Goal: Task Accomplishment & Management: Manage account settings

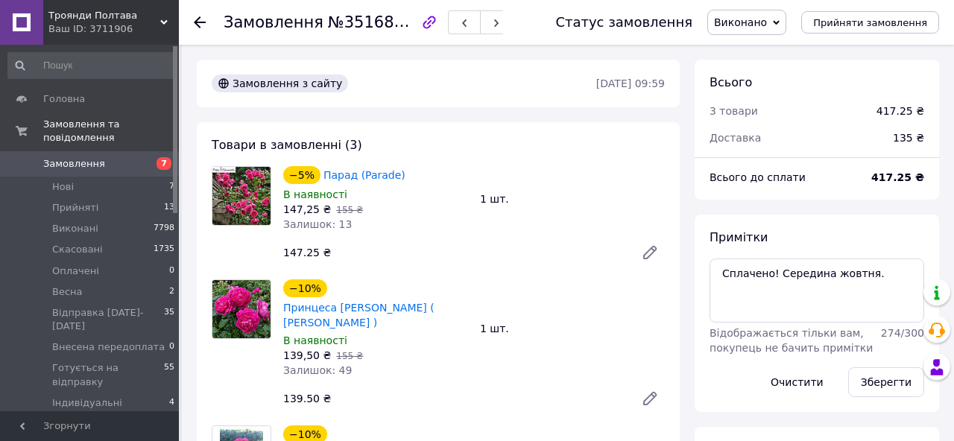
scroll to position [446, 0]
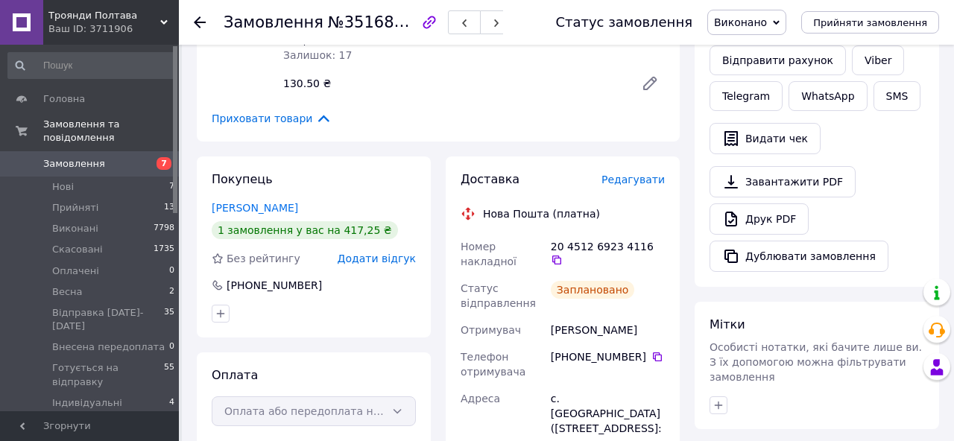
click at [200, 22] on use at bounding box center [200, 22] width 12 height 12
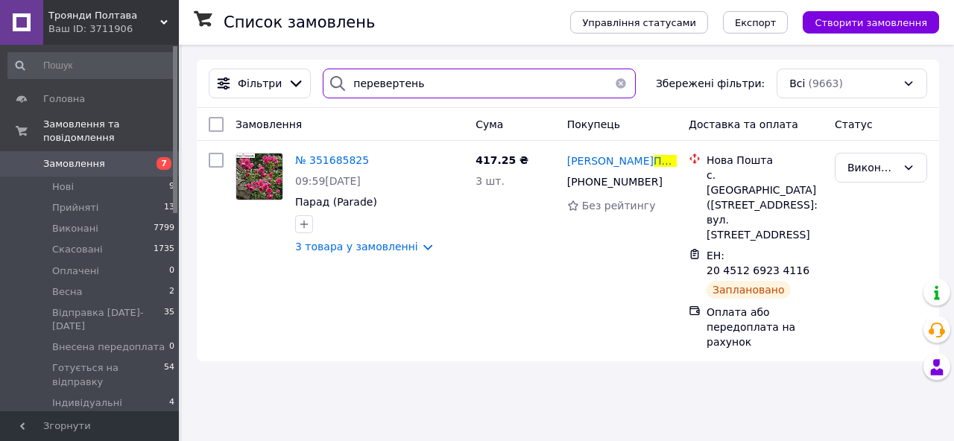
drag, startPoint x: 425, startPoint y: 89, endPoint x: 342, endPoint y: 86, distance: 82.8
click at [342, 86] on div "перевертень" at bounding box center [479, 84] width 313 height 30
paste input "380506700215"
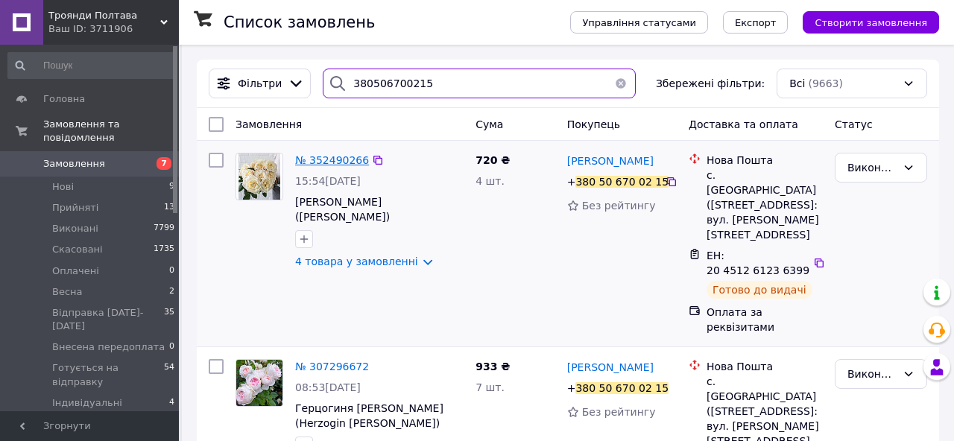
type input "380506700215"
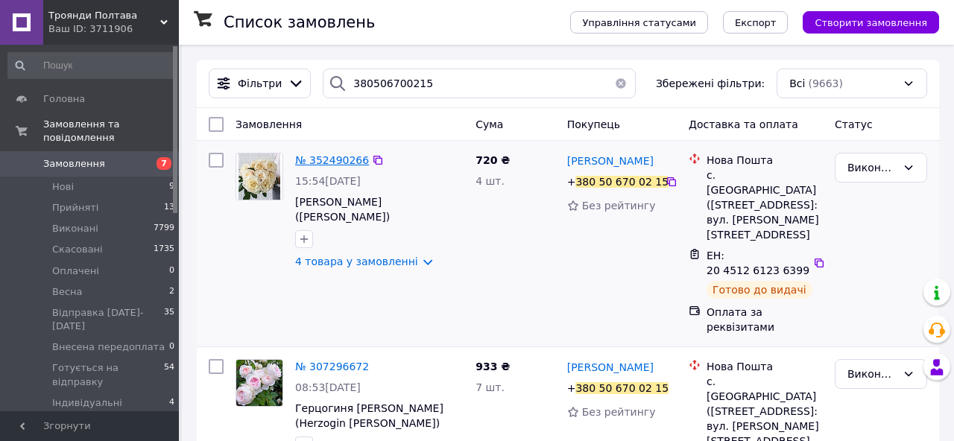
click at [349, 163] on span "№ 352490266" at bounding box center [332, 160] width 74 height 12
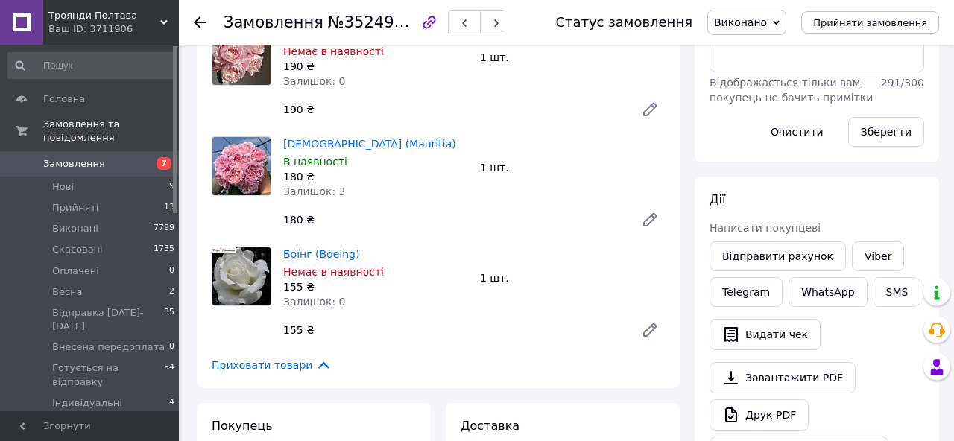
scroll to position [253, 0]
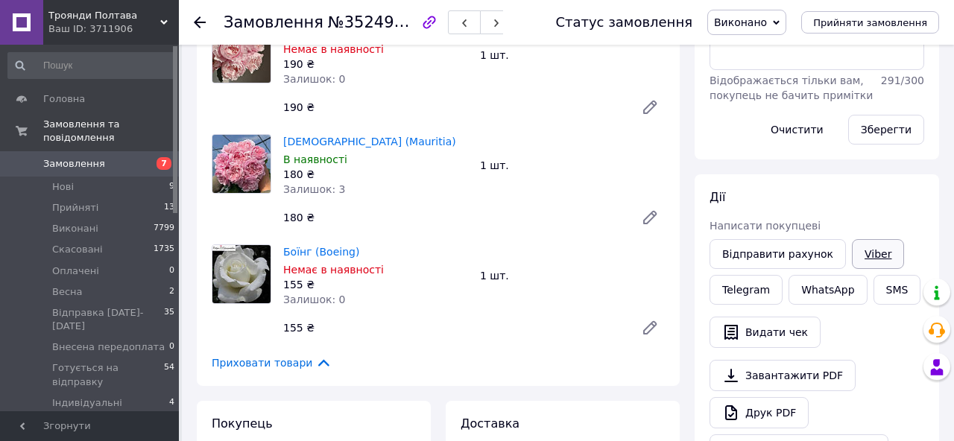
click at [855, 254] on link "Viber" at bounding box center [878, 254] width 52 height 30
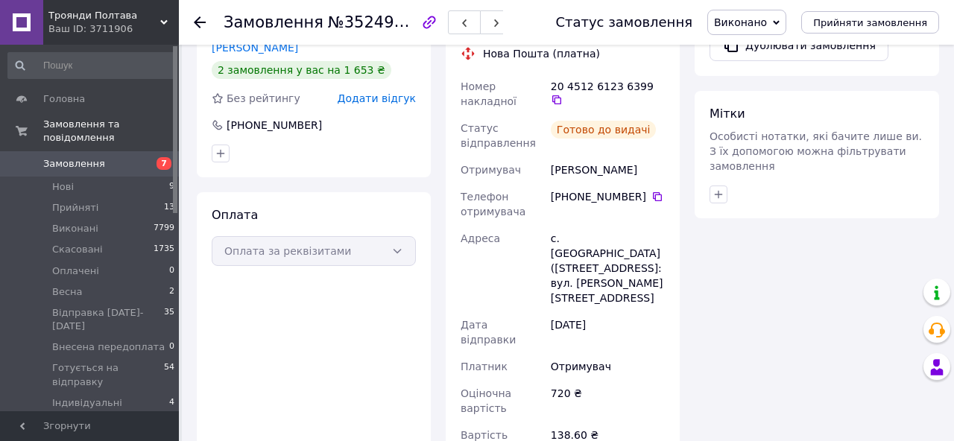
scroll to position [662, 0]
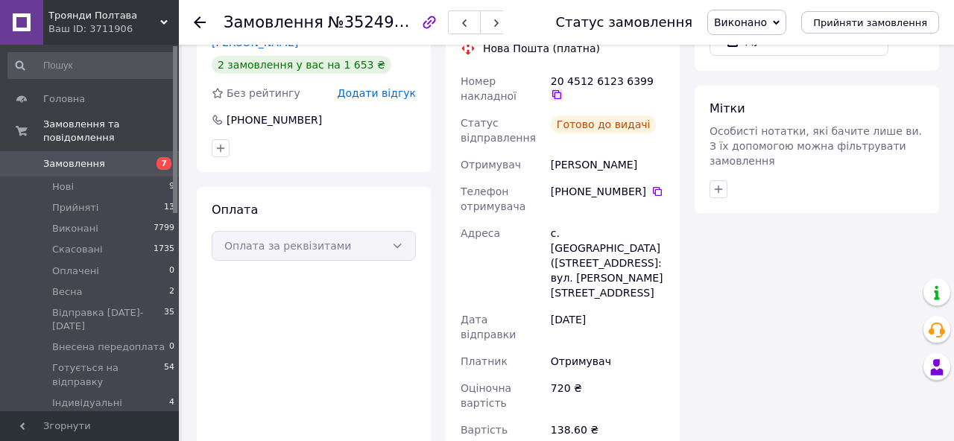
click at [561, 90] on icon at bounding box center [556, 94] width 9 height 9
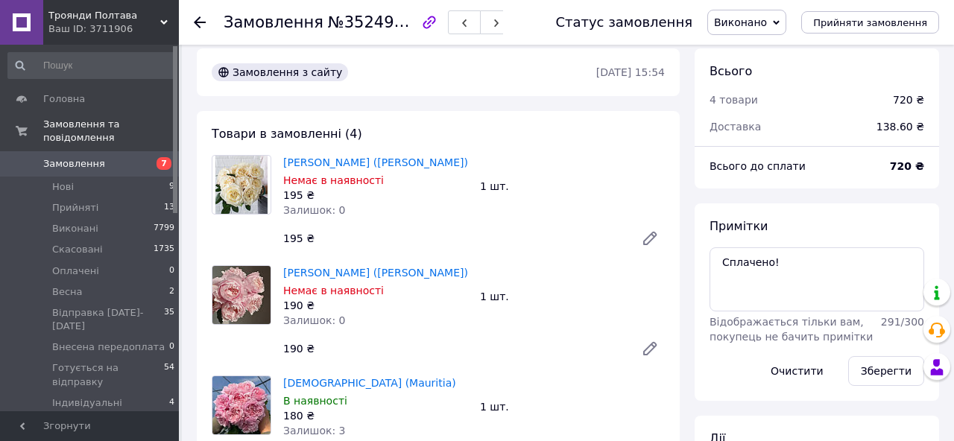
scroll to position [0, 0]
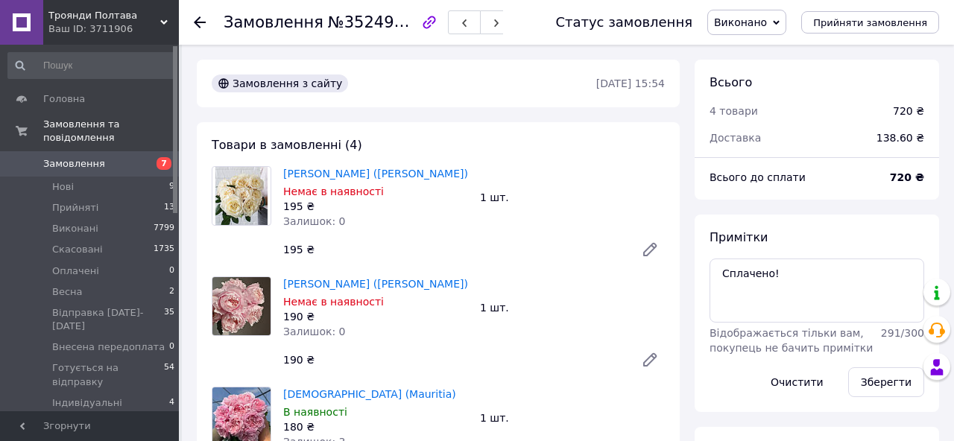
click at [199, 25] on icon at bounding box center [200, 22] width 12 height 12
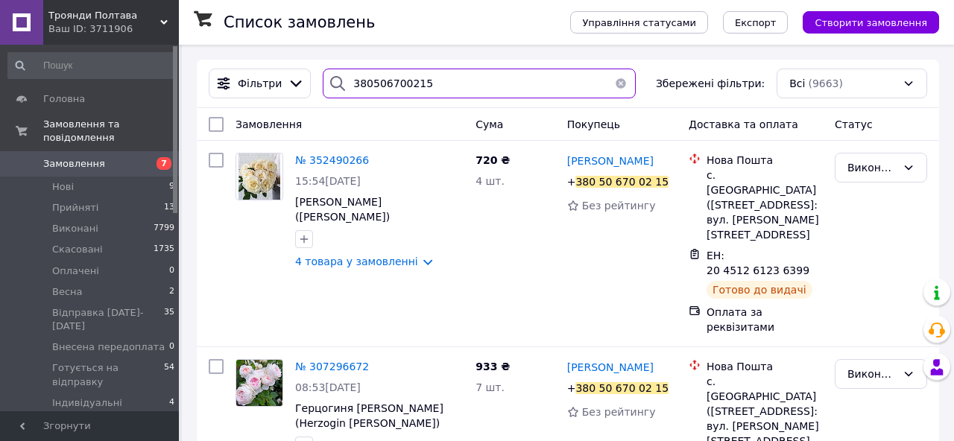
drag, startPoint x: 434, startPoint y: 90, endPoint x: 344, endPoint y: 82, distance: 90.5
click at [344, 82] on div "380506700215" at bounding box center [479, 84] width 313 height 30
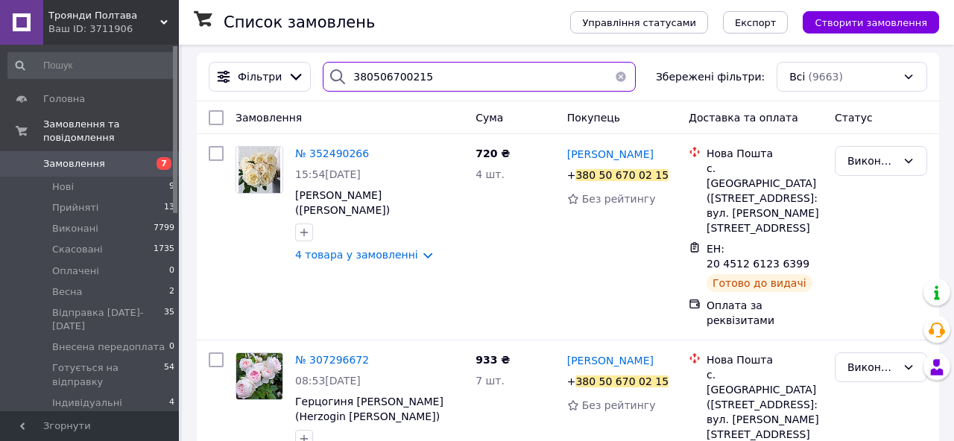
paste input "967959351"
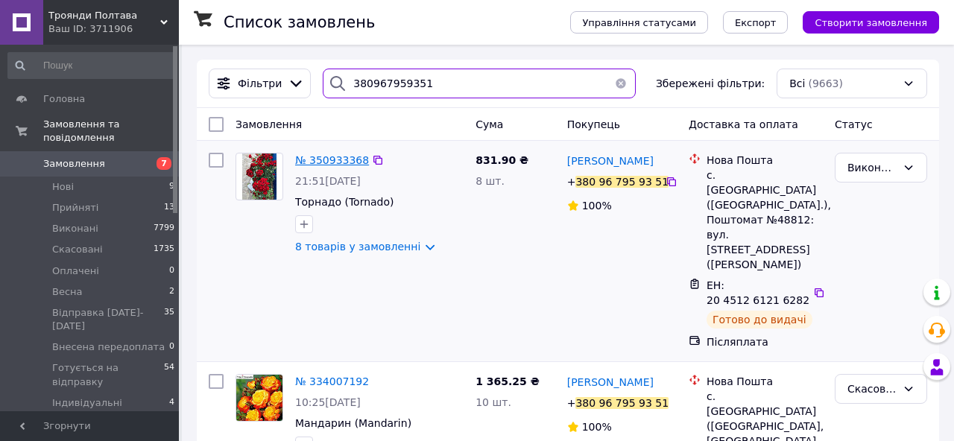
type input "380967959351"
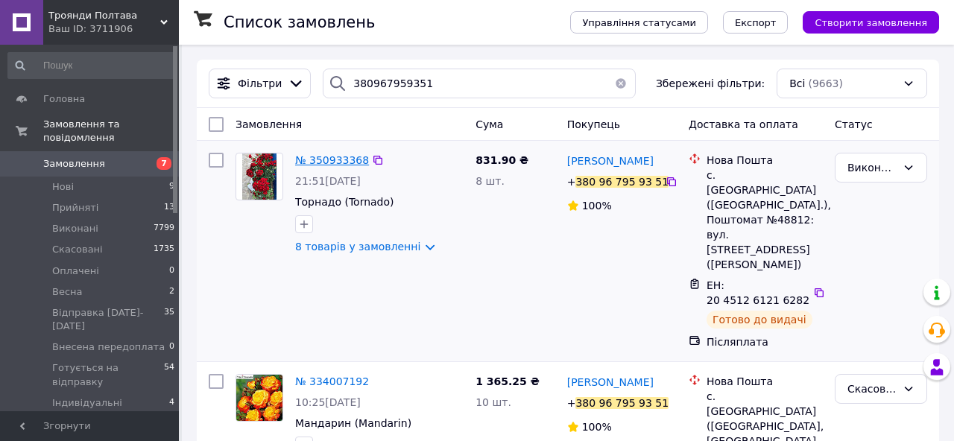
click at [335, 158] on span "№ 350933368" at bounding box center [332, 160] width 74 height 12
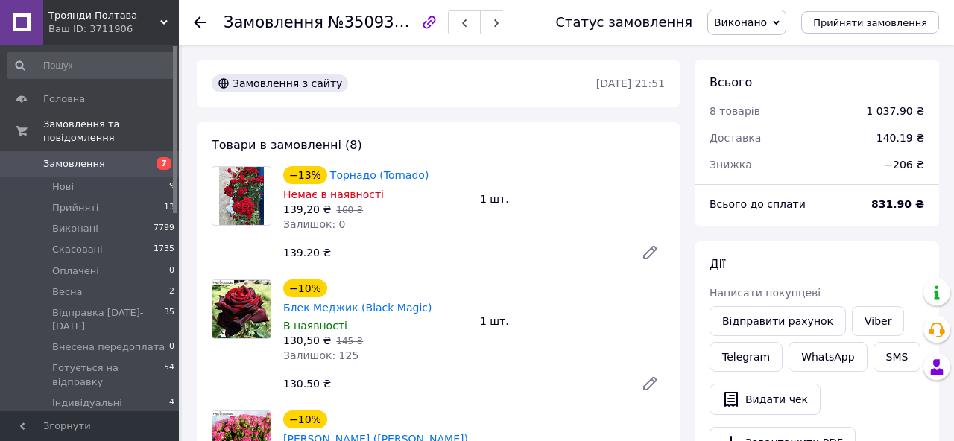
scroll to position [167, 0]
click at [886, 317] on link "Viber" at bounding box center [878, 321] width 52 height 30
click at [84, 188] on li "Нові 9" at bounding box center [91, 187] width 183 height 21
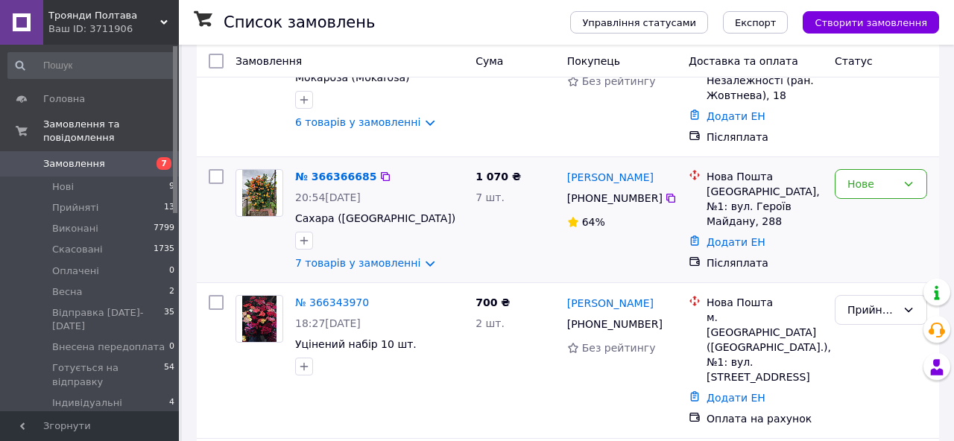
scroll to position [127, 0]
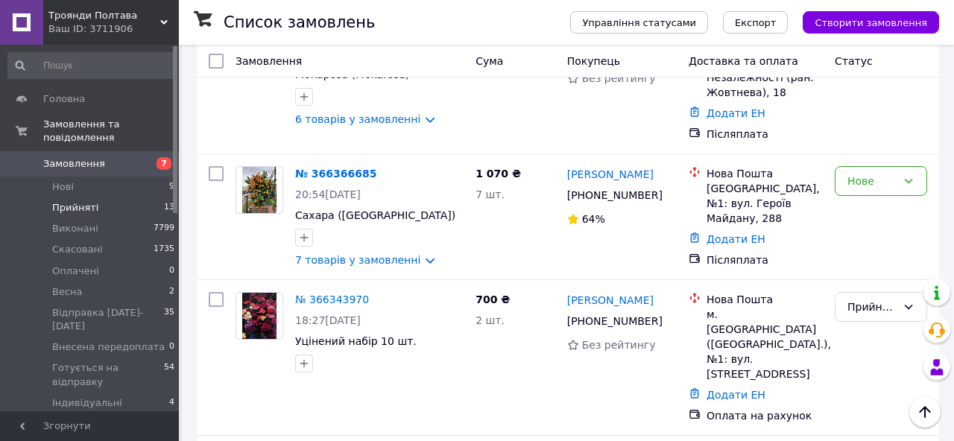
click at [67, 212] on span "Прийняті" at bounding box center [75, 207] width 46 height 13
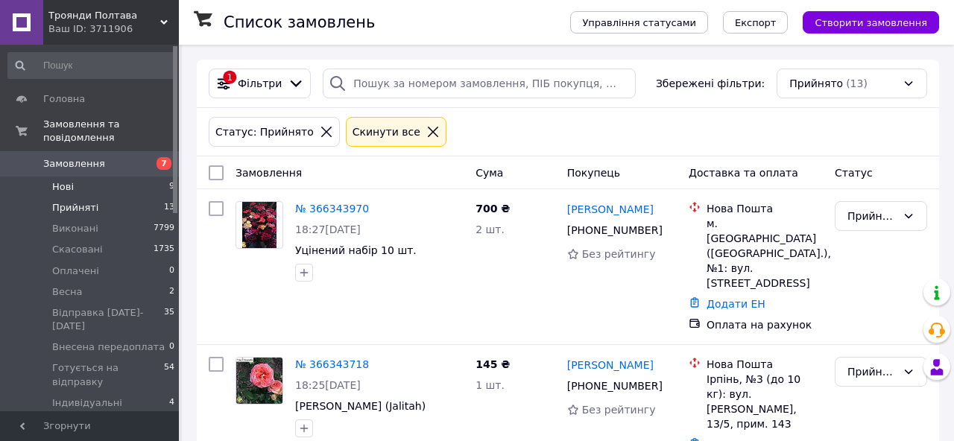
click at [73, 192] on li "Нові 9" at bounding box center [91, 187] width 183 height 21
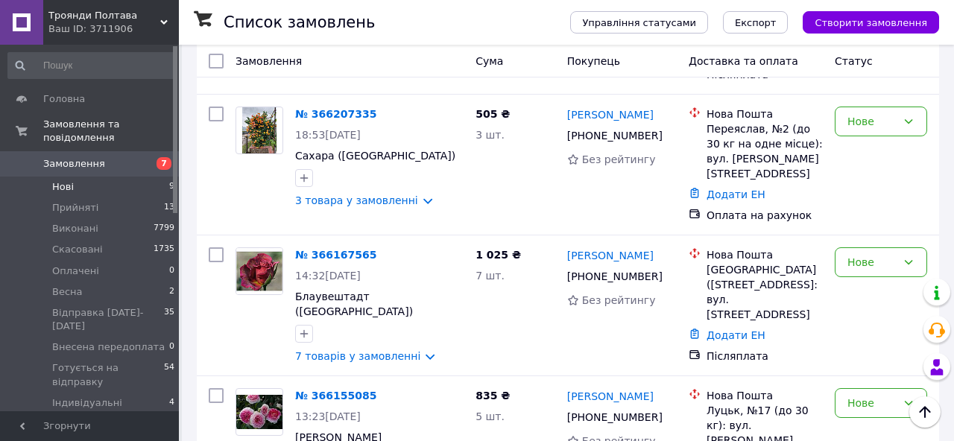
scroll to position [978, 0]
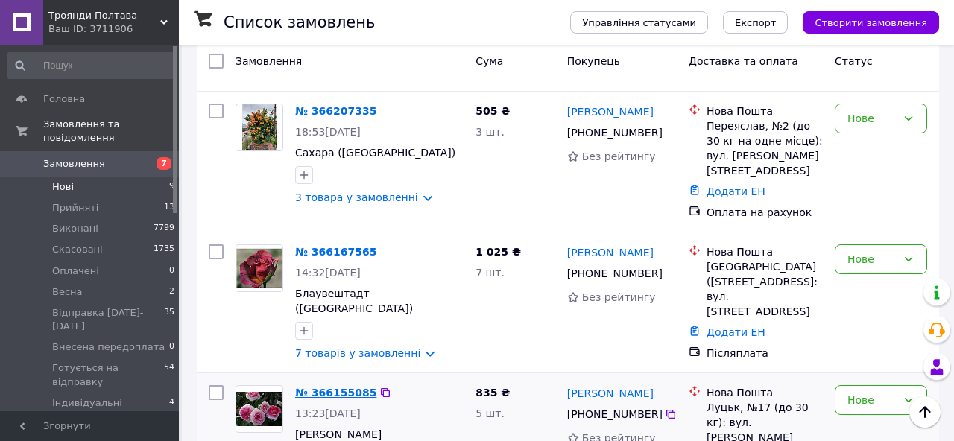
click at [354, 387] on link "№ 366155085" at bounding box center [335, 393] width 81 height 12
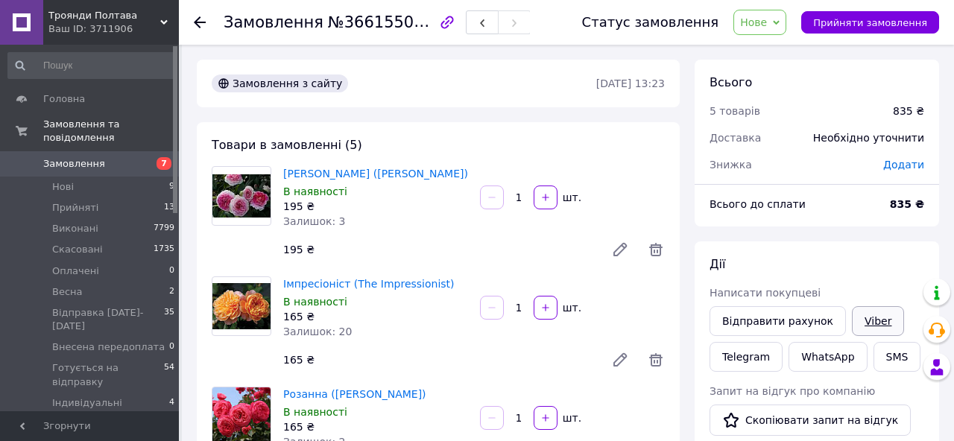
click at [868, 322] on link "Viber" at bounding box center [878, 321] width 52 height 30
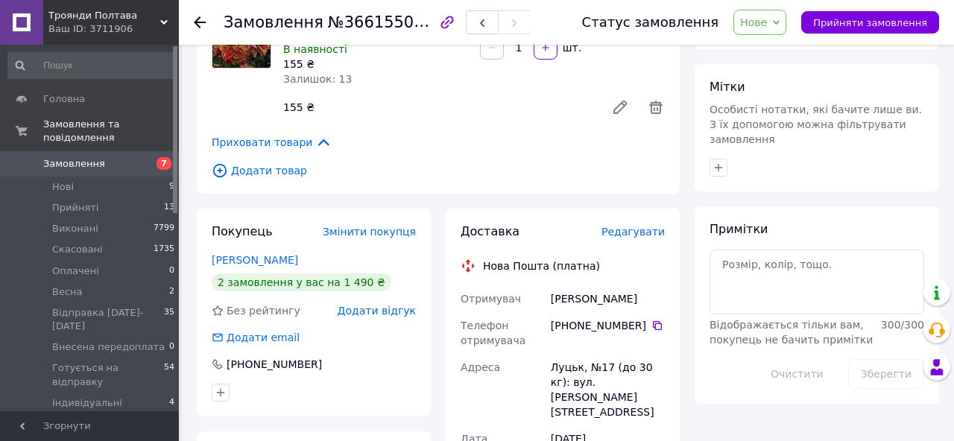
scroll to position [562, 0]
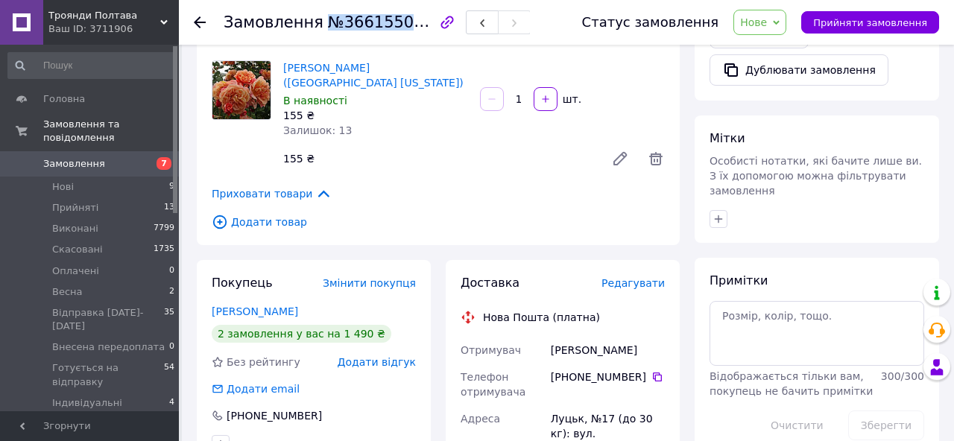
drag, startPoint x: 315, startPoint y: 18, endPoint x: 413, endPoint y: 24, distance: 97.8
click at [413, 24] on span "№366155085" at bounding box center [381, 22] width 106 height 19
copy span "№366155085"
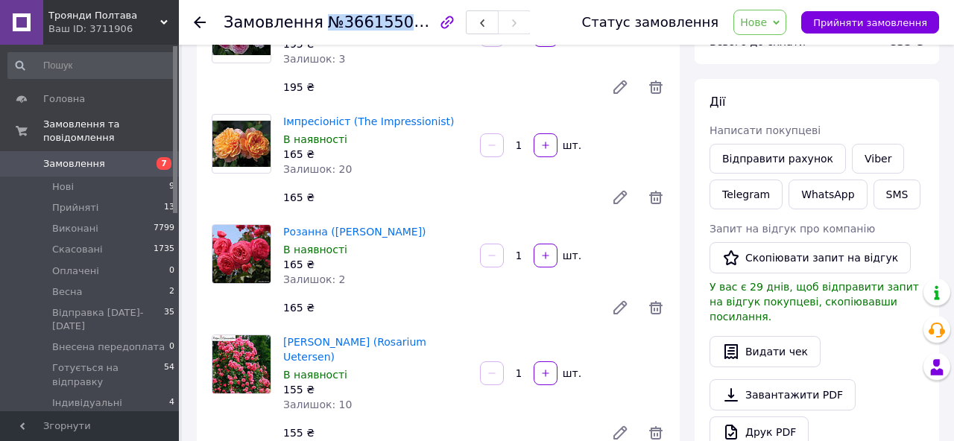
scroll to position [0, 0]
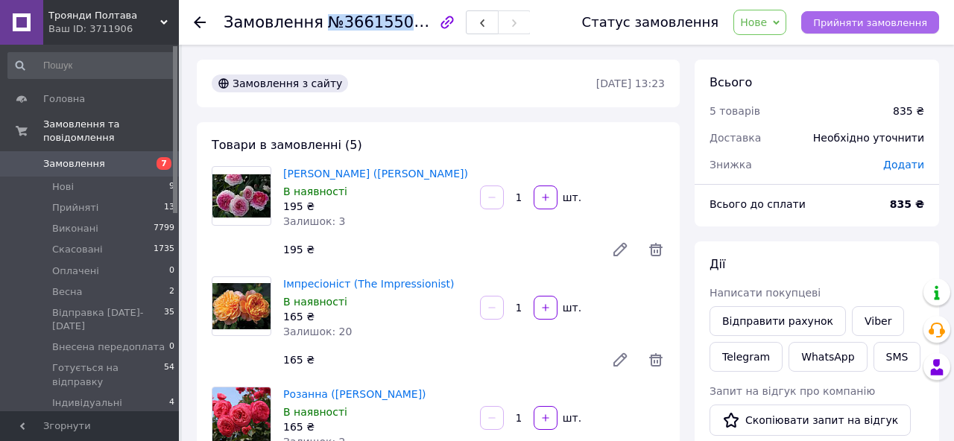
click at [896, 25] on span "Прийняти замовлення" at bounding box center [870, 22] width 114 height 11
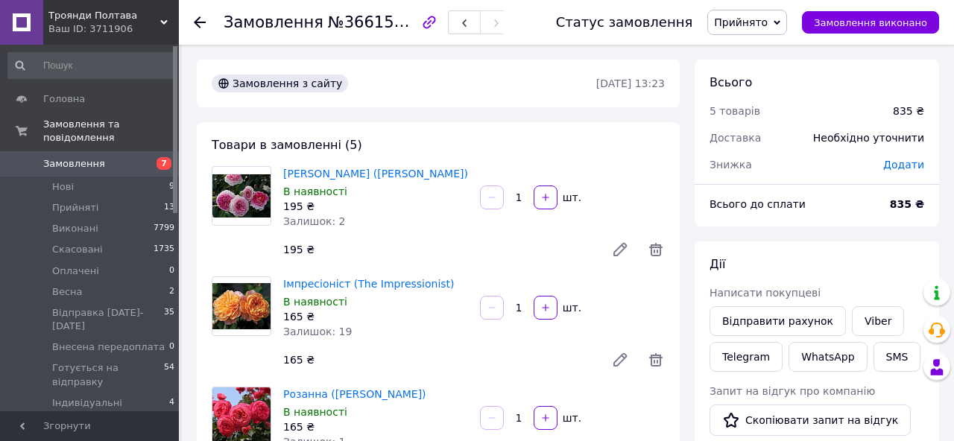
click at [197, 20] on icon at bounding box center [200, 22] width 12 height 12
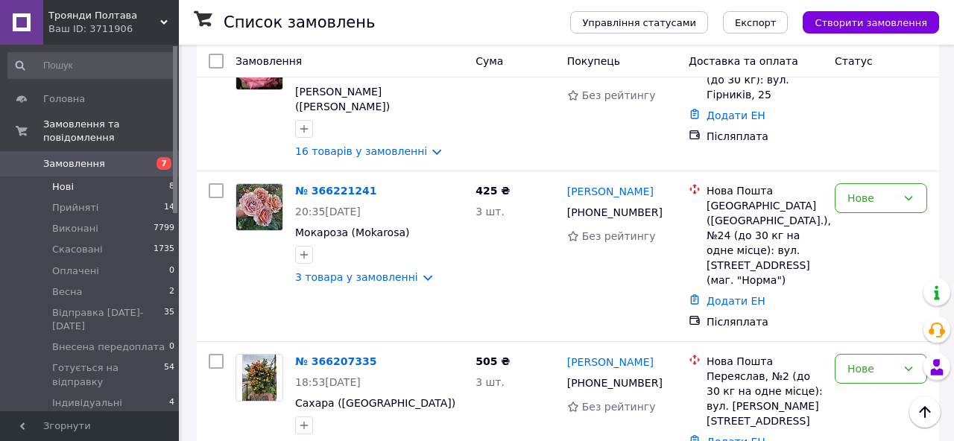
scroll to position [852, 0]
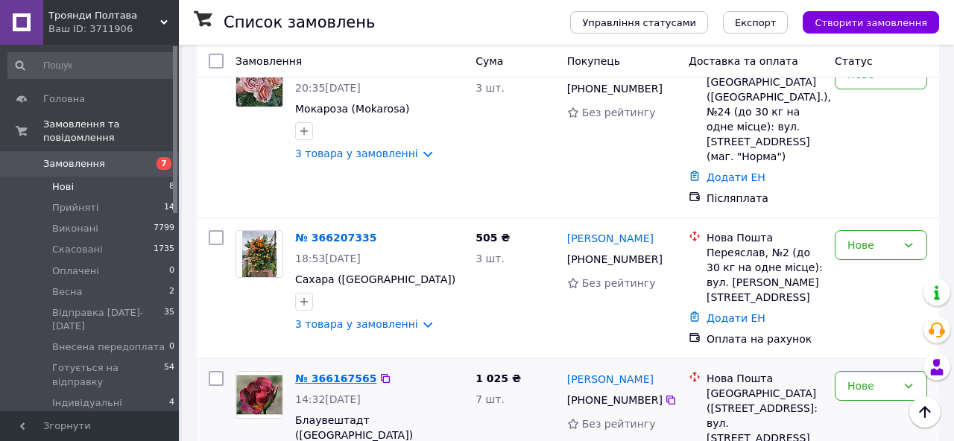
click at [326, 373] on link "№ 366167565" at bounding box center [335, 379] width 81 height 12
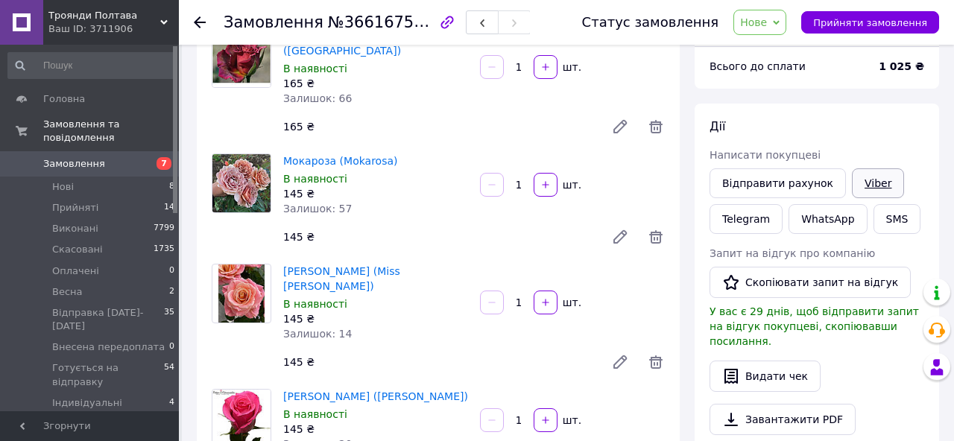
scroll to position [133, 0]
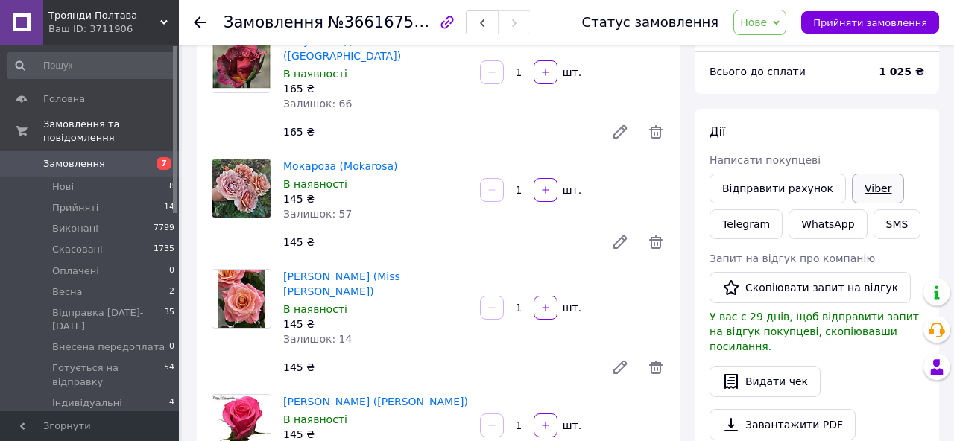
click at [867, 186] on link "Viber" at bounding box center [878, 189] width 52 height 30
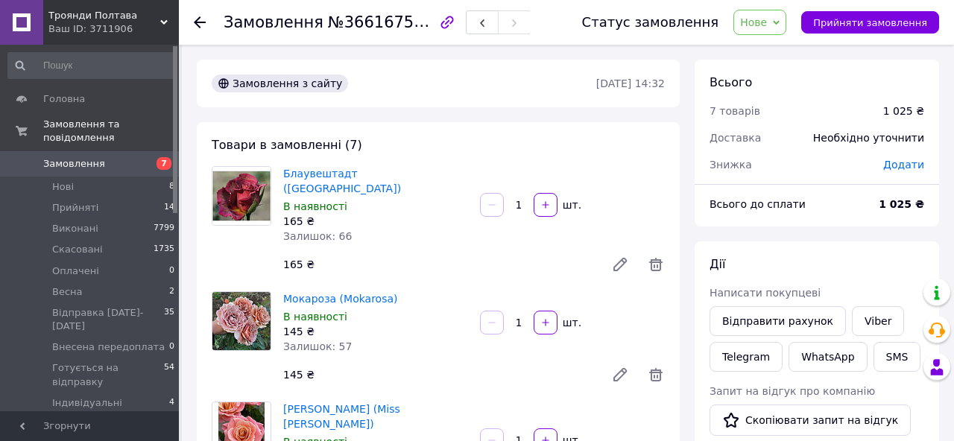
click at [194, 20] on icon at bounding box center [200, 22] width 12 height 12
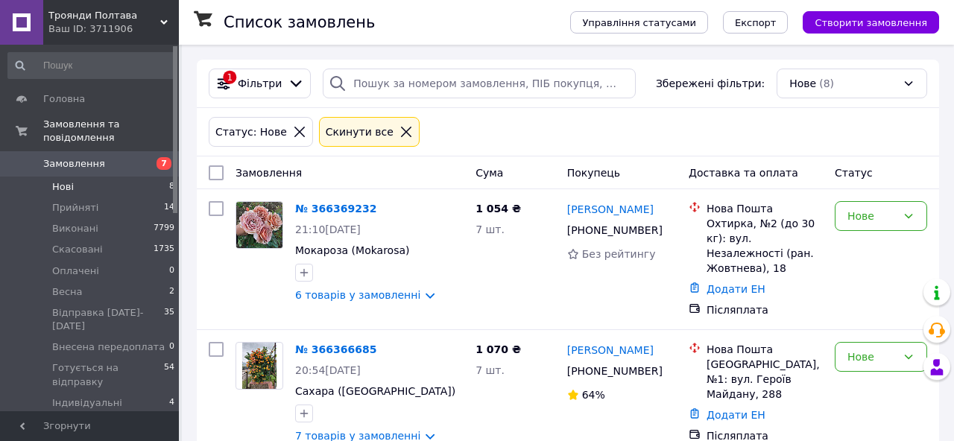
click at [399, 130] on icon at bounding box center [405, 131] width 13 height 13
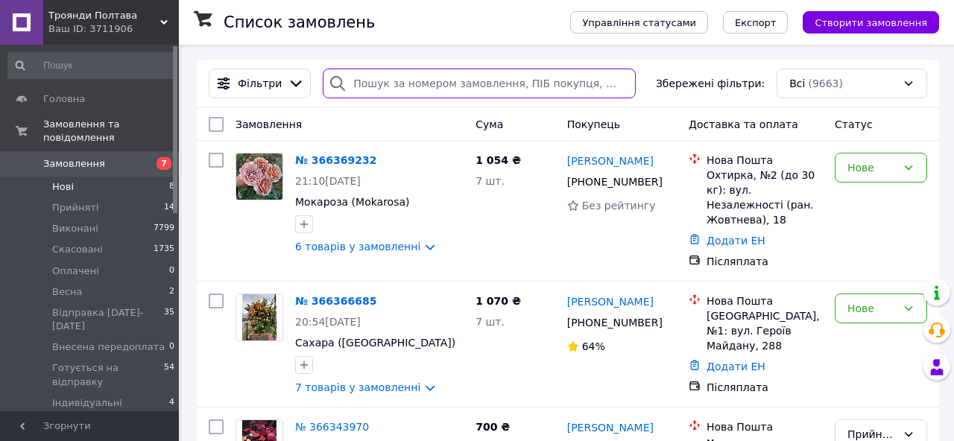
paste input "[PHONE_NUMBER]"
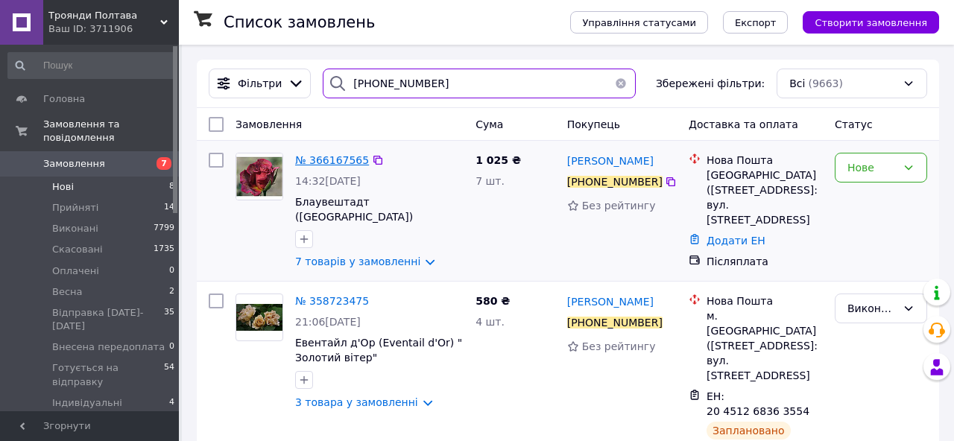
type input "[PHONE_NUMBER]"
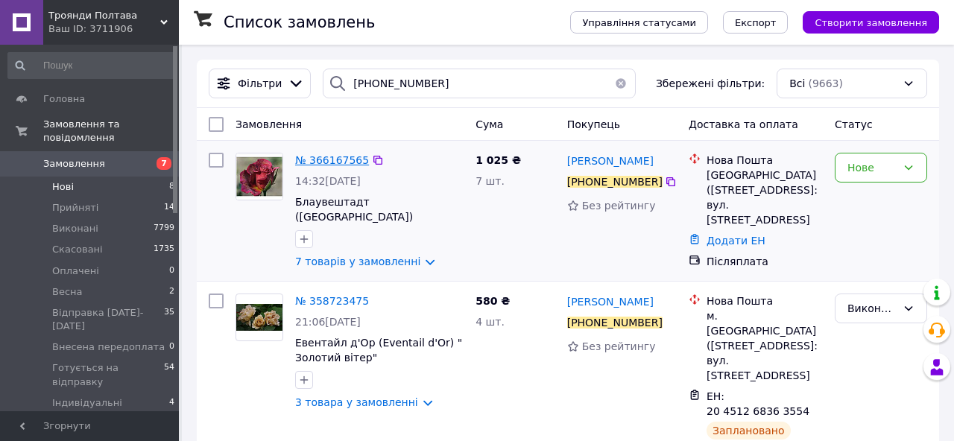
click at [345, 165] on span "№ 366167565" at bounding box center [332, 160] width 74 height 12
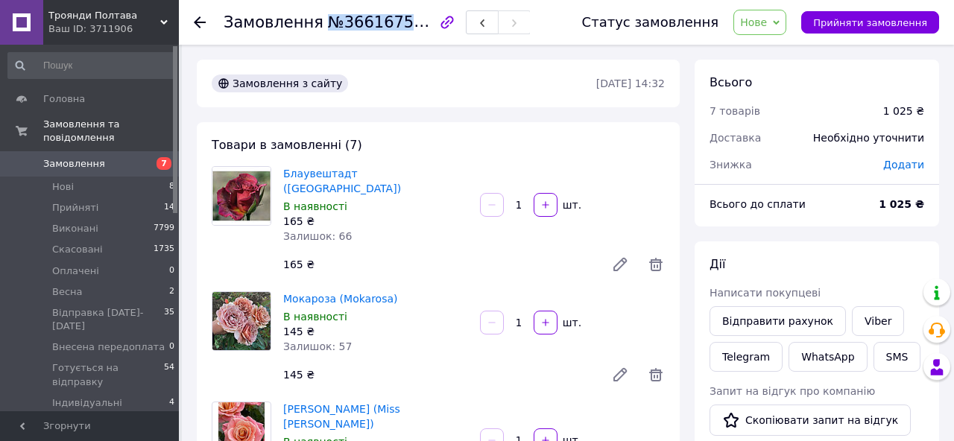
drag, startPoint x: 317, startPoint y: 23, endPoint x: 413, endPoint y: 25, distance: 96.1
click at [413, 25] on span "№366167565" at bounding box center [381, 22] width 106 height 19
copy span "№366167565"
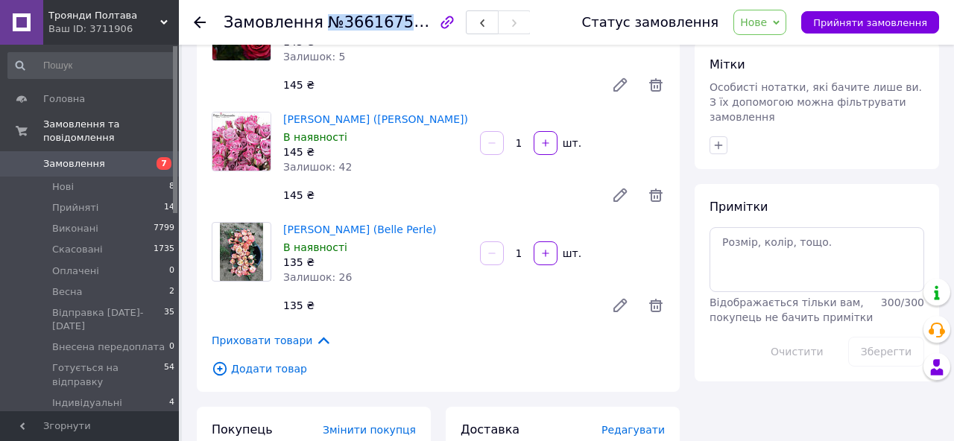
scroll to position [666, 0]
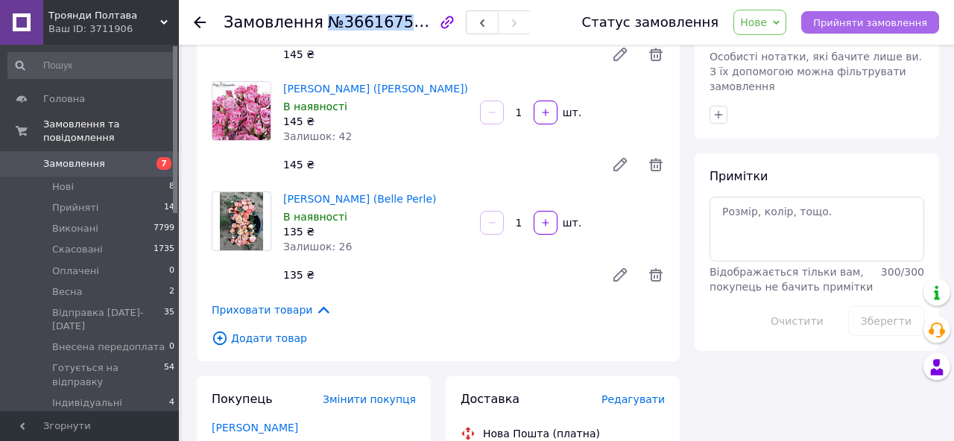
click at [836, 27] on span "Прийняти замовлення" at bounding box center [870, 22] width 114 height 11
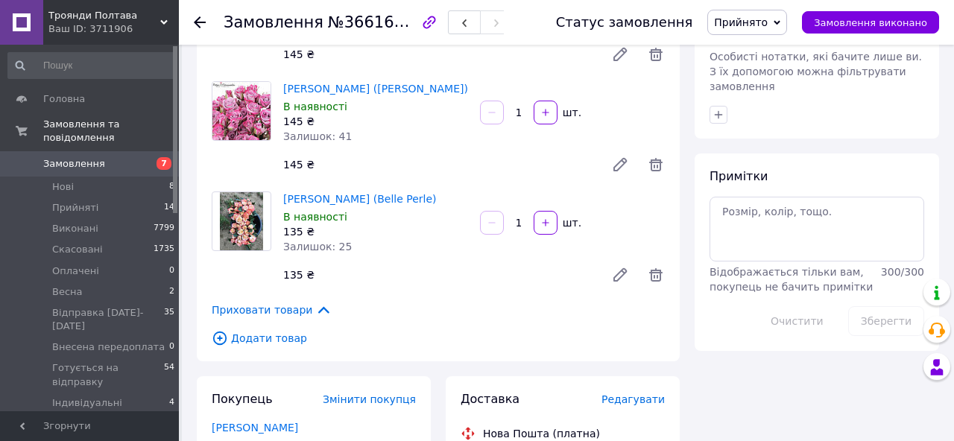
click at [200, 21] on icon at bounding box center [200, 22] width 12 height 12
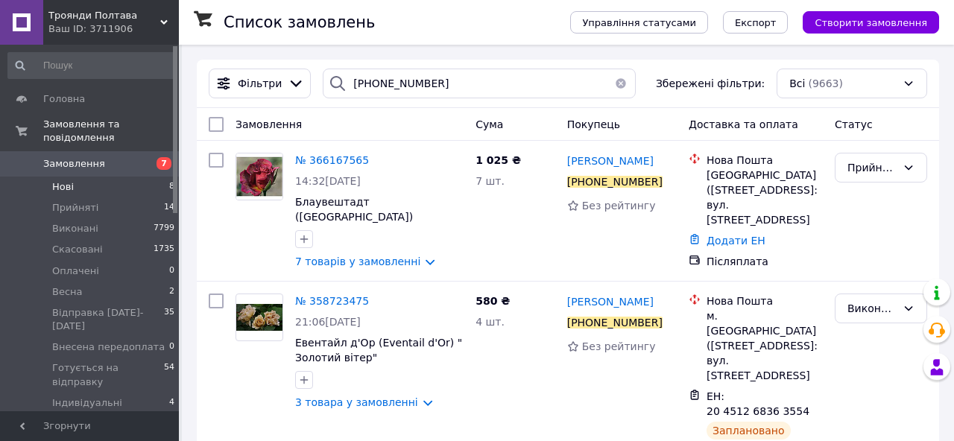
click at [72, 189] on li "Нові 8" at bounding box center [91, 187] width 183 height 21
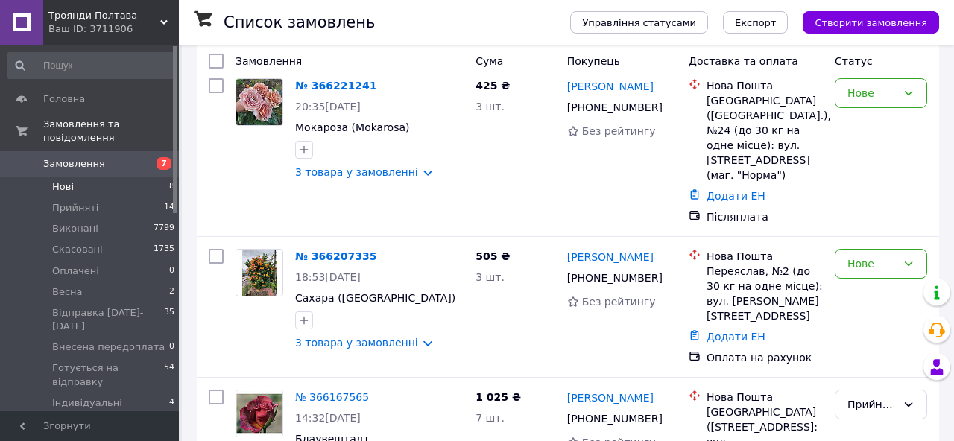
scroll to position [852, 0]
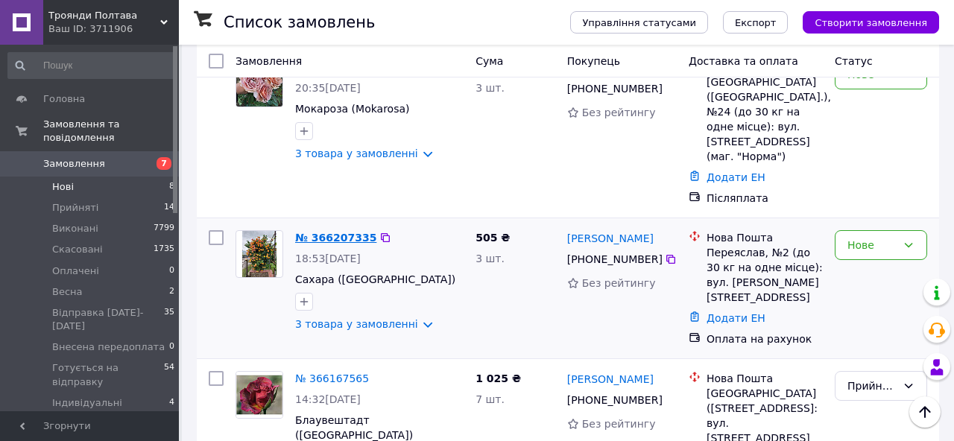
click at [348, 232] on link "№ 366207335" at bounding box center [335, 238] width 81 height 12
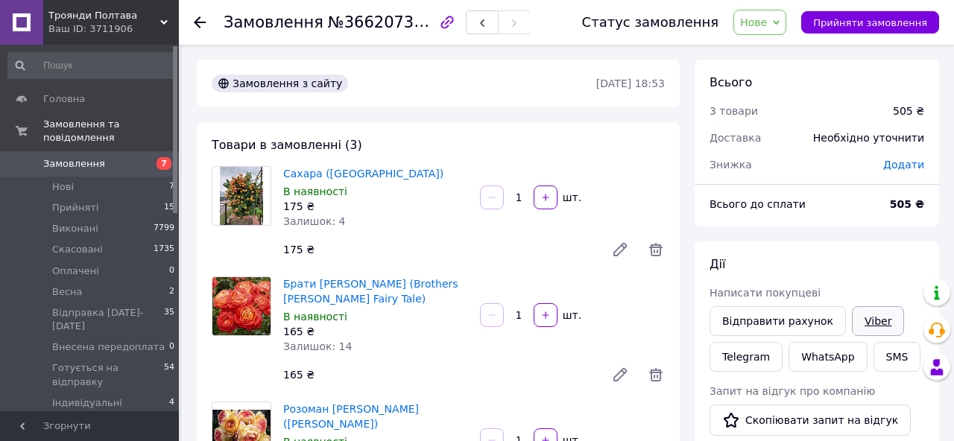
click at [871, 313] on link "Viber" at bounding box center [878, 321] width 52 height 30
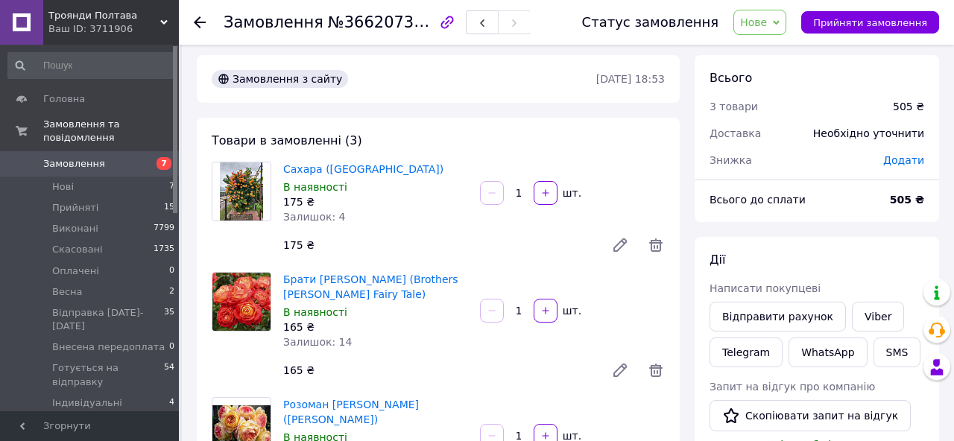
click at [196, 21] on use at bounding box center [200, 22] width 12 height 12
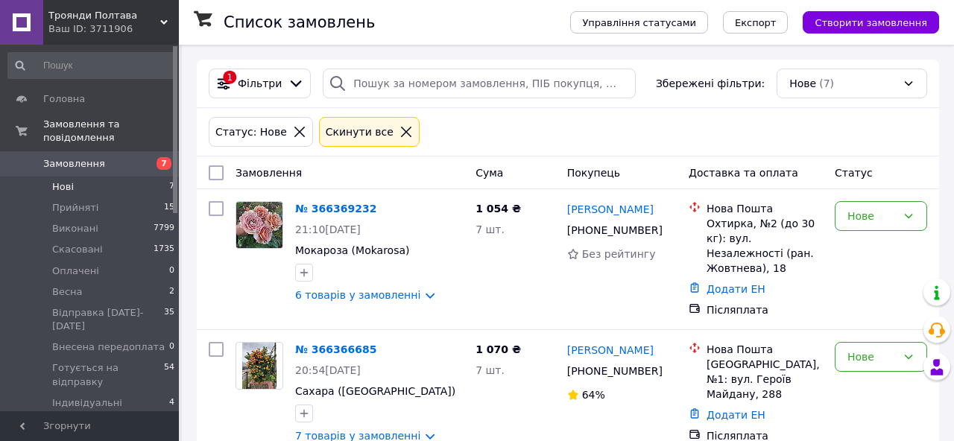
click at [399, 135] on icon at bounding box center [405, 131] width 13 height 13
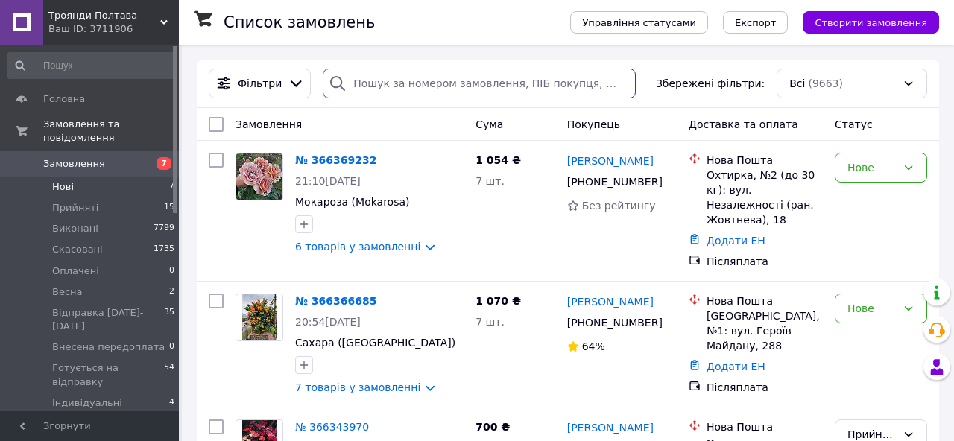
paste input "[PHONE_NUMBER]"
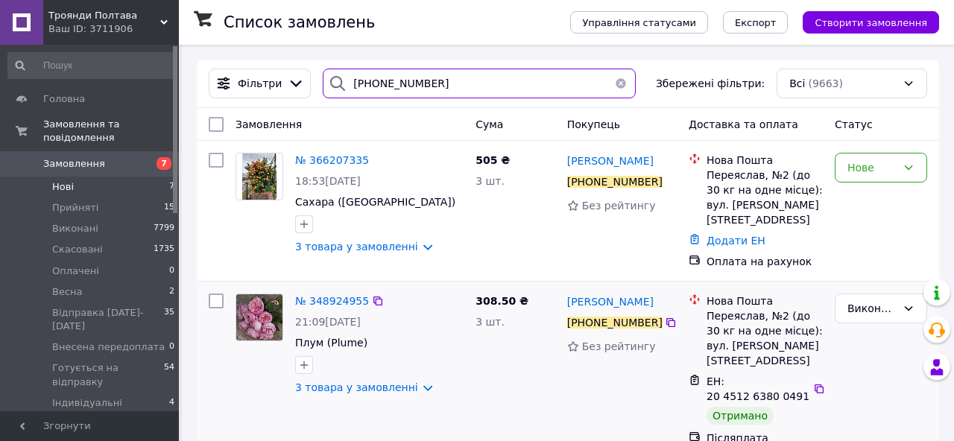
type input "[PHONE_NUMBER]"
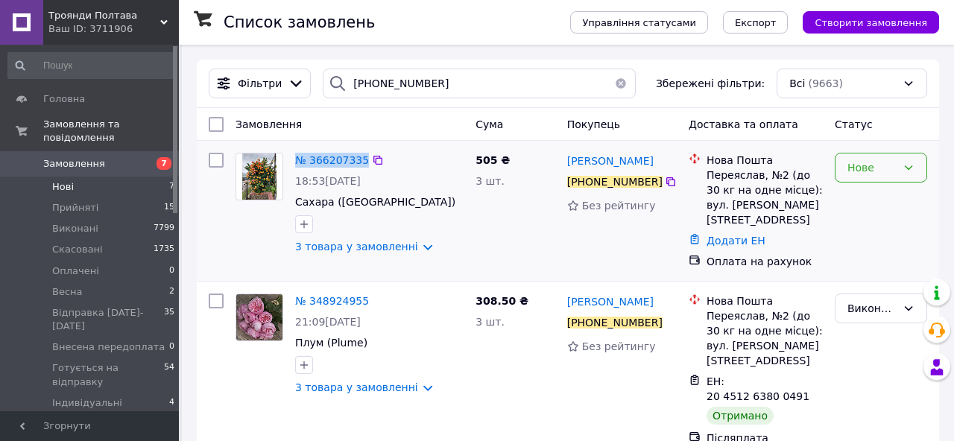
click at [879, 164] on div "Нове" at bounding box center [871, 167] width 49 height 16
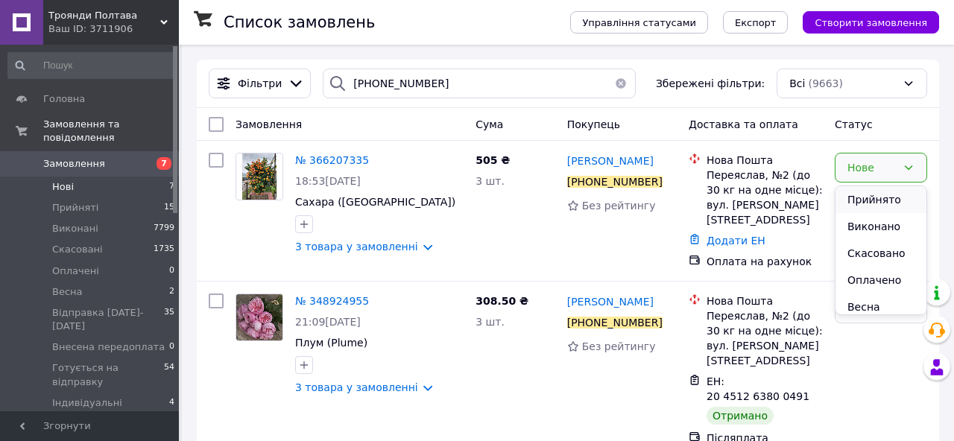
click at [871, 200] on li "Прийнято" at bounding box center [880, 199] width 91 height 27
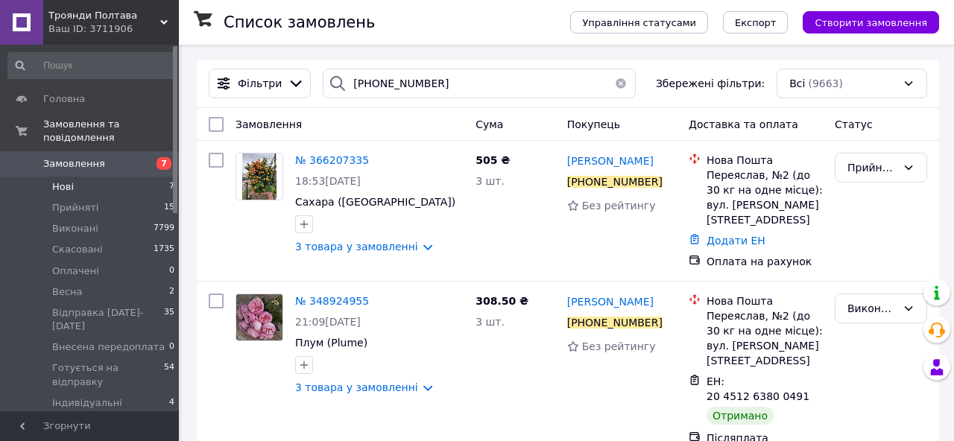
click at [115, 186] on li "Нові 7" at bounding box center [91, 187] width 183 height 21
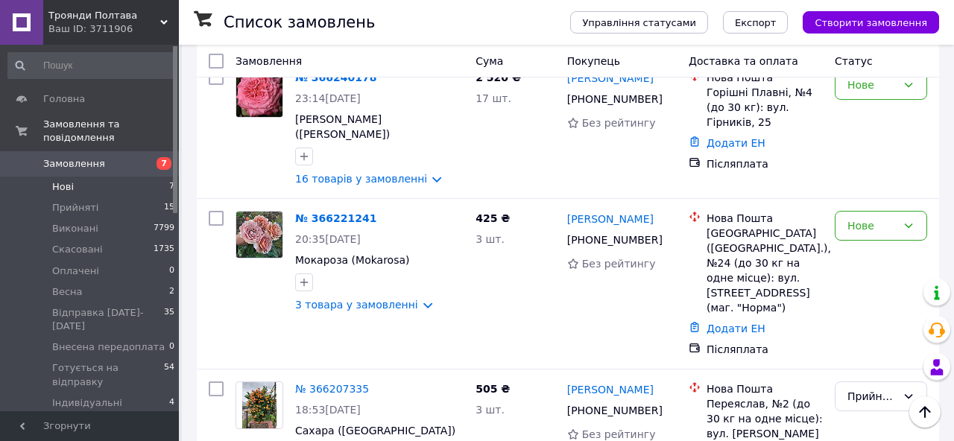
scroll to position [692, 0]
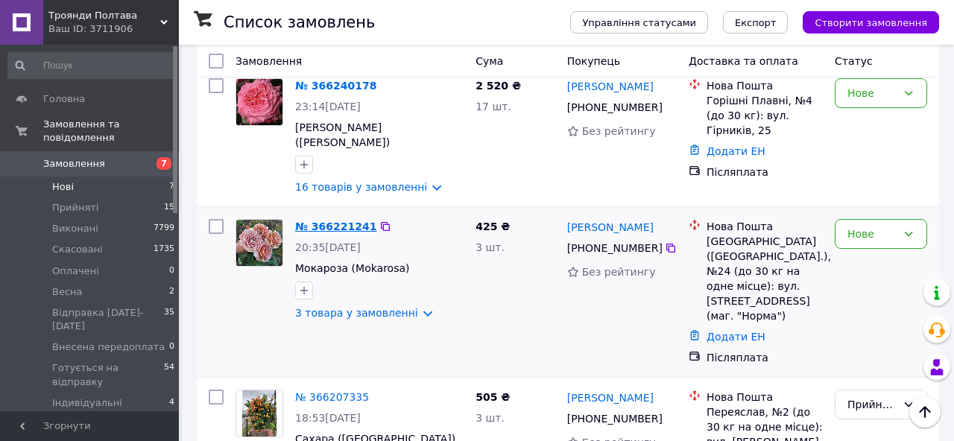
click at [348, 221] on link "№ 366221241" at bounding box center [335, 227] width 81 height 12
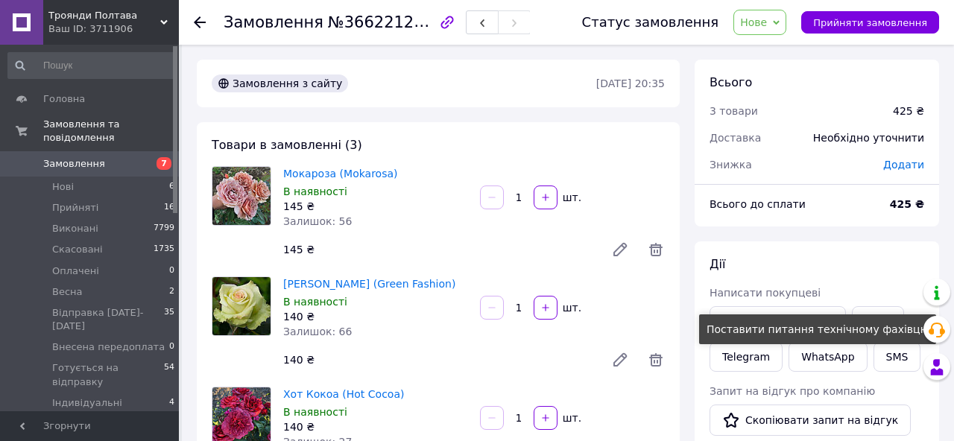
click at [877, 323] on div "Поставити питання технічному фахівцю" at bounding box center [817, 329] width 237 height 30
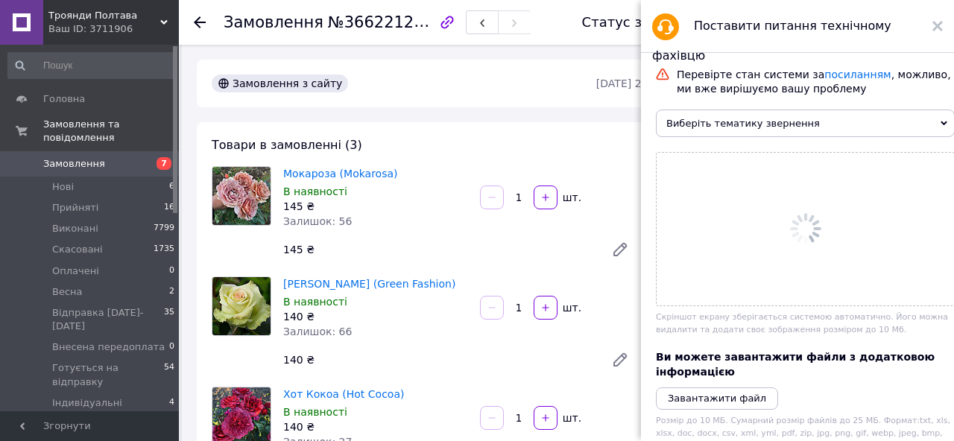
click at [937, 25] on use at bounding box center [937, 26] width 10 height 10
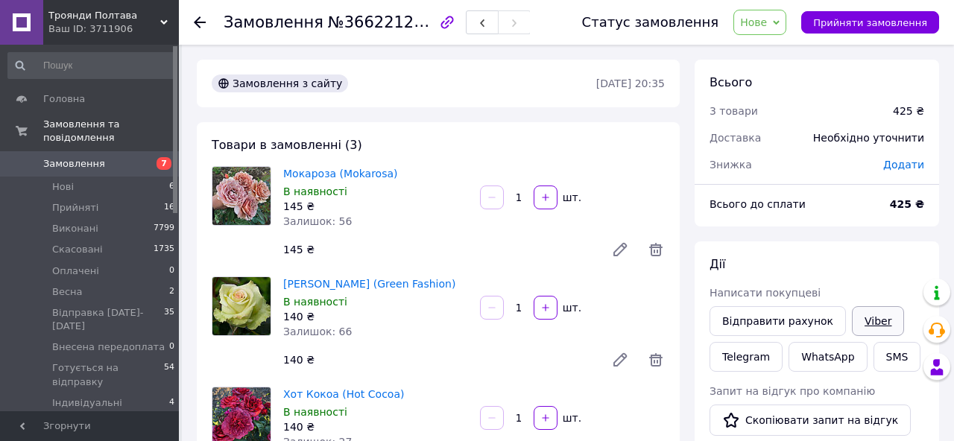
click at [872, 329] on link "Viber" at bounding box center [878, 321] width 52 height 30
click at [916, 13] on button "Прийняти замовлення" at bounding box center [870, 22] width 138 height 22
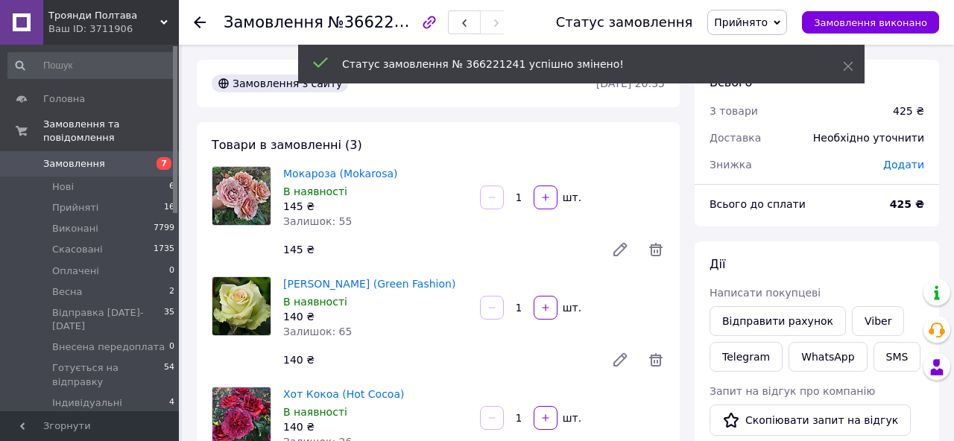
click at [197, 23] on icon at bounding box center [200, 22] width 12 height 12
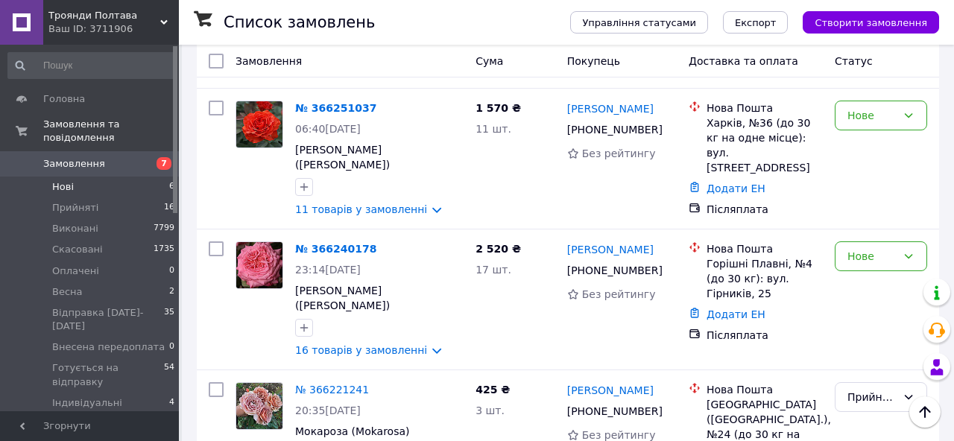
scroll to position [585, 0]
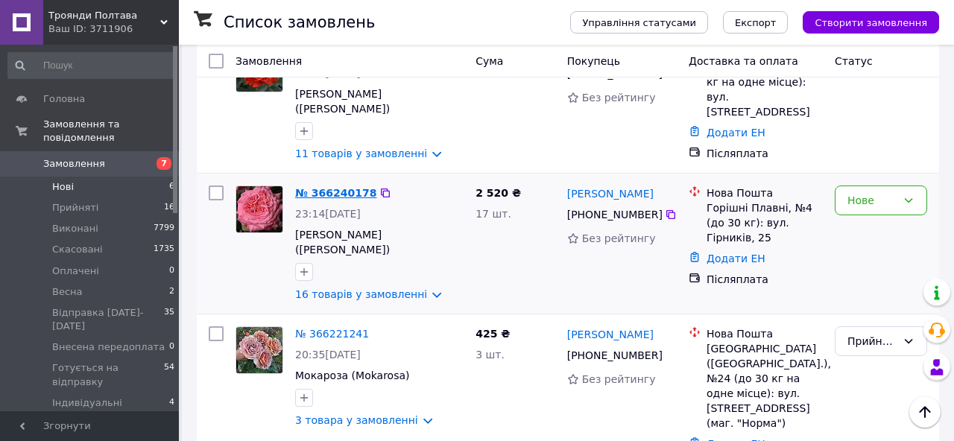
click at [360, 187] on link "№ 366240178" at bounding box center [335, 193] width 81 height 12
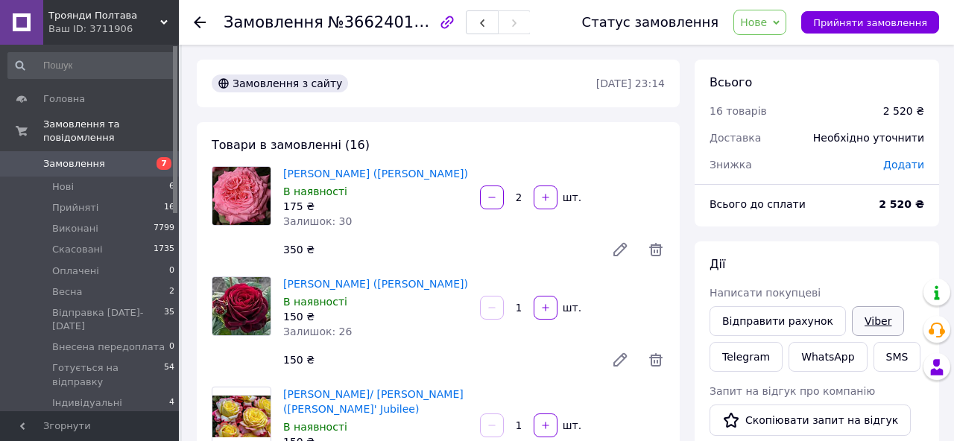
click at [868, 323] on link "Viber" at bounding box center [878, 321] width 52 height 30
drag, startPoint x: 317, startPoint y: 22, endPoint x: 405, endPoint y: 24, distance: 87.2
click at [411, 24] on span "№366240178" at bounding box center [381, 22] width 106 height 19
copy span "№366240178"
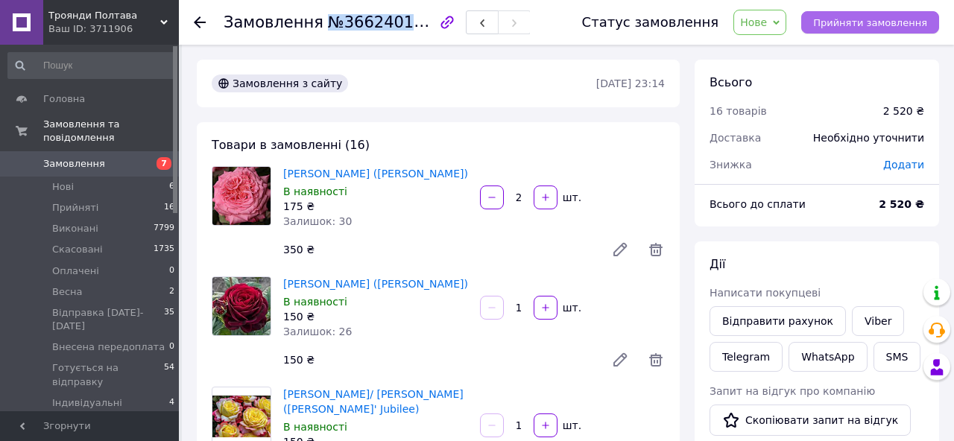
click at [838, 28] on span "Прийняти замовлення" at bounding box center [870, 22] width 114 height 11
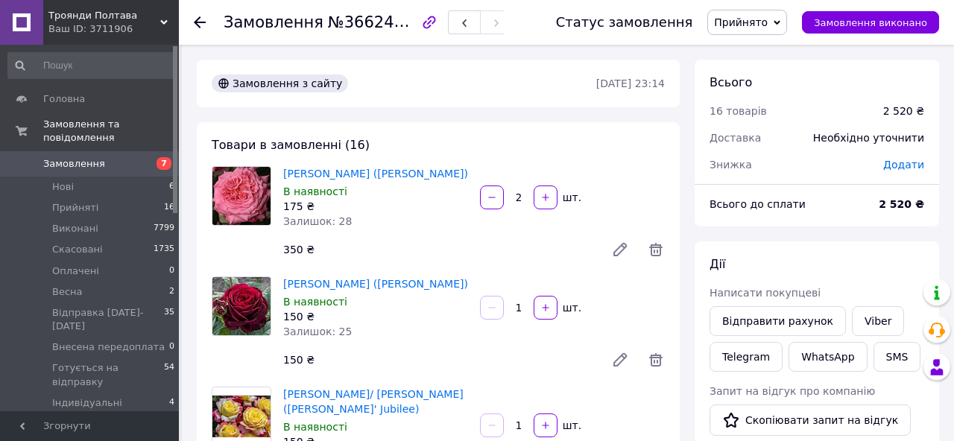
click at [197, 22] on use at bounding box center [200, 22] width 12 height 12
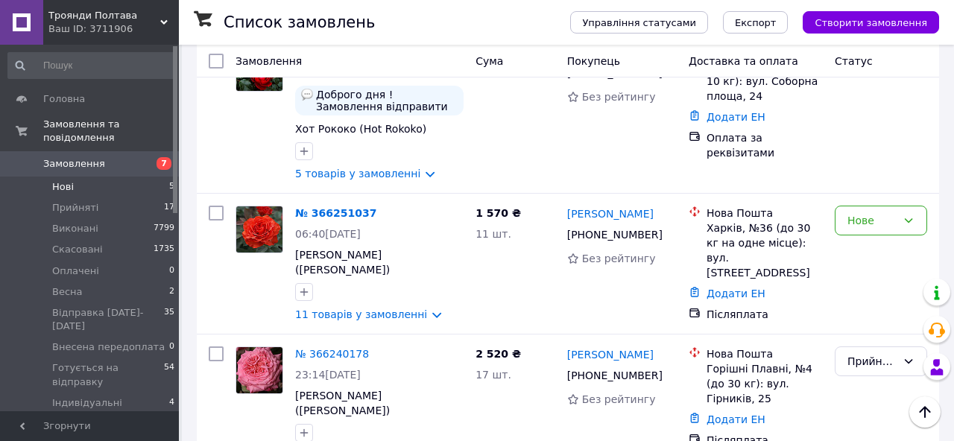
scroll to position [429, 0]
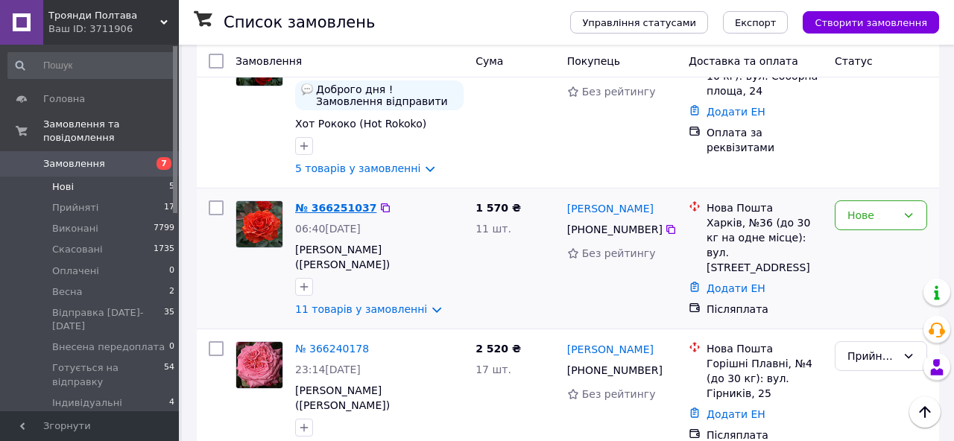
click at [355, 202] on link "№ 366251037" at bounding box center [335, 208] width 81 height 12
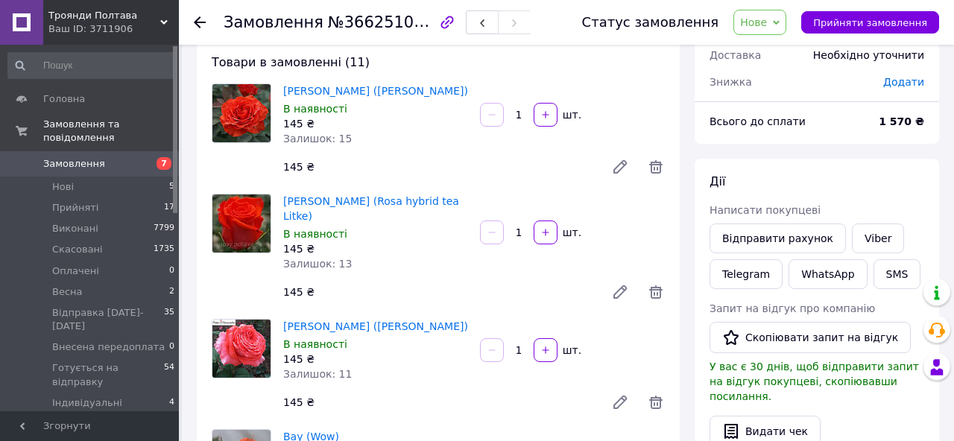
scroll to position [65, 0]
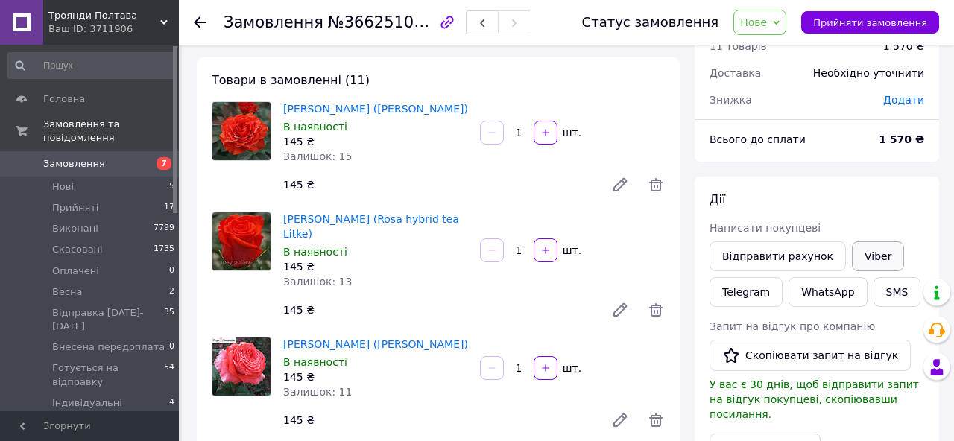
click at [875, 261] on link "Viber" at bounding box center [878, 256] width 52 height 30
click at [837, 30] on button "Прийняти замовлення" at bounding box center [870, 22] width 138 height 22
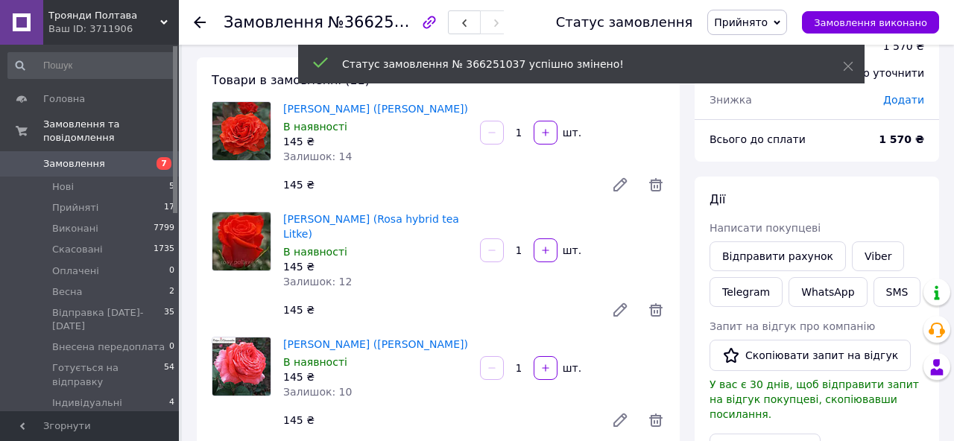
click at [197, 24] on icon at bounding box center [200, 22] width 12 height 12
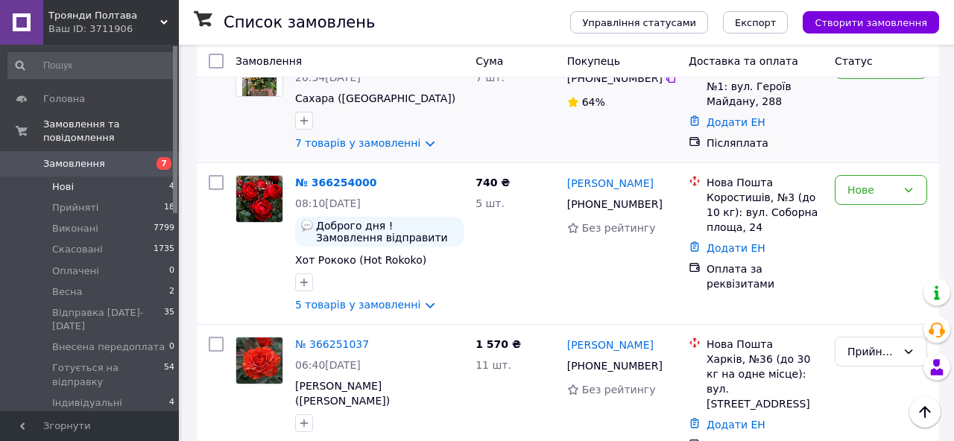
scroll to position [289, 0]
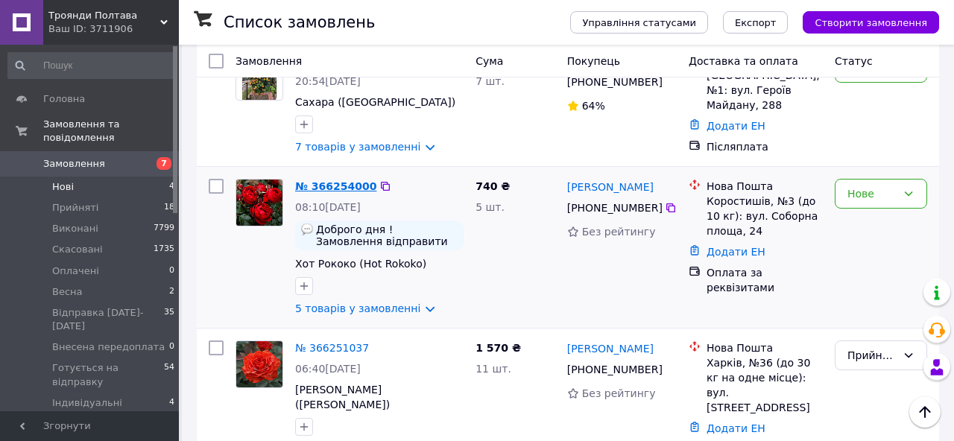
click at [323, 180] on link "№ 366254000" at bounding box center [335, 186] width 81 height 12
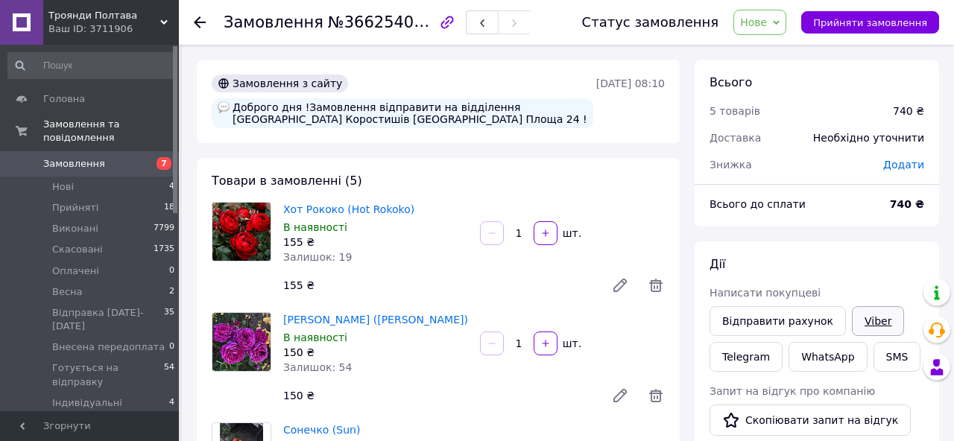
click at [867, 322] on link "Viber" at bounding box center [878, 321] width 52 height 30
click at [203, 21] on icon at bounding box center [200, 22] width 12 height 12
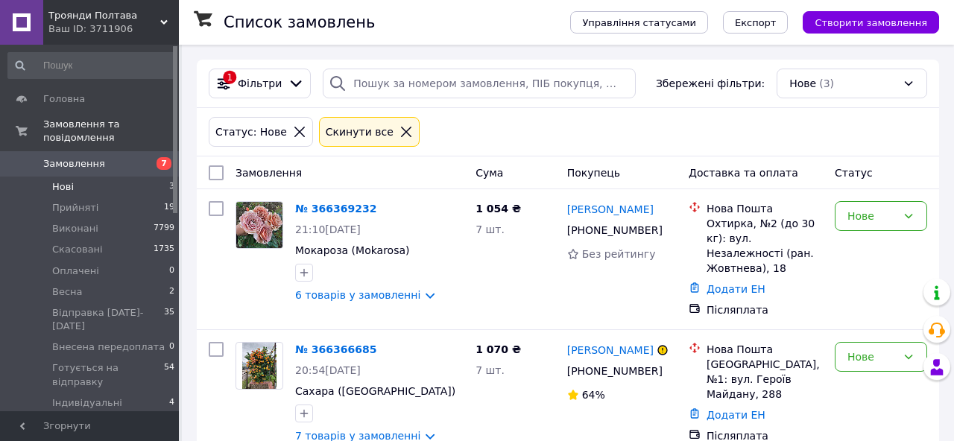
click at [399, 130] on icon at bounding box center [405, 131] width 13 height 13
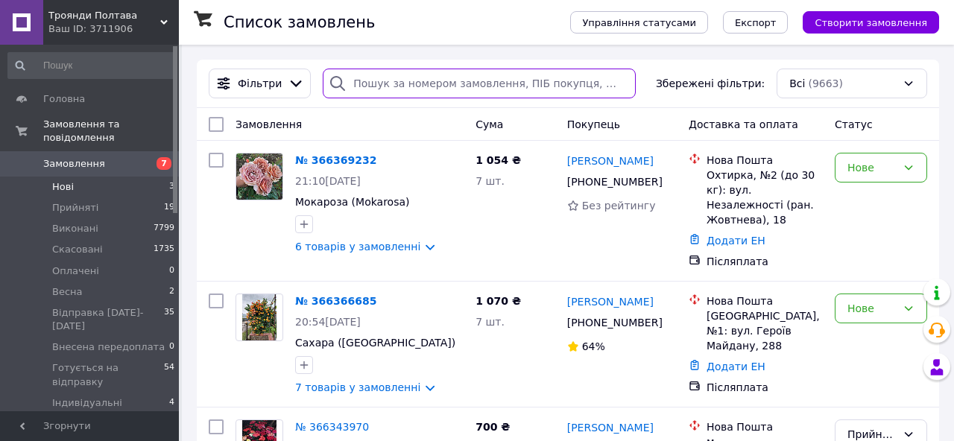
paste input "[PHONE_NUMBER]"
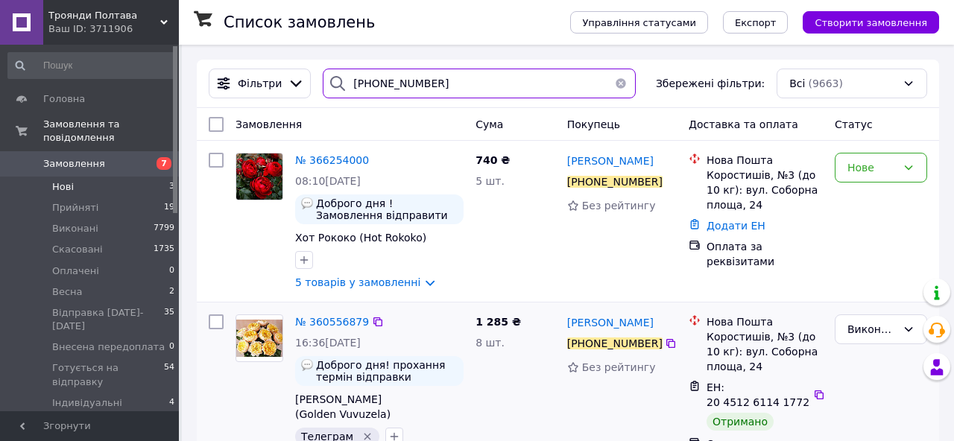
type input "[PHONE_NUMBER]"
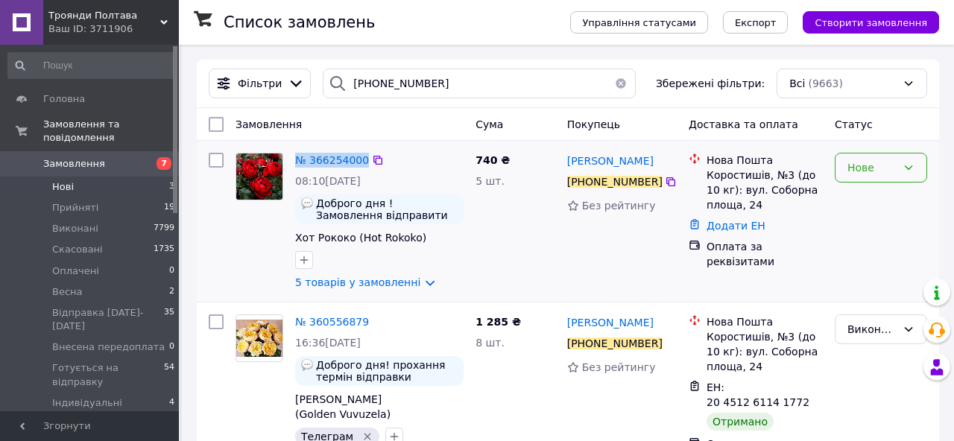
click at [871, 174] on div "Нове" at bounding box center [871, 167] width 49 height 16
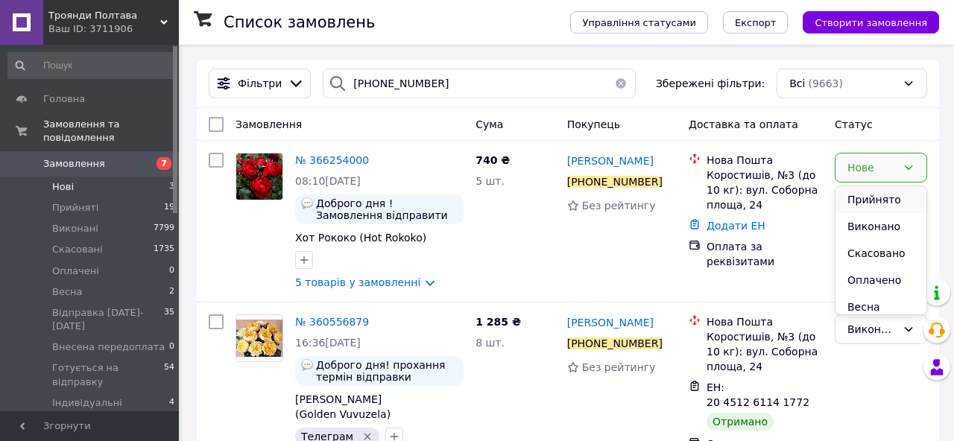
click at [877, 203] on li "Прийнято" at bounding box center [880, 199] width 91 height 27
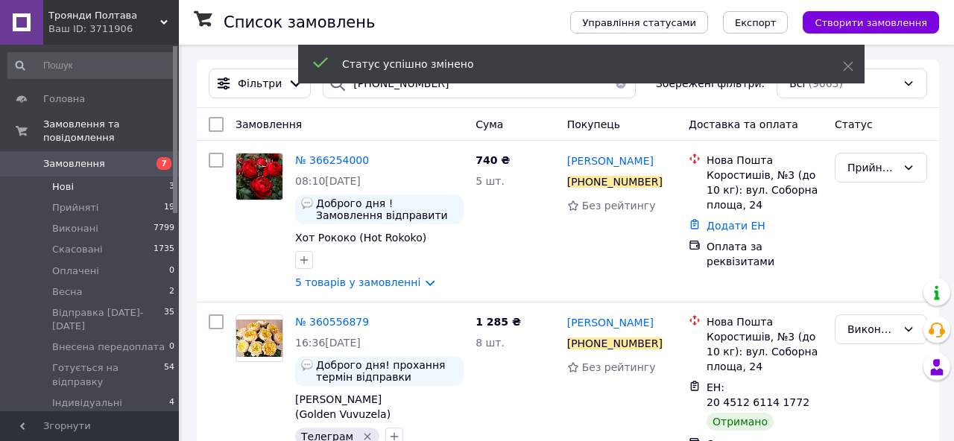
click at [92, 192] on li "Нові 3" at bounding box center [91, 187] width 183 height 21
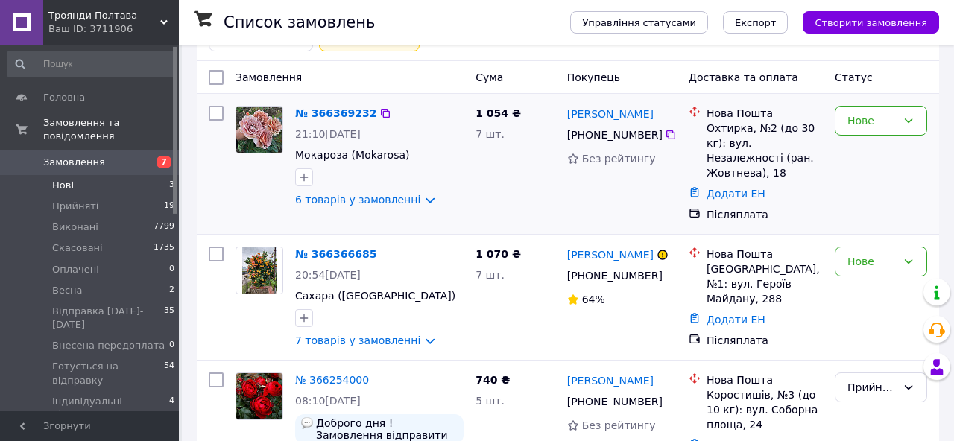
scroll to position [177, 0]
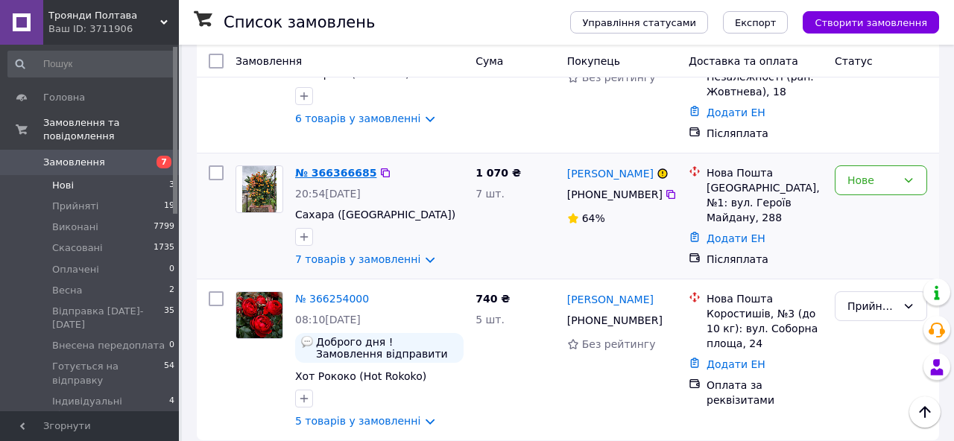
click at [325, 167] on link "№ 366366685" at bounding box center [335, 173] width 81 height 12
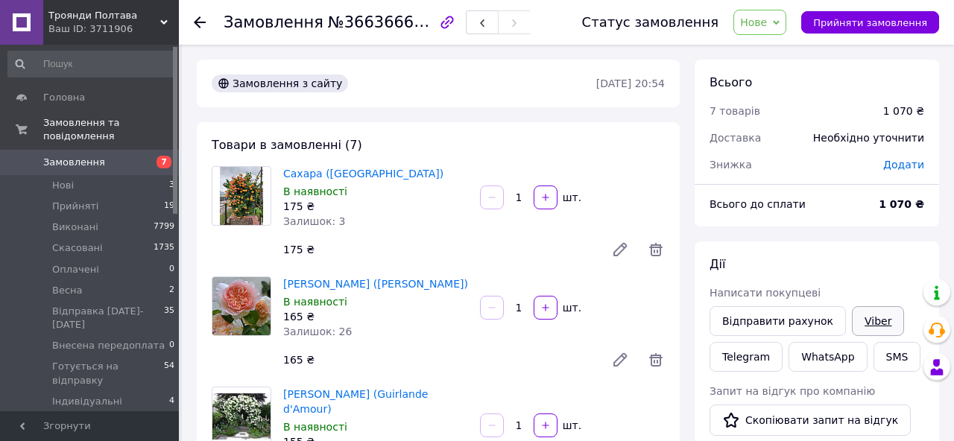
click at [873, 317] on link "Viber" at bounding box center [878, 321] width 52 height 30
drag, startPoint x: 317, startPoint y: 23, endPoint x: 417, endPoint y: 25, distance: 99.9
click at [417, 25] on span "№366366685" at bounding box center [381, 22] width 106 height 19
copy span "№366366685"
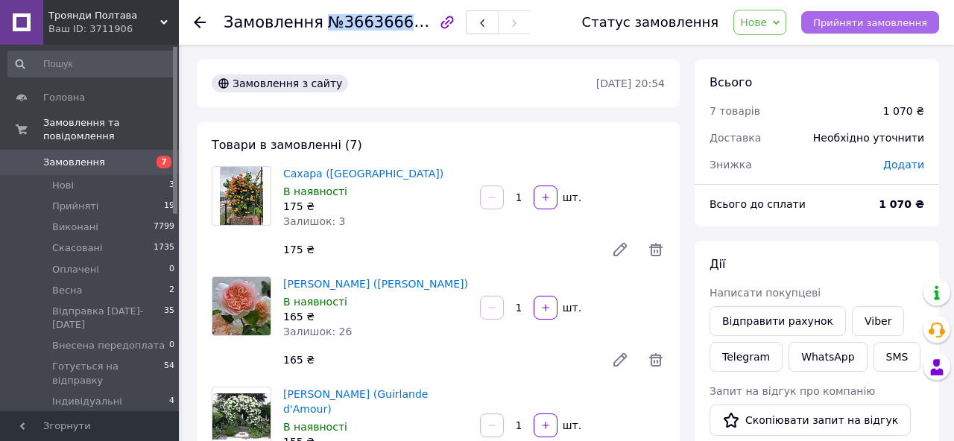
click at [862, 26] on span "Прийняти замовлення" at bounding box center [870, 22] width 114 height 11
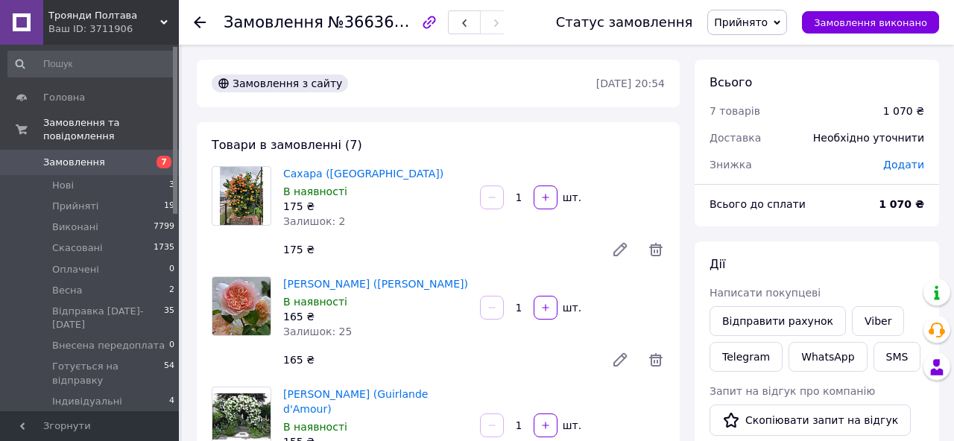
click at [203, 23] on icon at bounding box center [200, 22] width 12 height 12
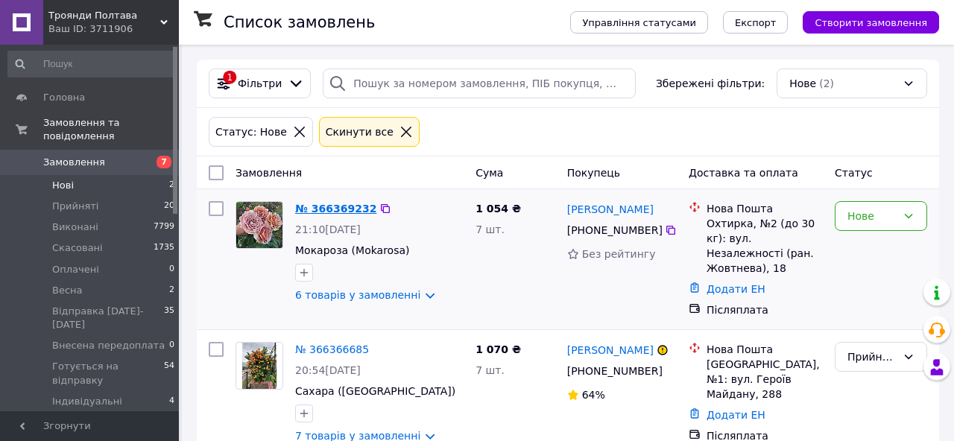
click at [349, 211] on link "№ 366369232" at bounding box center [335, 209] width 81 height 12
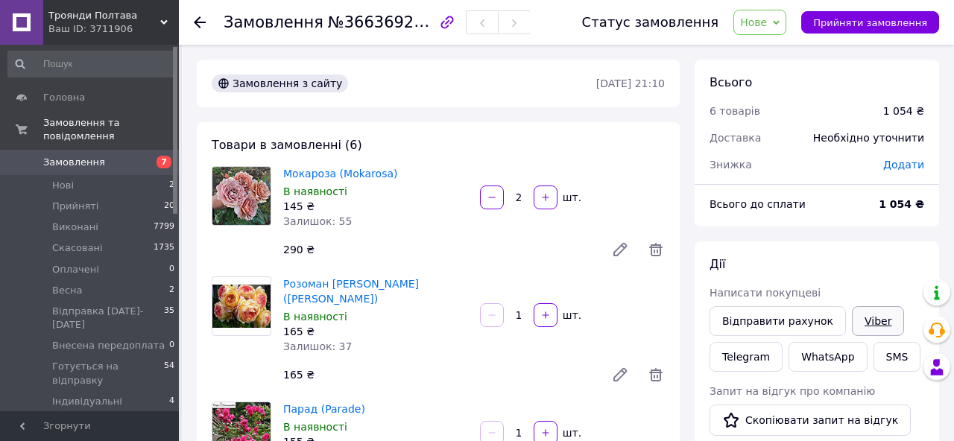
click at [860, 317] on link "Viber" at bounding box center [878, 321] width 52 height 30
click at [203, 21] on icon at bounding box center [200, 22] width 12 height 12
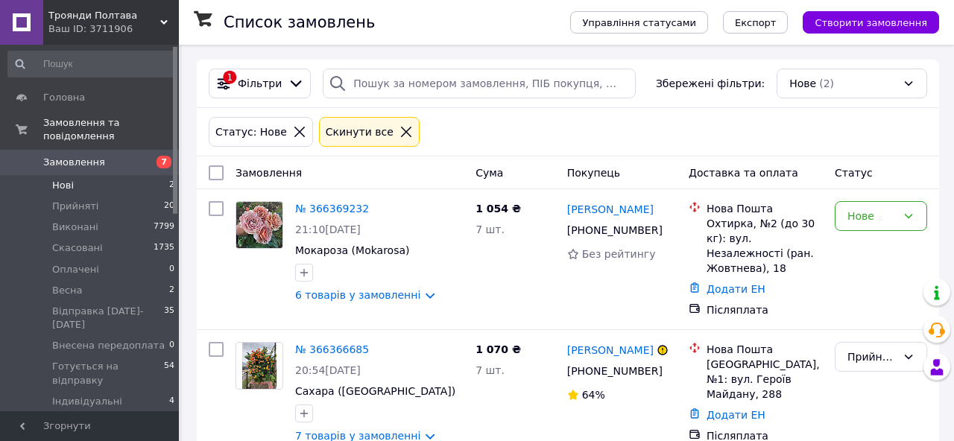
click at [399, 137] on icon at bounding box center [405, 131] width 13 height 13
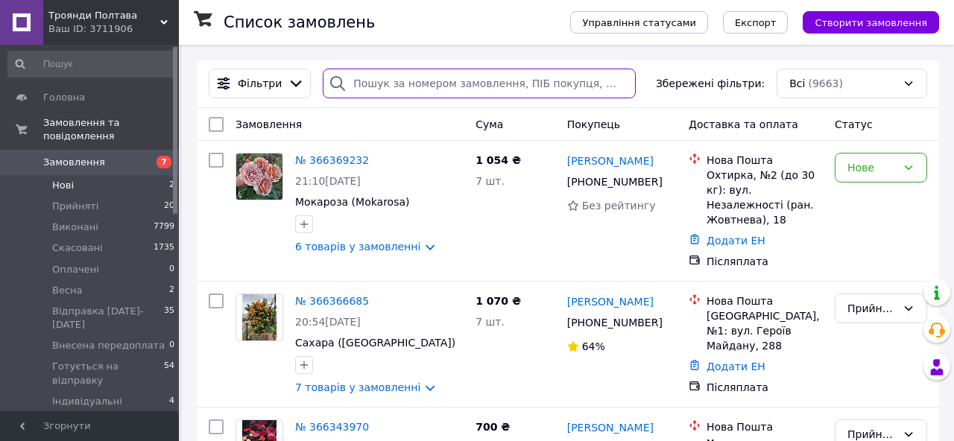
paste input "[PHONE_NUMBER]"
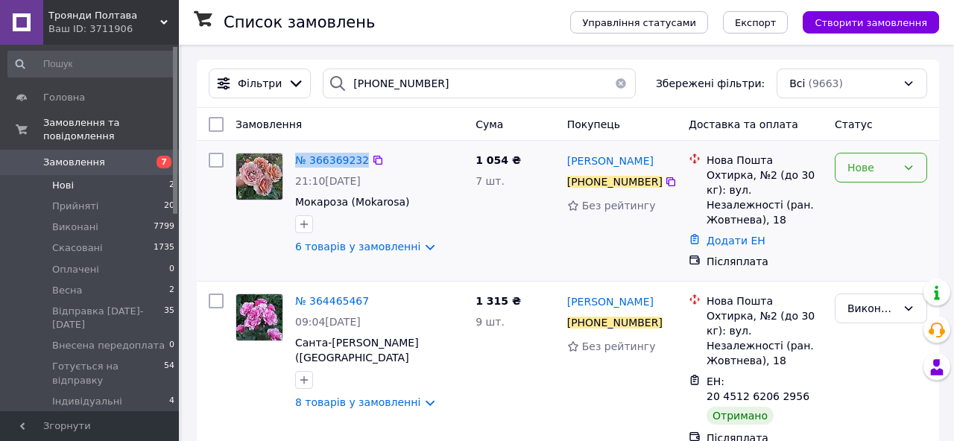
drag, startPoint x: 872, startPoint y: 171, endPoint x: 873, endPoint y: 181, distance: 10.5
click at [872, 171] on div "Нове" at bounding box center [871, 167] width 49 height 16
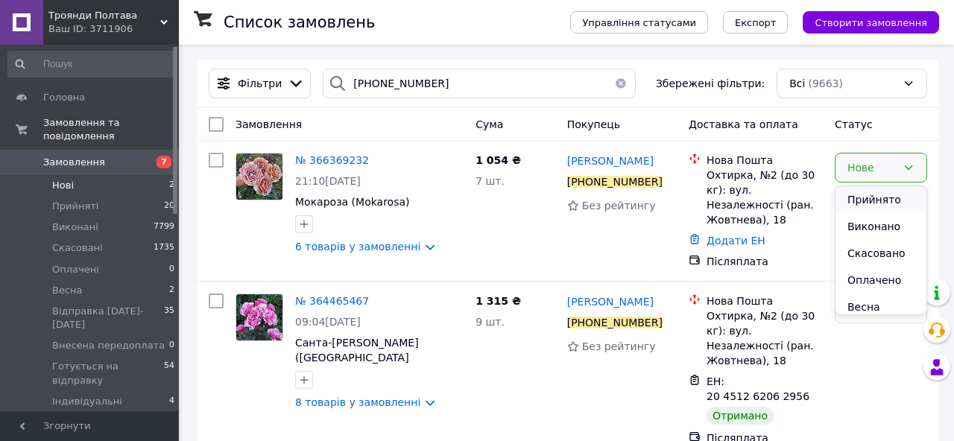
click at [866, 202] on li "Прийнято" at bounding box center [880, 199] width 91 height 27
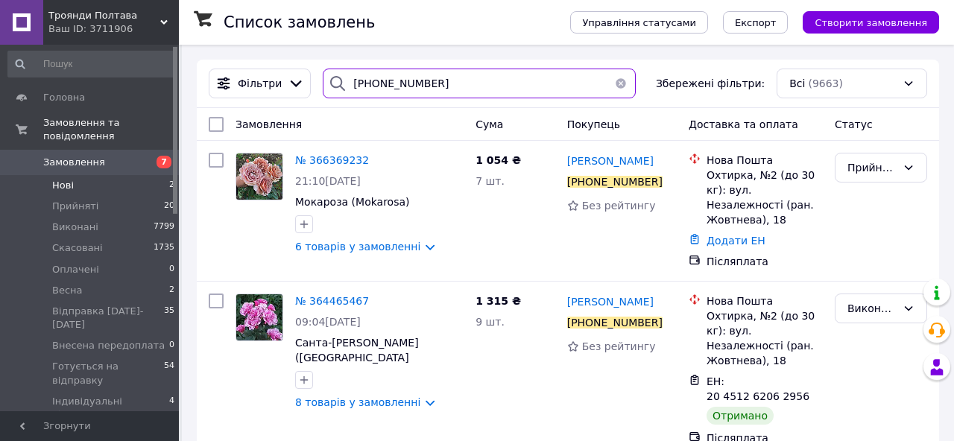
drag, startPoint x: 443, startPoint y: 89, endPoint x: 370, endPoint y: 76, distance: 74.1
click at [341, 78] on div "[PHONE_NUMBER]" at bounding box center [479, 84] width 313 height 30
paste input "73186406"
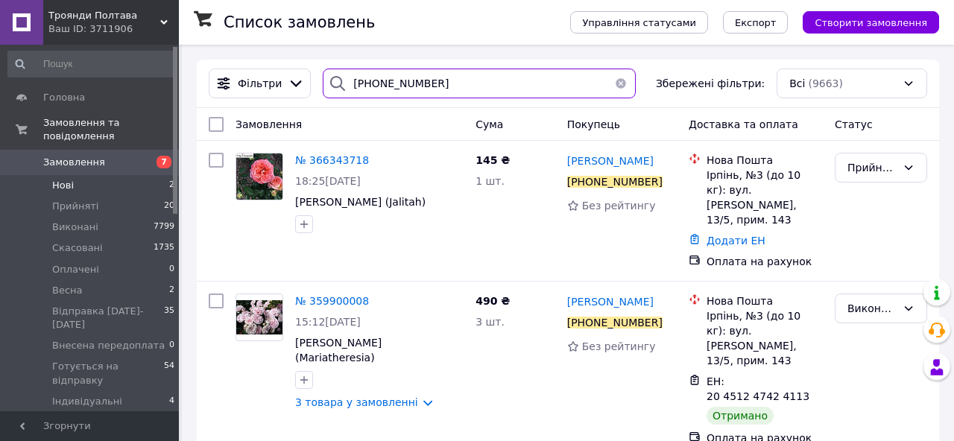
drag, startPoint x: 457, startPoint y: 86, endPoint x: 359, endPoint y: 84, distance: 97.6
click at [346, 86] on div "[PHONE_NUMBER]" at bounding box center [479, 84] width 313 height 30
paste input "968125551"
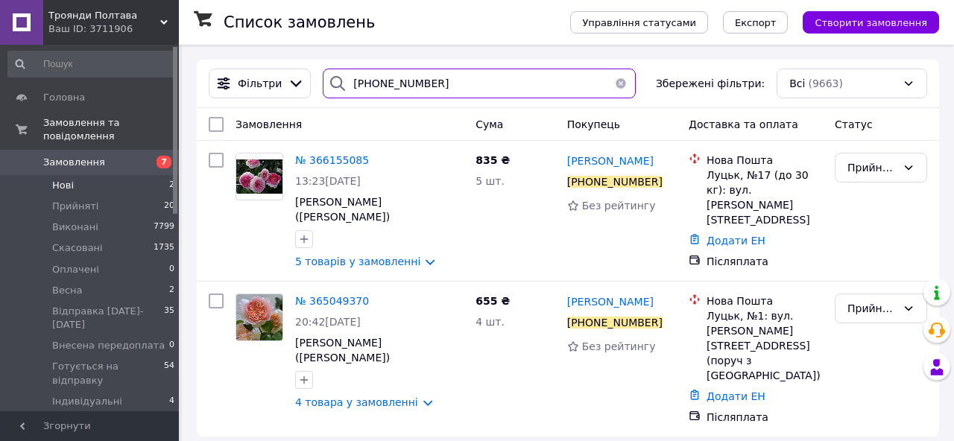
type input "[PHONE_NUMBER]"
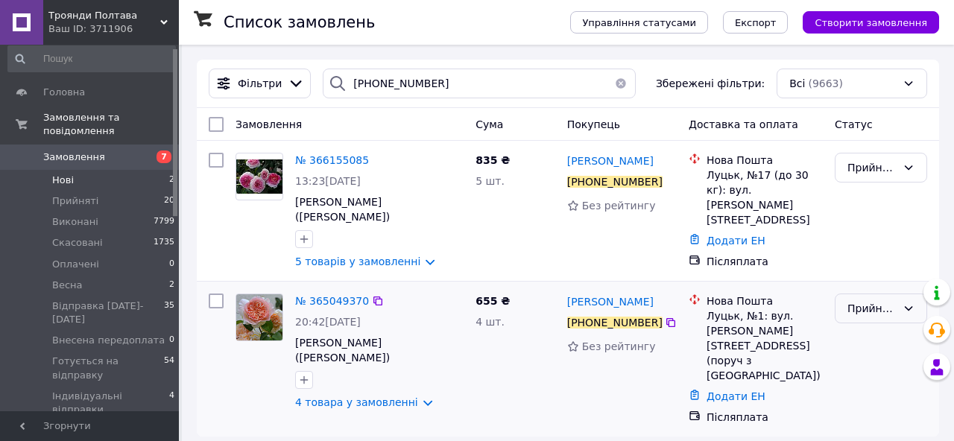
click at [880, 300] on div "Прийнято" at bounding box center [871, 308] width 49 height 16
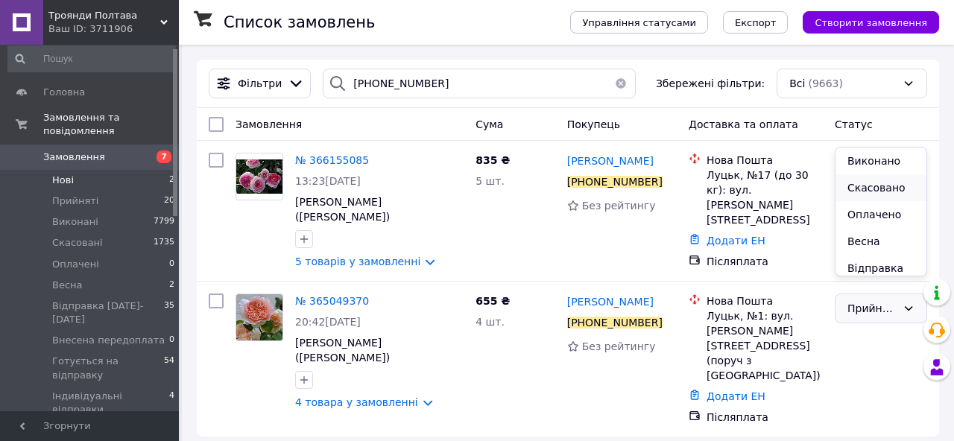
click at [876, 186] on li "Скасовано" at bounding box center [880, 187] width 91 height 27
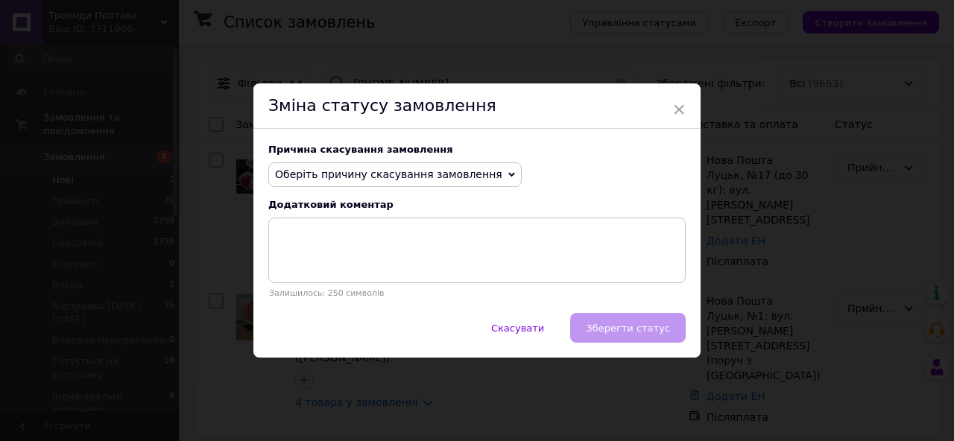
click at [338, 166] on span "Оберіть причину скасування замовлення" at bounding box center [394, 174] width 253 height 25
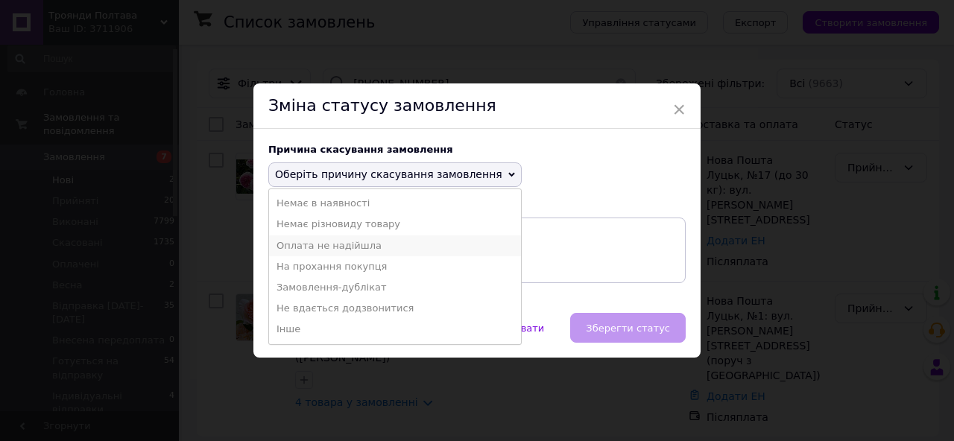
click at [329, 245] on li "Оплата не надійшла" at bounding box center [395, 245] width 252 height 21
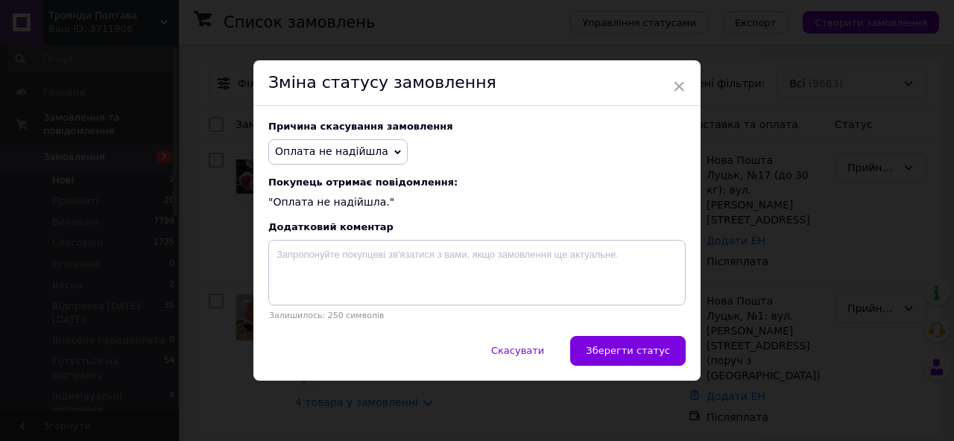
click at [322, 149] on span "Оплата не надійшла" at bounding box center [331, 151] width 113 height 12
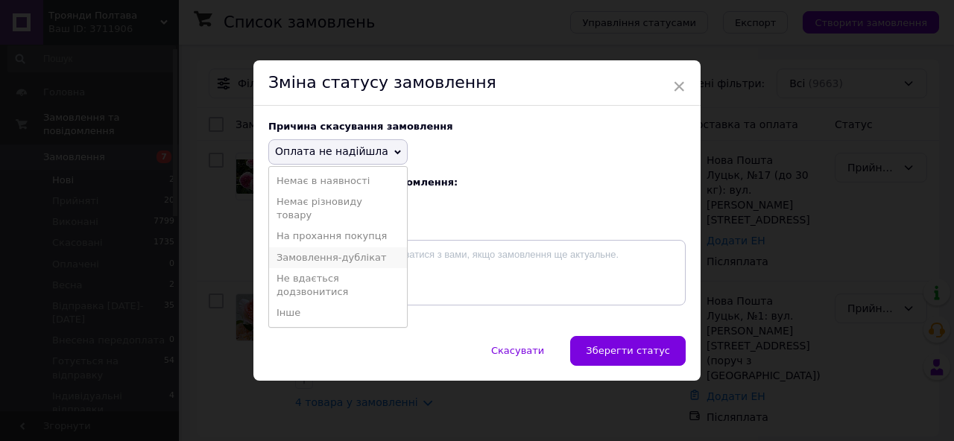
click at [335, 256] on li "Замовлення-дублікат" at bounding box center [338, 257] width 138 height 21
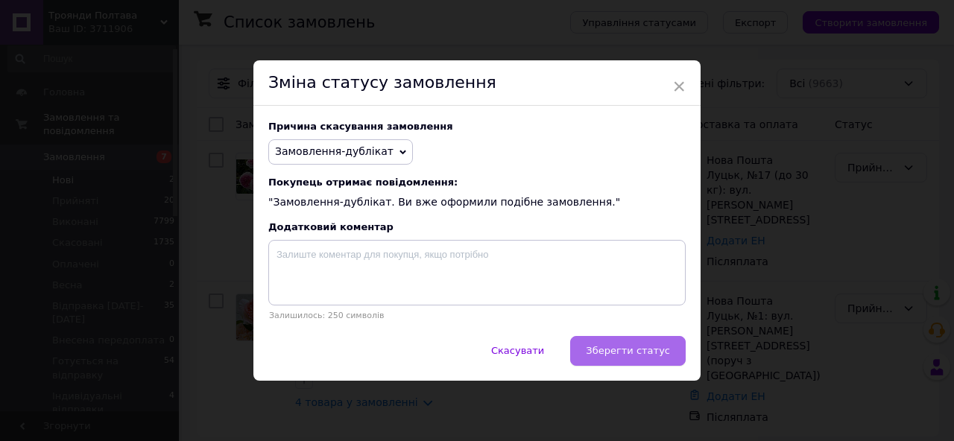
click at [595, 347] on span "Зберегти статус" at bounding box center [628, 350] width 84 height 11
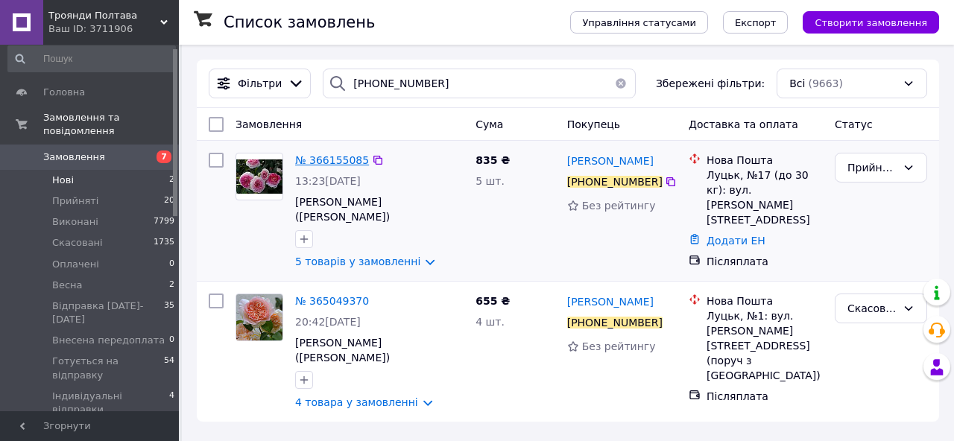
click at [335, 162] on span "№ 366155085" at bounding box center [332, 160] width 74 height 12
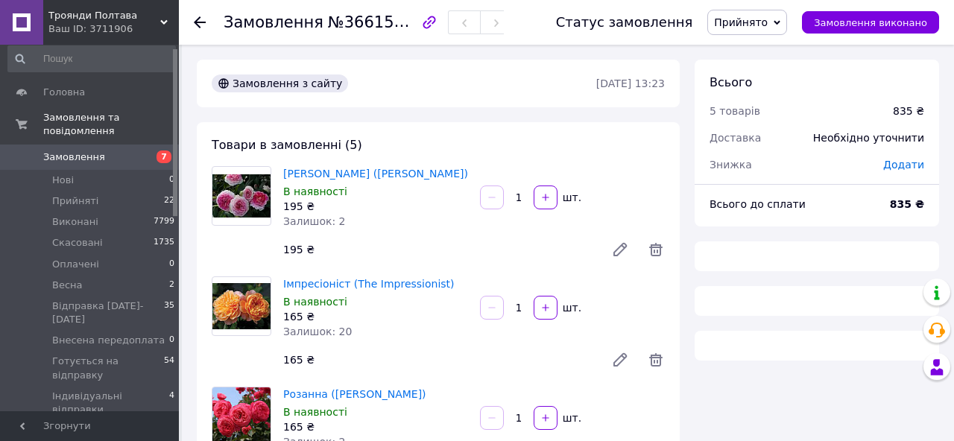
click at [738, 16] on span "Прийнято" at bounding box center [741, 22] width 54 height 12
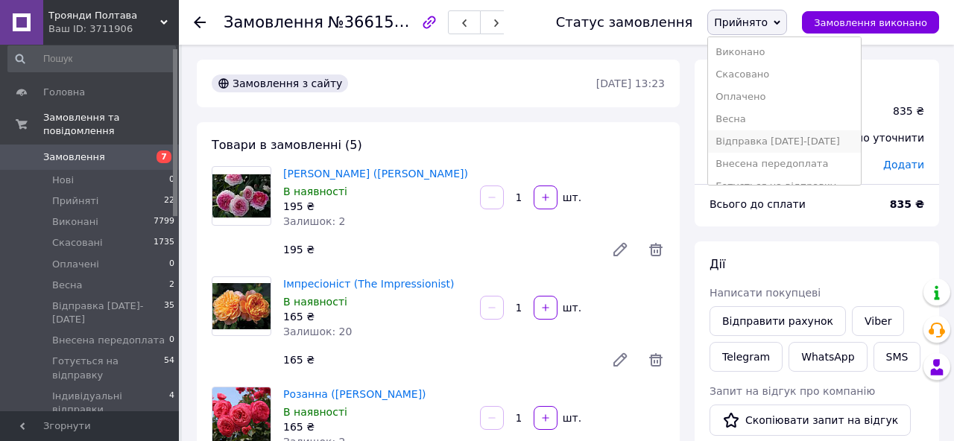
click at [771, 139] on li "Відправка [DATE]-[DATE]" at bounding box center [784, 141] width 153 height 22
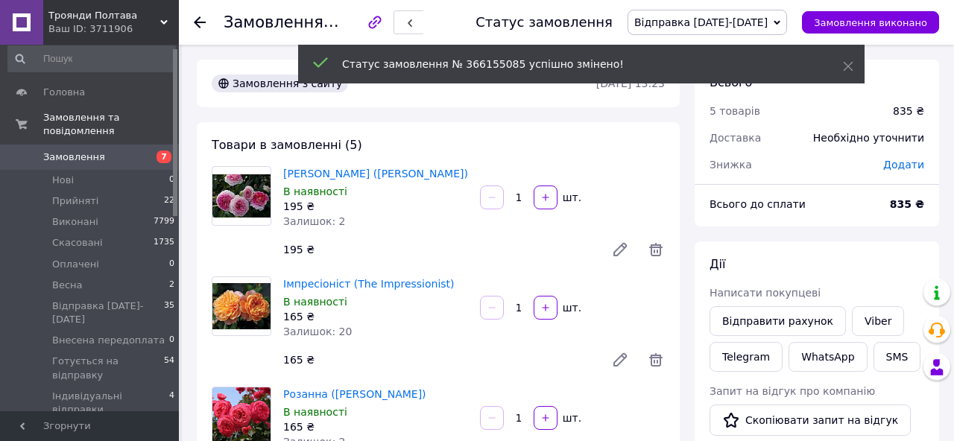
click at [908, 165] on span "Додати" at bounding box center [903, 165] width 41 height 12
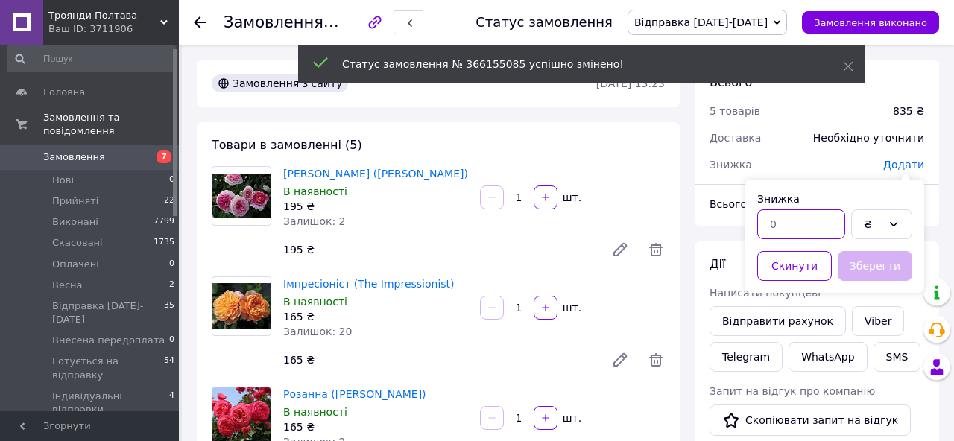
click at [811, 221] on input "text" at bounding box center [801, 224] width 88 height 30
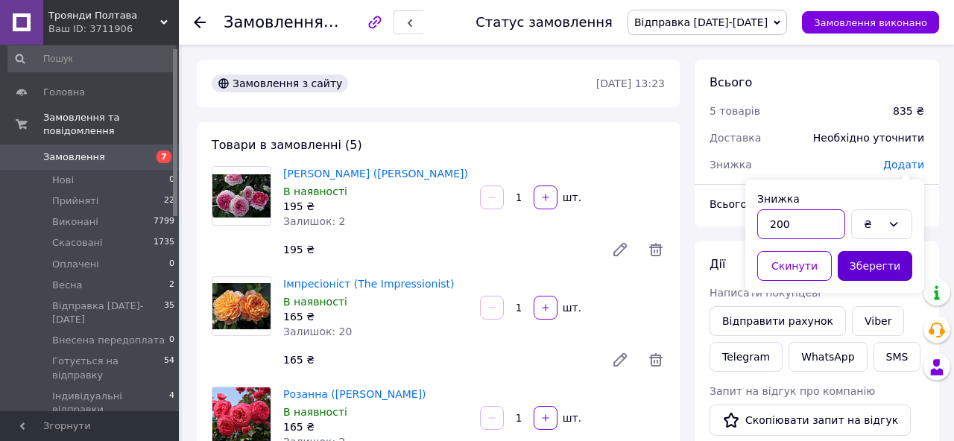
type input "200"
click at [866, 265] on button "Зберегти" at bounding box center [875, 266] width 75 height 30
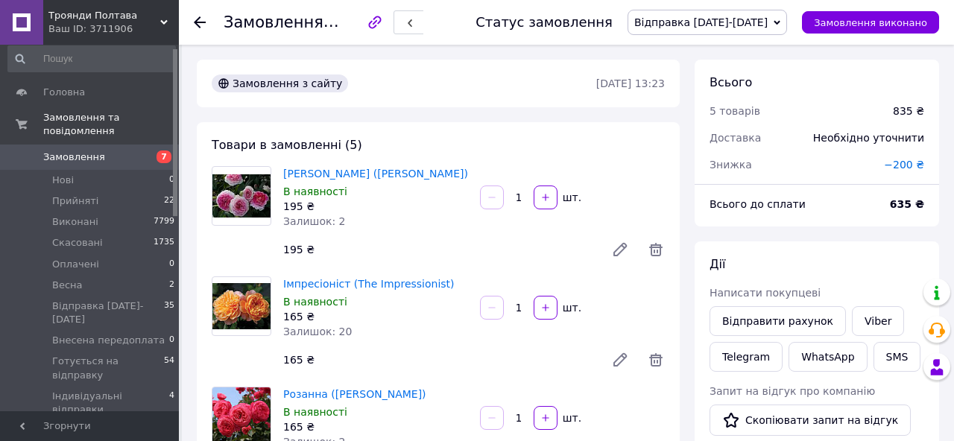
click at [202, 26] on icon at bounding box center [200, 22] width 12 height 12
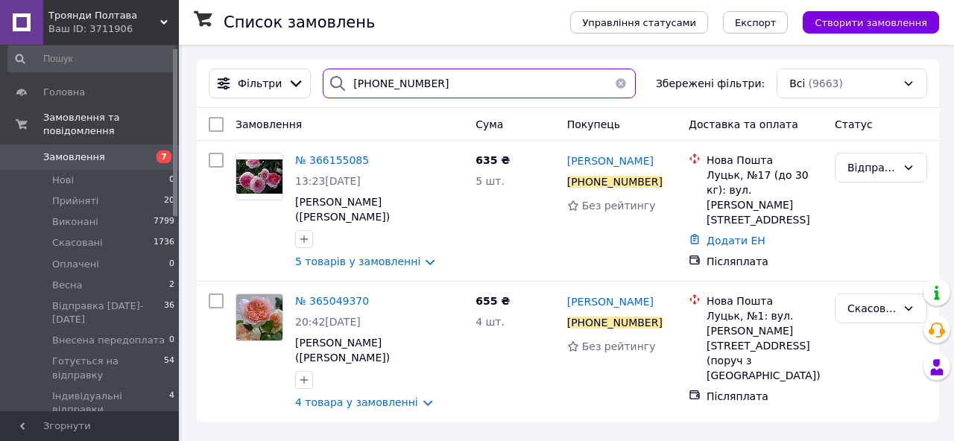
drag, startPoint x: 450, startPoint y: 79, endPoint x: 355, endPoint y: 82, distance: 94.7
click at [348, 84] on input "[PHONE_NUMBER]" at bounding box center [479, 84] width 313 height 30
paste input "50265819"
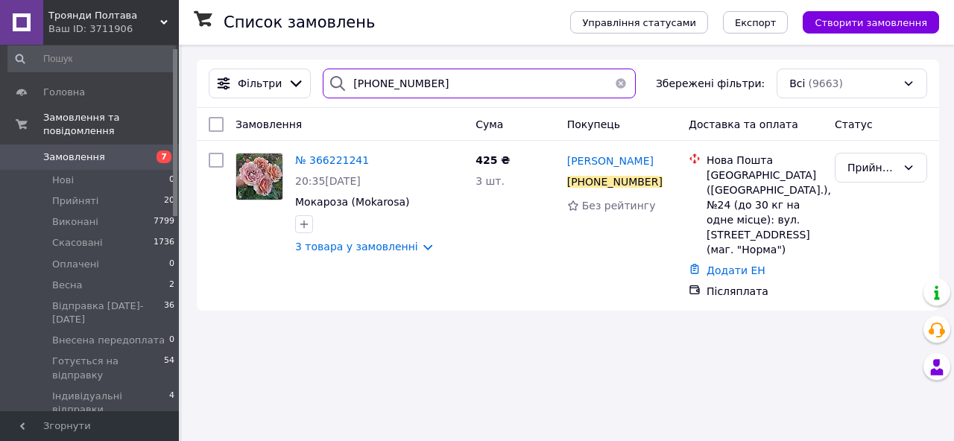
drag, startPoint x: 447, startPoint y: 86, endPoint x: 341, endPoint y: 83, distance: 106.6
click at [341, 83] on div "[PHONE_NUMBER]" at bounding box center [479, 84] width 313 height 30
paste input "358351735"
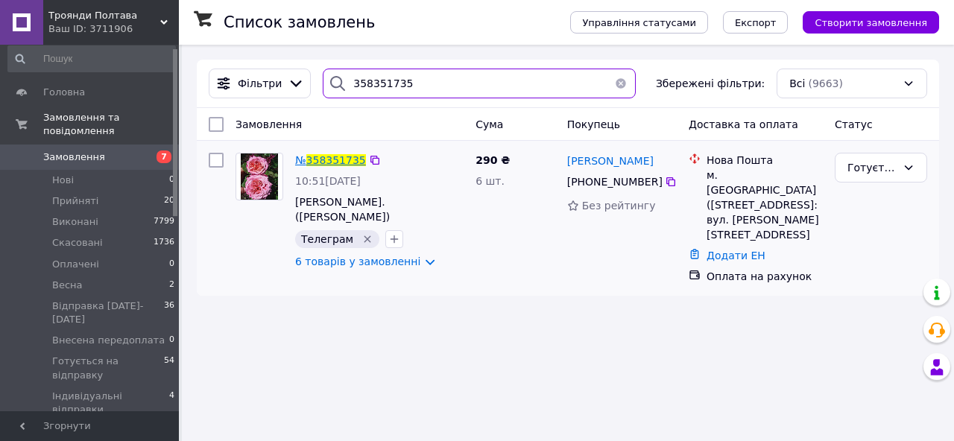
type input "358351735"
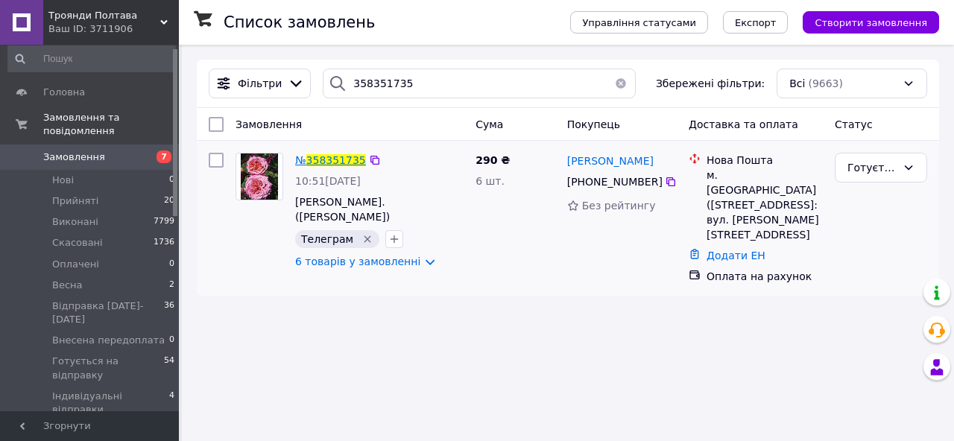
click at [332, 160] on span "358351735" at bounding box center [336, 160] width 60 height 12
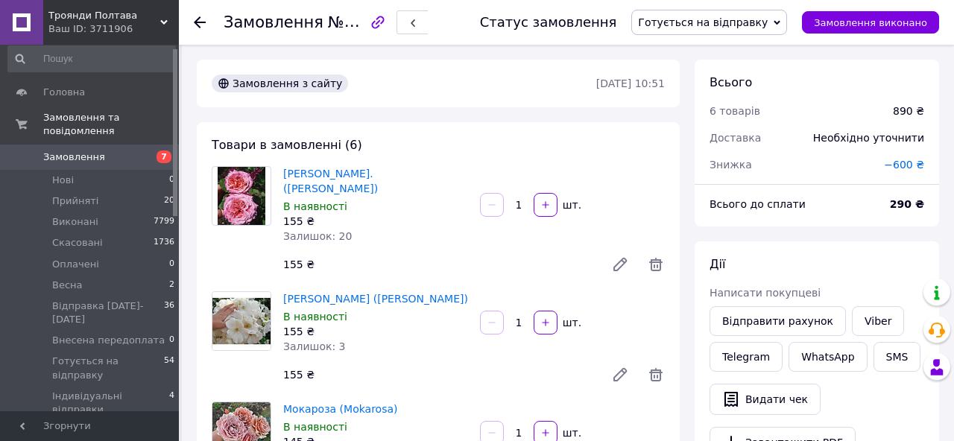
click at [905, 165] on span "−600 ₴" at bounding box center [904, 165] width 40 height 12
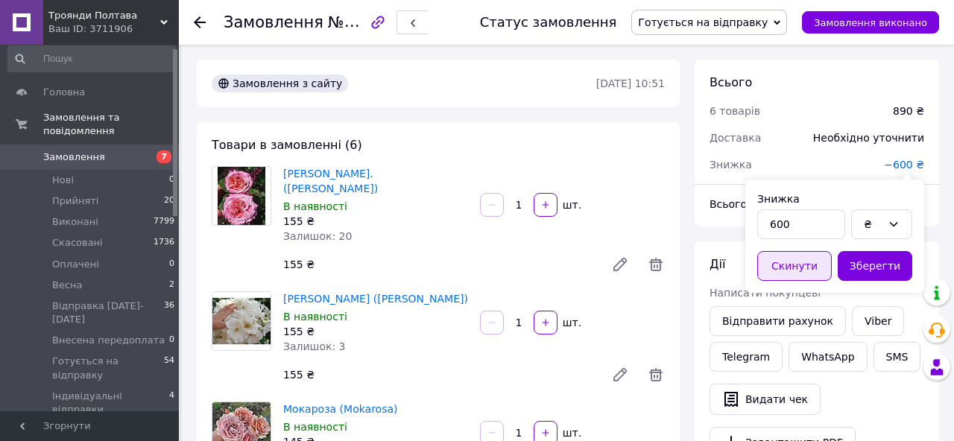
click at [773, 268] on button "Скинути" at bounding box center [794, 266] width 75 height 30
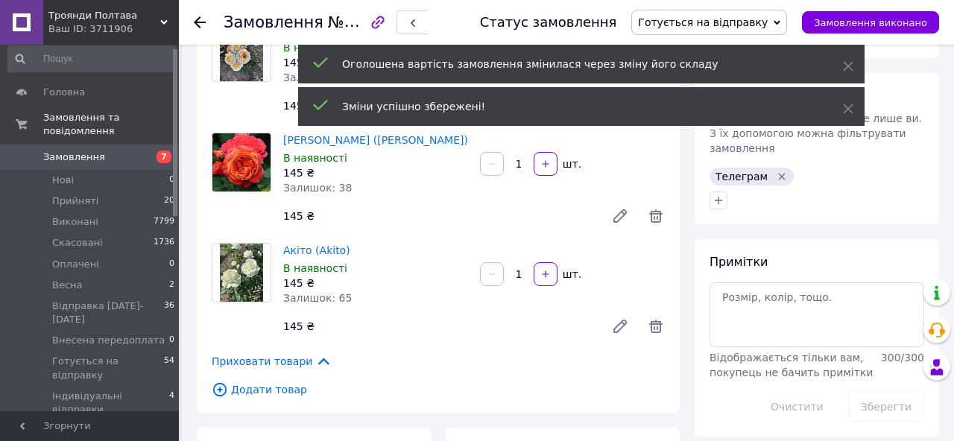
scroll to position [503, 0]
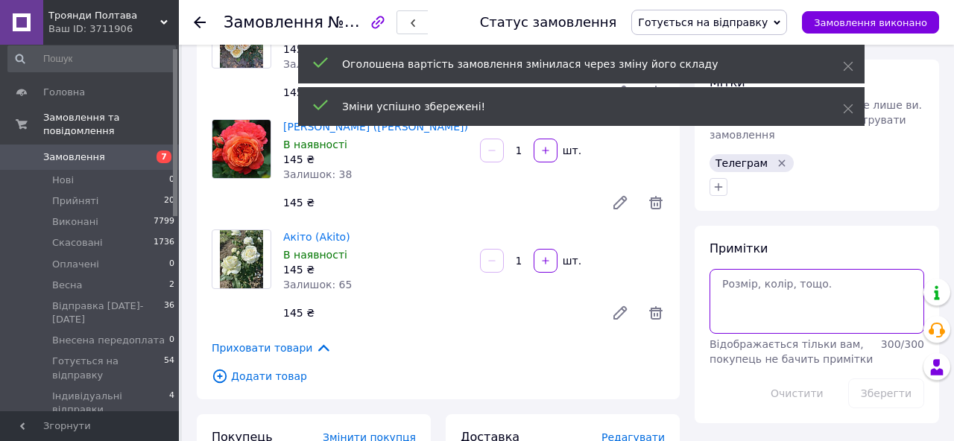
click at [794, 317] on textarea at bounding box center [816, 301] width 215 height 64
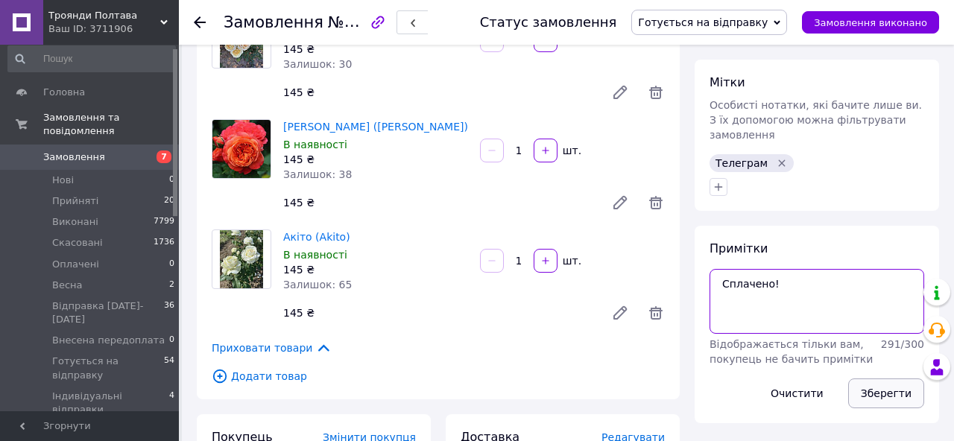
type textarea "Сплачено!"
click at [904, 390] on button "Зберегти" at bounding box center [886, 394] width 76 height 30
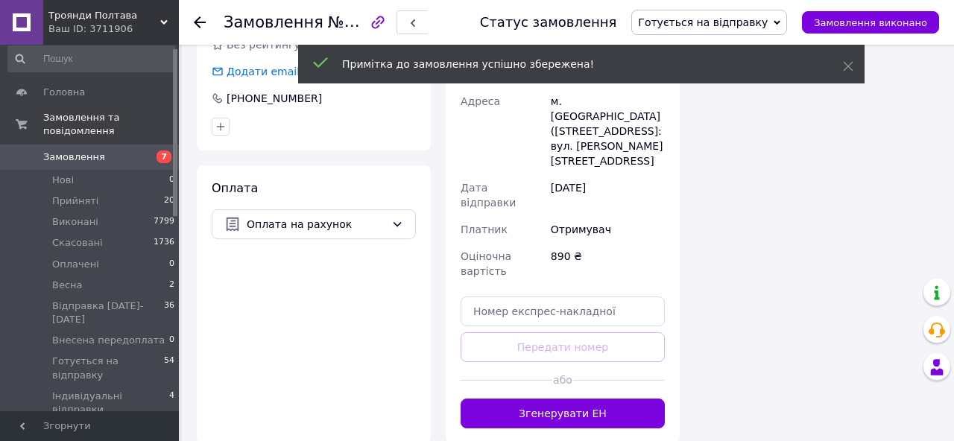
scroll to position [1020, 0]
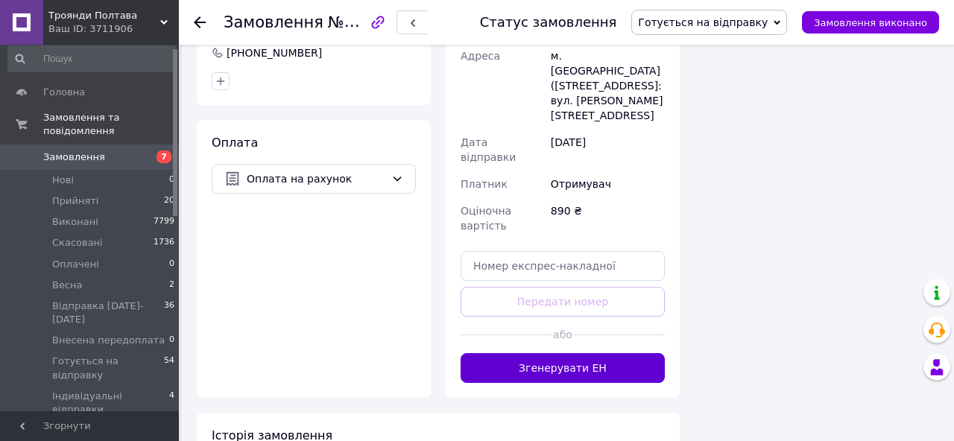
click at [528, 353] on button "Згенерувати ЕН" at bounding box center [563, 368] width 204 height 30
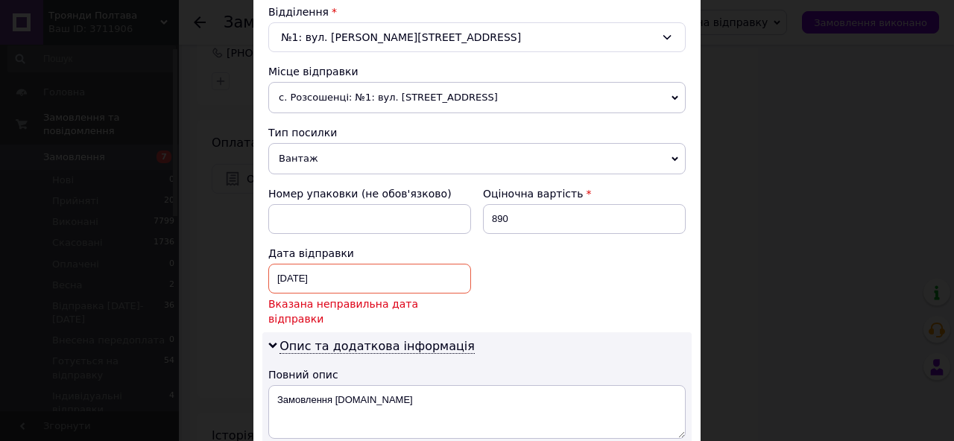
scroll to position [469, 0]
click at [400, 279] on div "[DATE] < [DEMOGRAPHIC_DATA] > < Октябрь > Пн Вт Ср Чт Пт Сб Вс 29 30 1 2 3 4 5 …" at bounding box center [369, 278] width 203 height 30
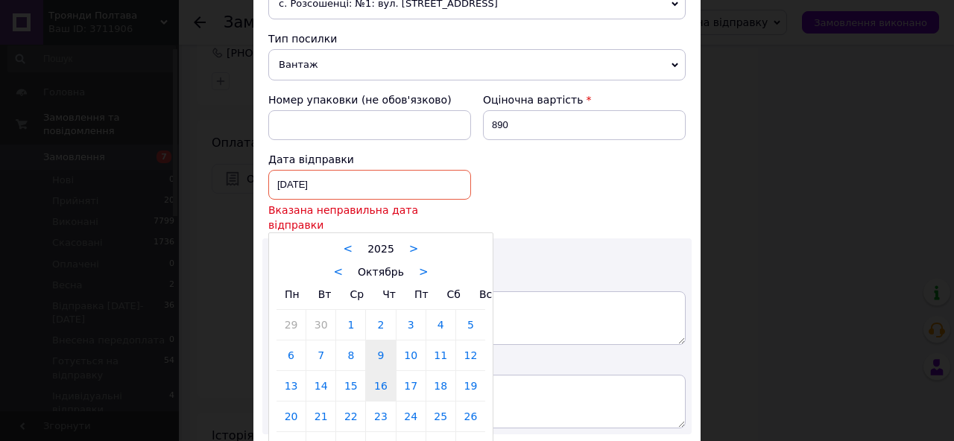
scroll to position [563, 0]
click at [381, 376] on link "16" at bounding box center [380, 385] width 29 height 30
type input "[DATE]"
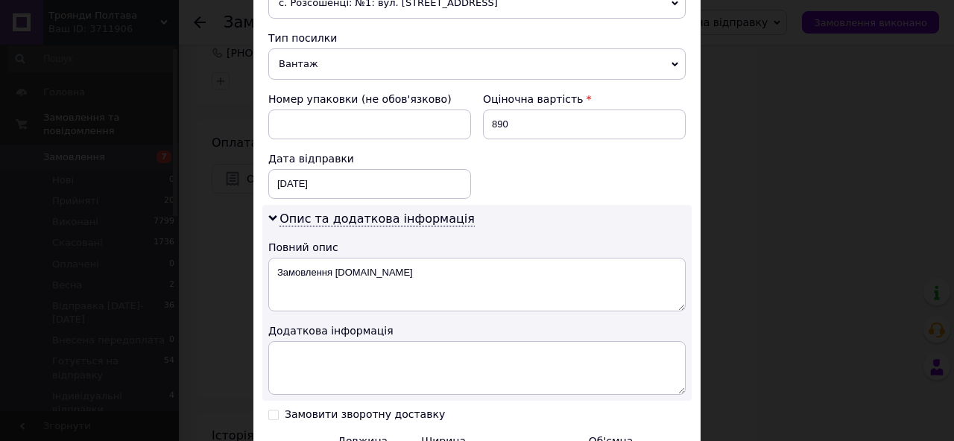
scroll to position [757, 0]
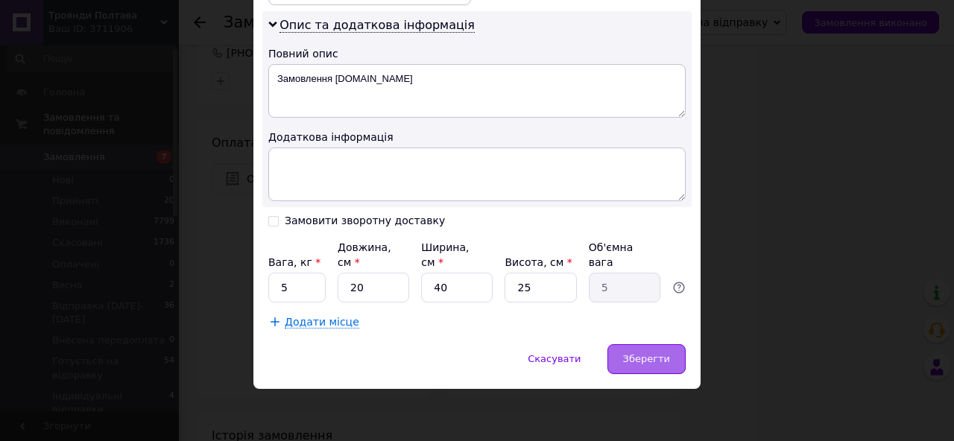
click at [638, 370] on div "Зберегти" at bounding box center [646, 359] width 78 height 30
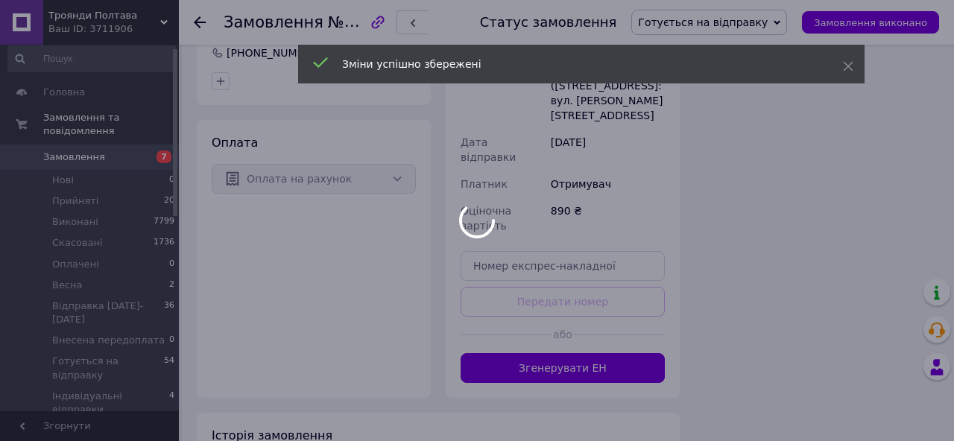
scroll to position [185, 0]
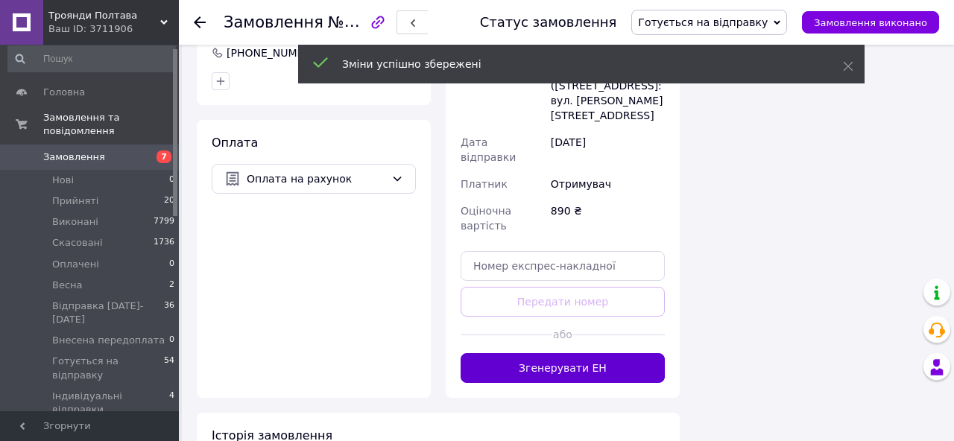
click at [604, 353] on button "Згенерувати ЕН" at bounding box center [563, 368] width 204 height 30
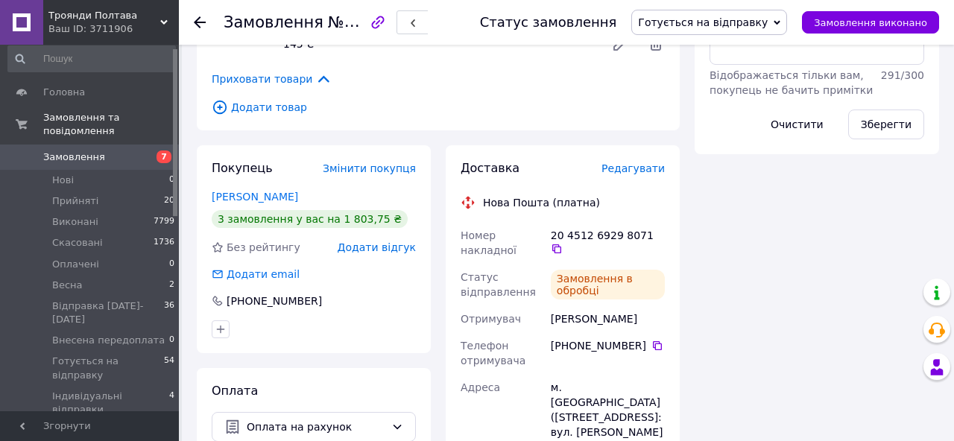
scroll to position [221, 0]
click at [689, 14] on span "Готується на відправку" at bounding box center [709, 22] width 156 height 25
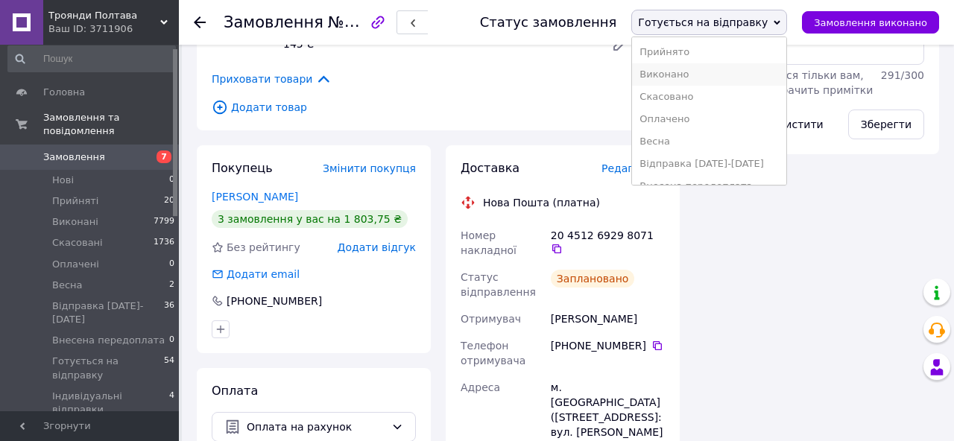
click at [704, 75] on li "Виконано" at bounding box center [709, 74] width 154 height 22
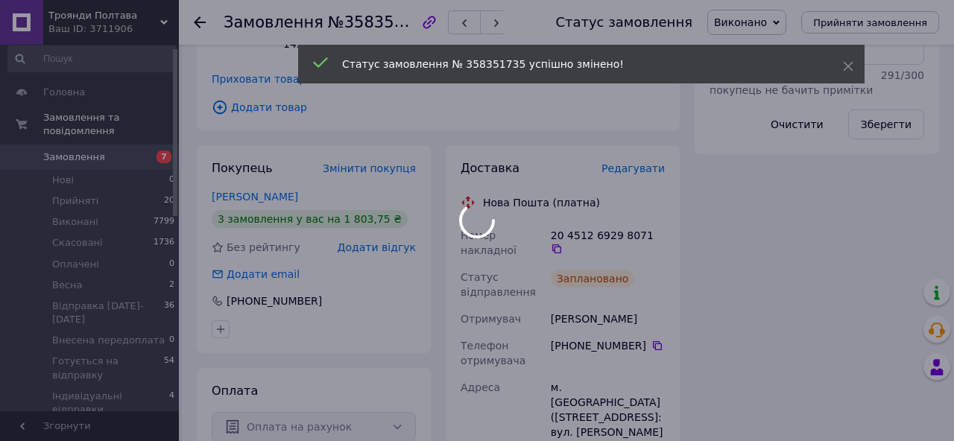
scroll to position [256, 0]
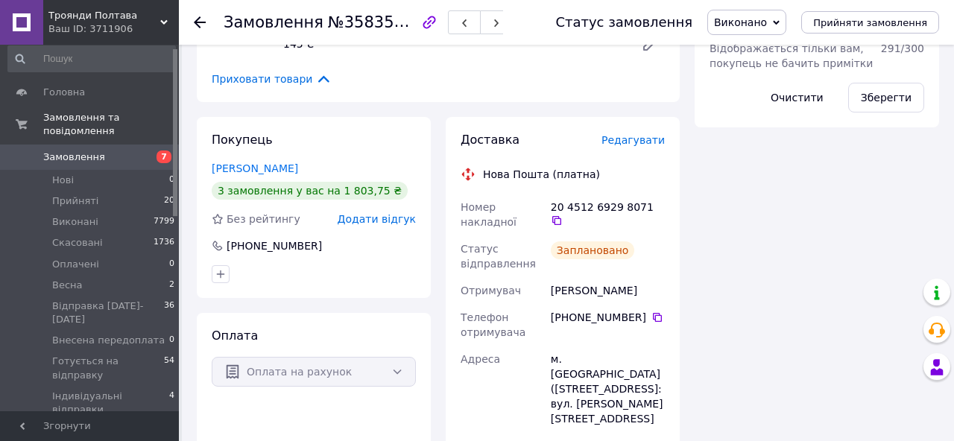
click at [195, 20] on icon at bounding box center [200, 22] width 12 height 12
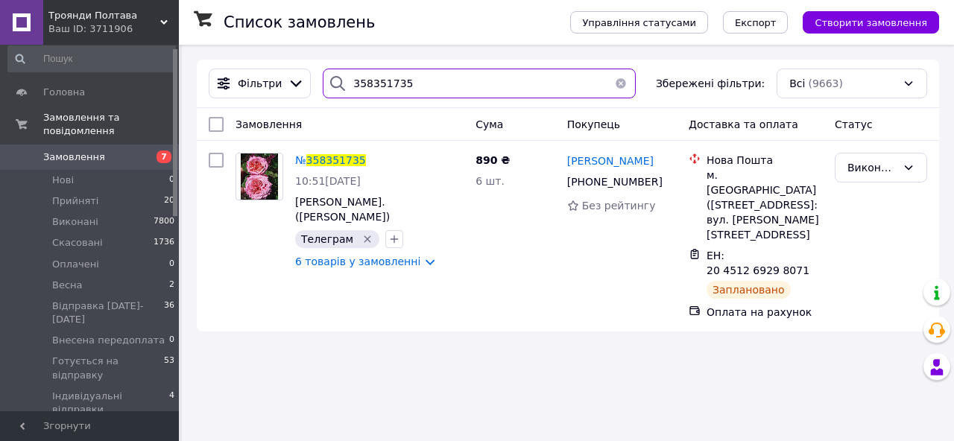
drag, startPoint x: 416, startPoint y: 88, endPoint x: 329, endPoint y: 85, distance: 87.2
click at [328, 85] on div "358351735" at bounding box center [479, 84] width 313 height 30
paste input "65937866"
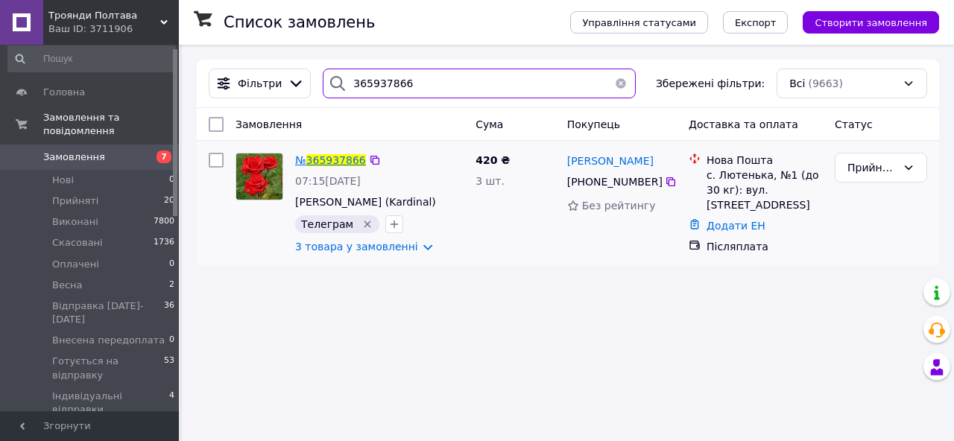
type input "365937866"
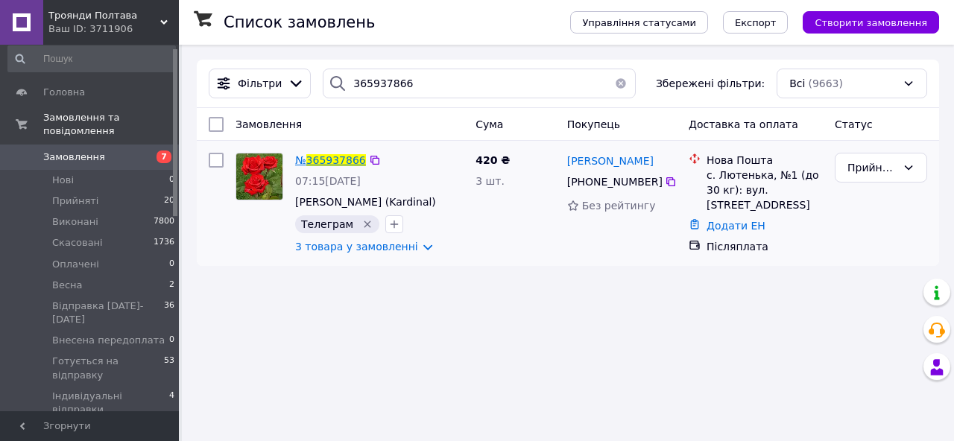
click at [341, 161] on span "365937866" at bounding box center [336, 160] width 60 height 12
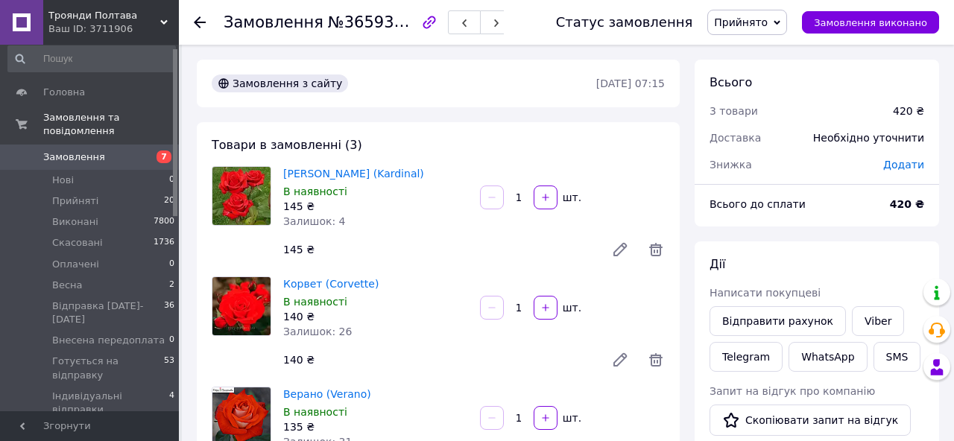
click at [765, 22] on span "Прийнято" at bounding box center [741, 22] width 54 height 12
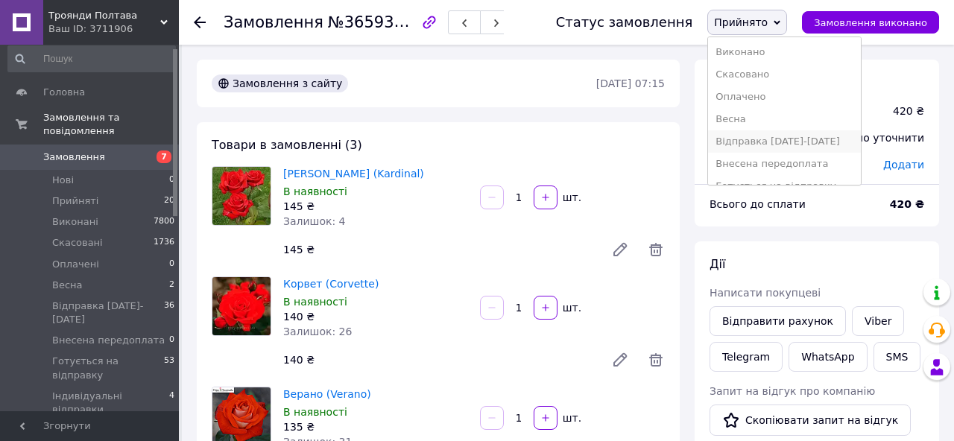
click at [812, 144] on li "Відправка [DATE]-[DATE]" at bounding box center [784, 141] width 153 height 22
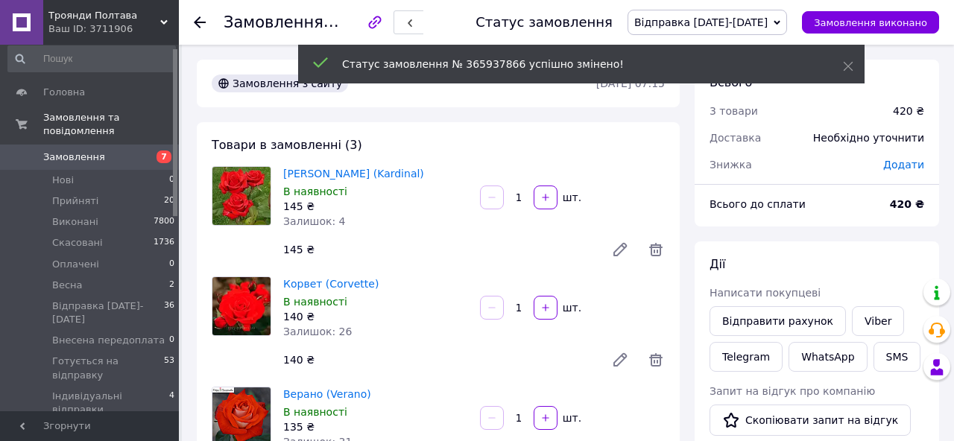
click at [896, 162] on span "Додати" at bounding box center [903, 165] width 41 height 12
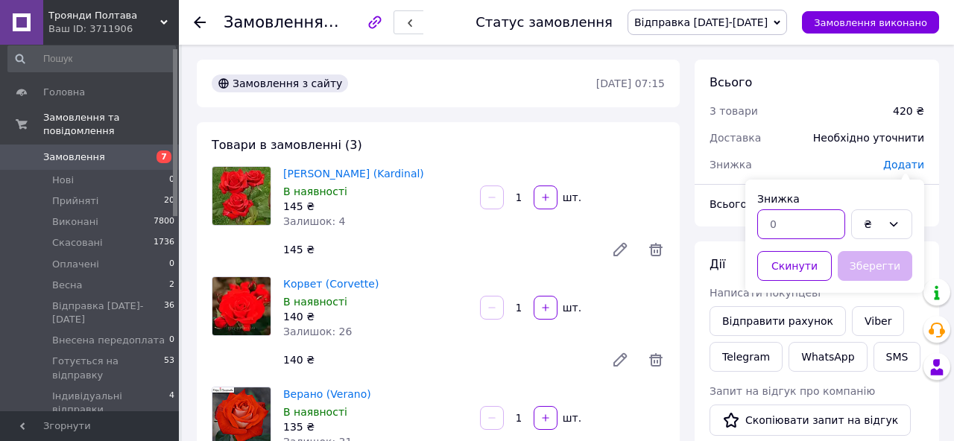
click at [767, 227] on input "text" at bounding box center [801, 224] width 88 height 30
type input "200"
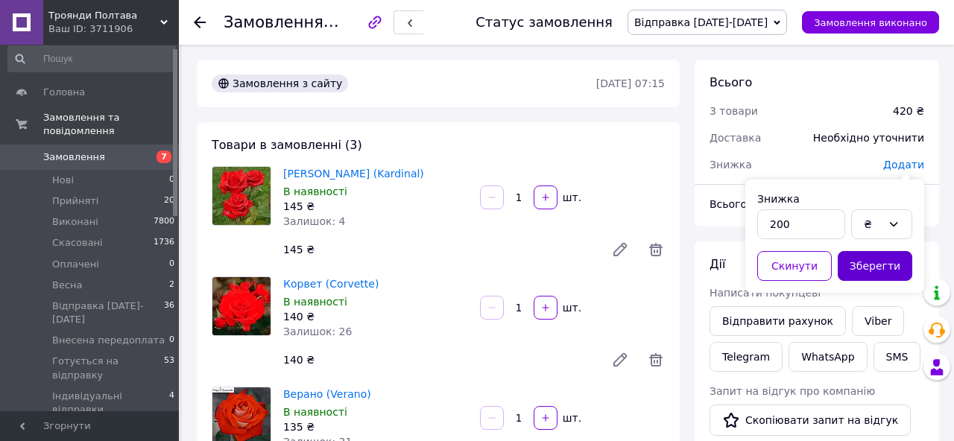
click at [881, 265] on button "Зберегти" at bounding box center [875, 266] width 75 height 30
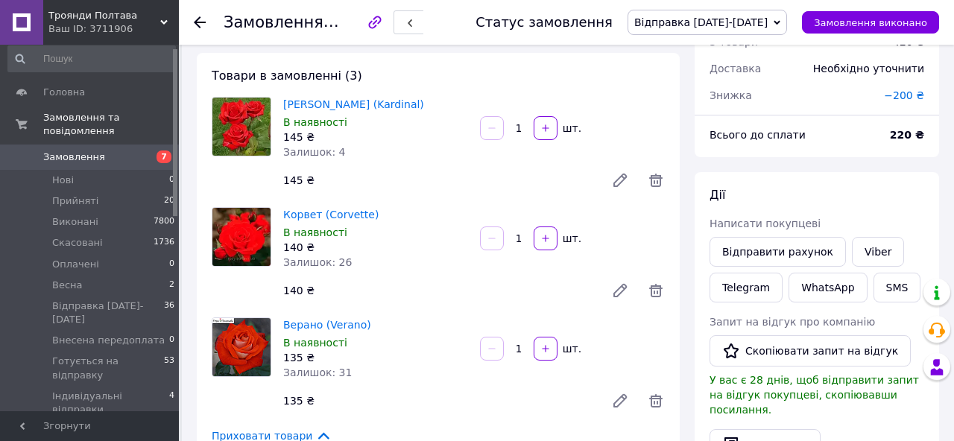
scroll to position [70, 0]
click at [196, 25] on use at bounding box center [200, 22] width 12 height 12
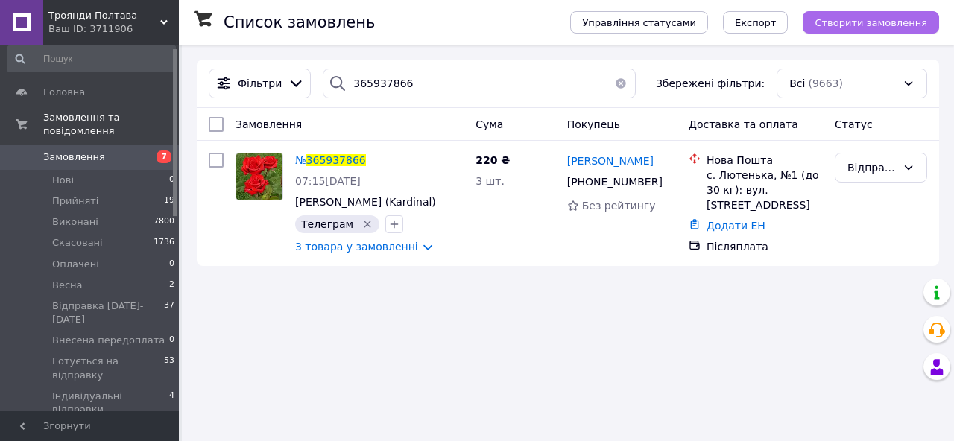
click at [867, 17] on span "Створити замовлення" at bounding box center [870, 22] width 113 height 11
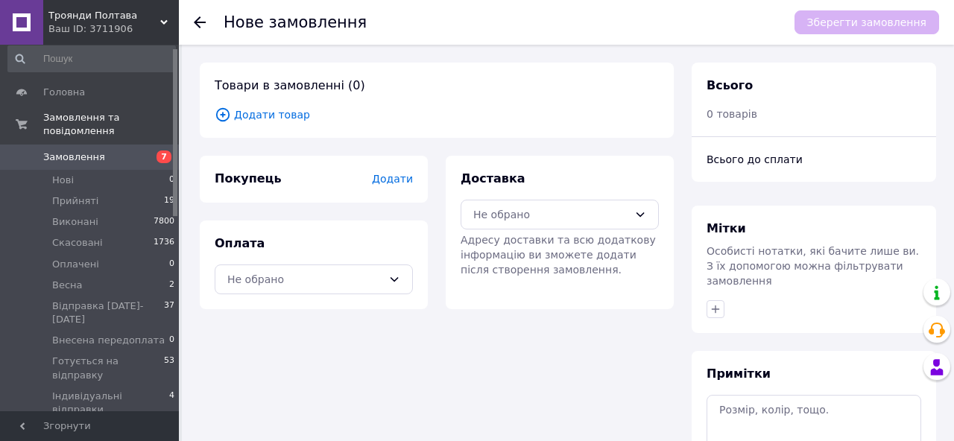
click at [263, 114] on span "Додати товар" at bounding box center [437, 115] width 444 height 16
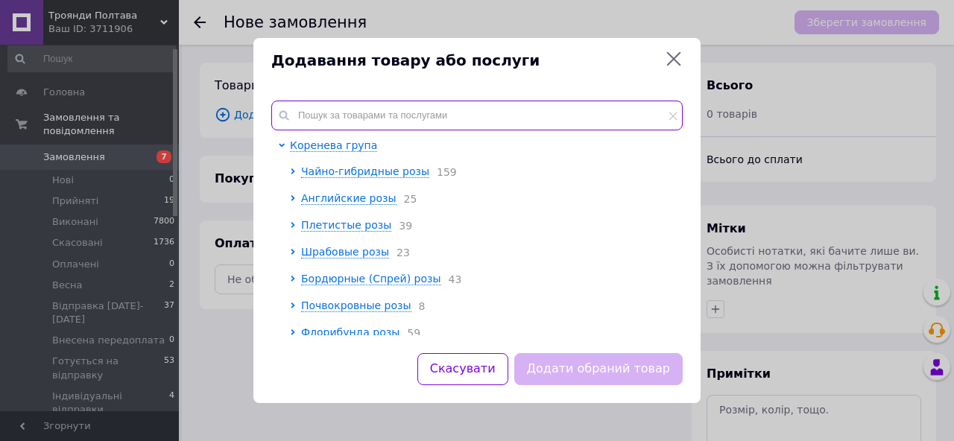
click at [321, 112] on input "text" at bounding box center [476, 116] width 411 height 30
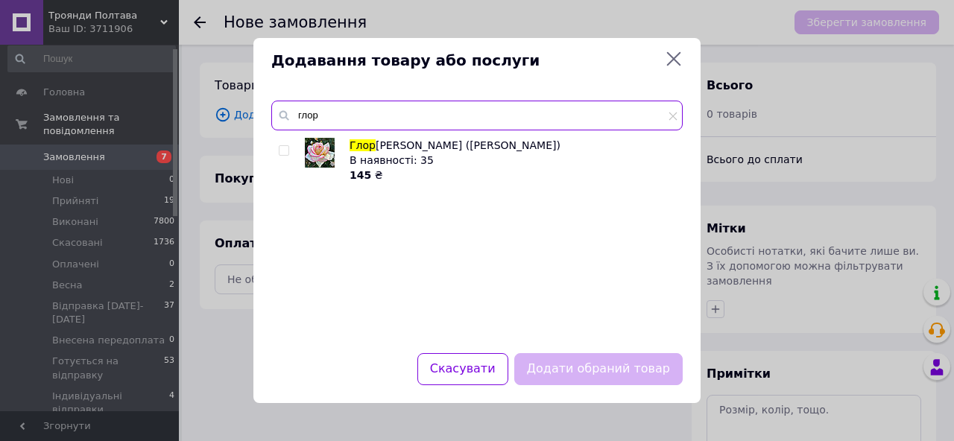
type input "глор"
click at [282, 150] on input "checkbox" at bounding box center [284, 151] width 10 height 10
checkbox input "true"
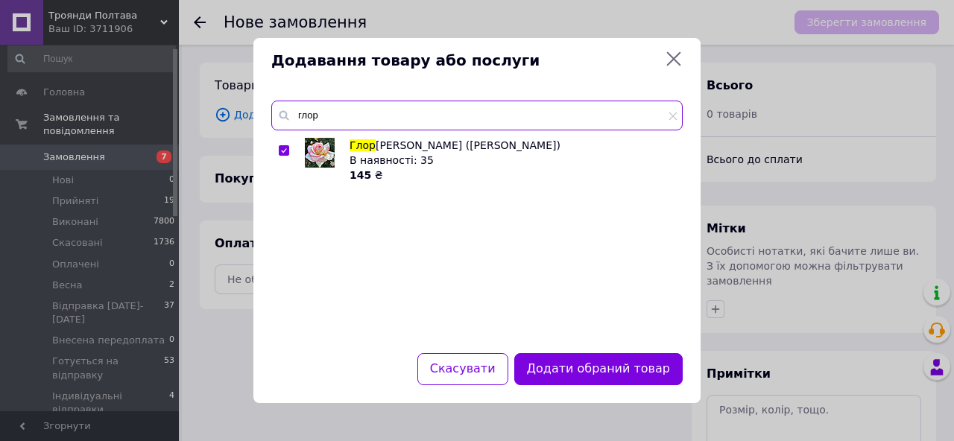
click at [332, 115] on input "глор" at bounding box center [476, 116] width 411 height 30
type input "г"
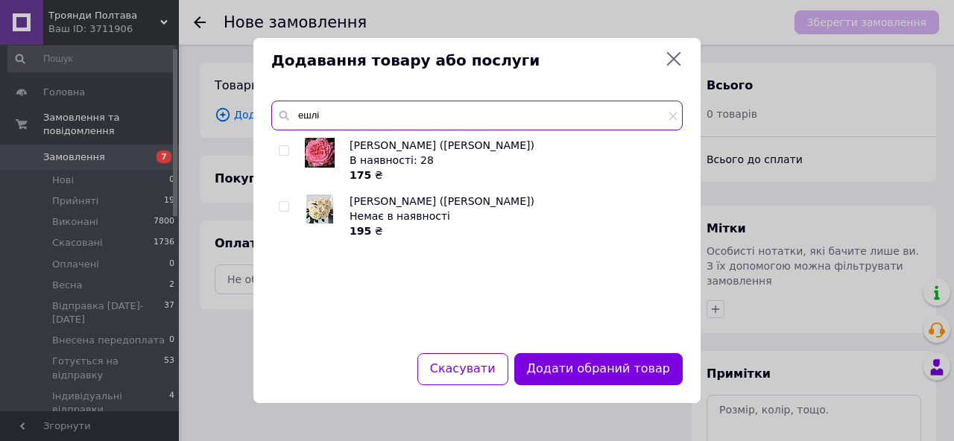
type input "ешлі"
click at [284, 148] on input "checkbox" at bounding box center [284, 151] width 10 height 10
checkbox input "true"
click at [345, 110] on input "ешлі" at bounding box center [476, 116] width 411 height 30
type input "е"
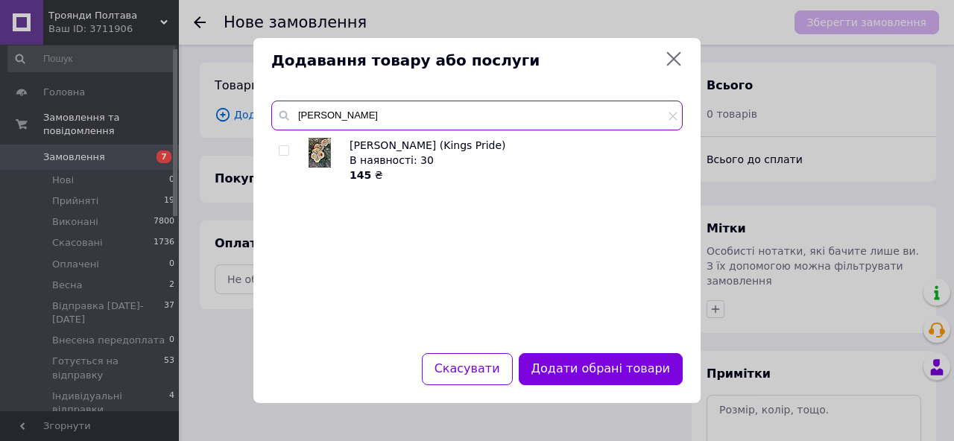
type input "[PERSON_NAME]"
click at [282, 150] on input "checkbox" at bounding box center [284, 151] width 10 height 10
checkbox input "true"
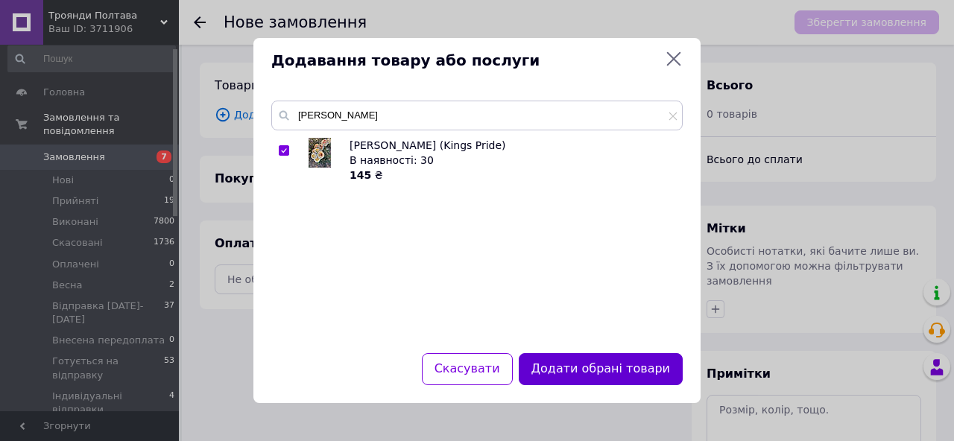
click at [593, 362] on button "Додати обрані товари" at bounding box center [601, 369] width 164 height 32
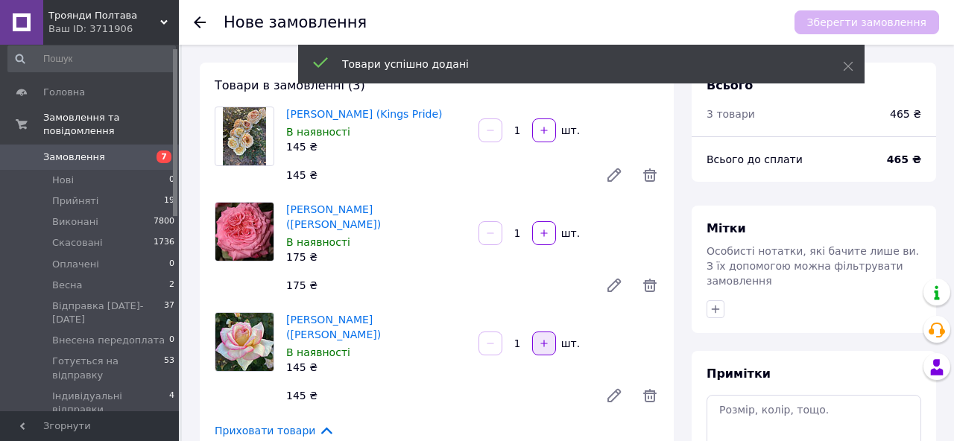
click at [546, 338] on icon "button" at bounding box center [544, 343] width 10 height 10
type input "2"
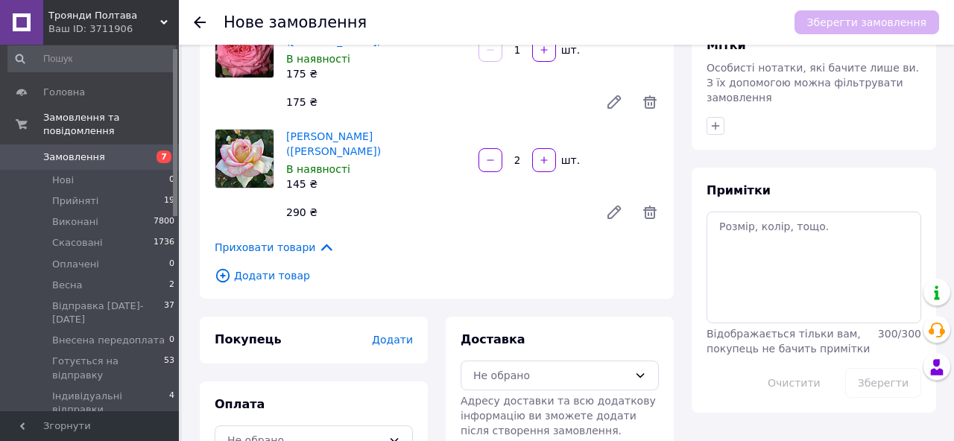
scroll to position [200, 0]
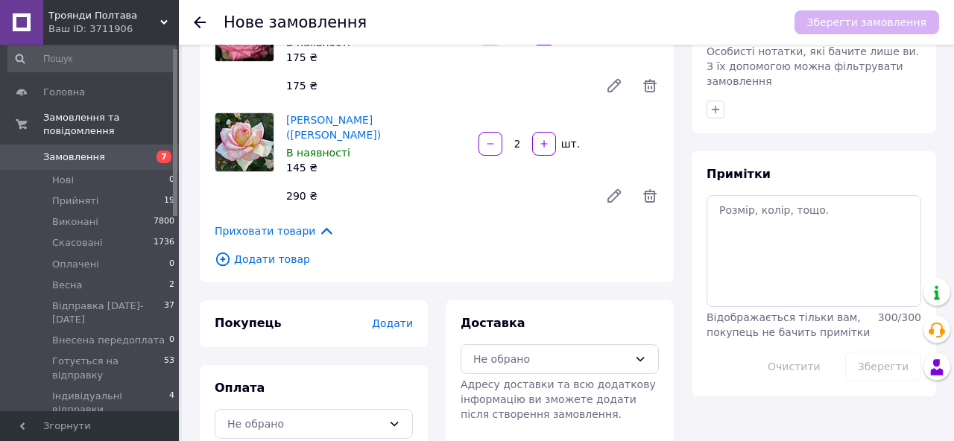
click at [387, 317] on span "Додати" at bounding box center [392, 323] width 41 height 12
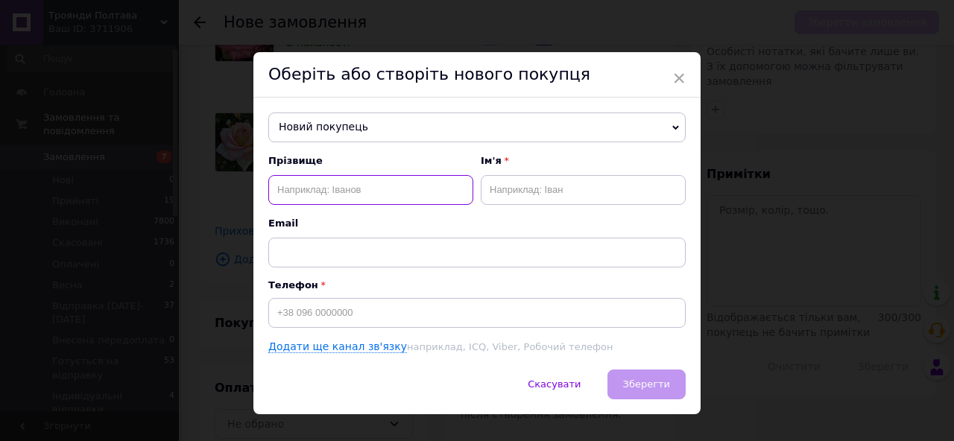
click at [338, 191] on input "text" at bounding box center [370, 190] width 205 height 30
click at [343, 127] on span "Новий покупець" at bounding box center [476, 128] width 417 height 30
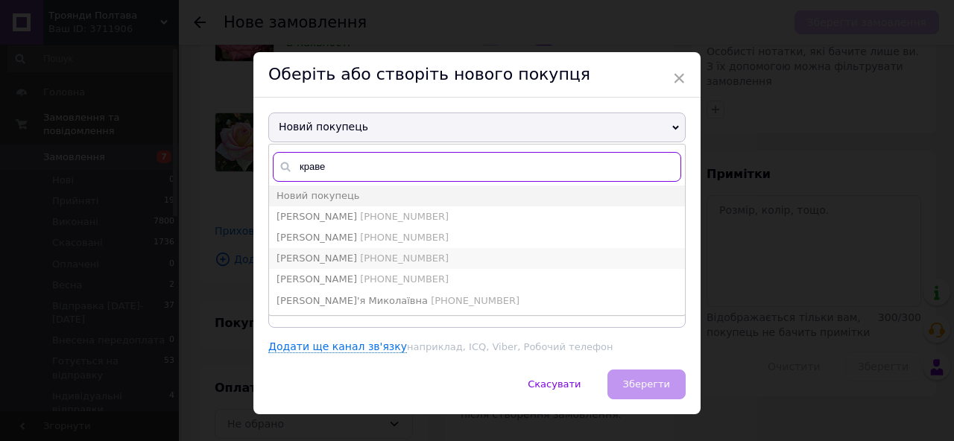
type input "краве"
click at [360, 256] on span "[PHONE_NUMBER]" at bounding box center [404, 258] width 89 height 11
type input "[PERSON_NAME]"
type input "[PHONE_NUMBER]"
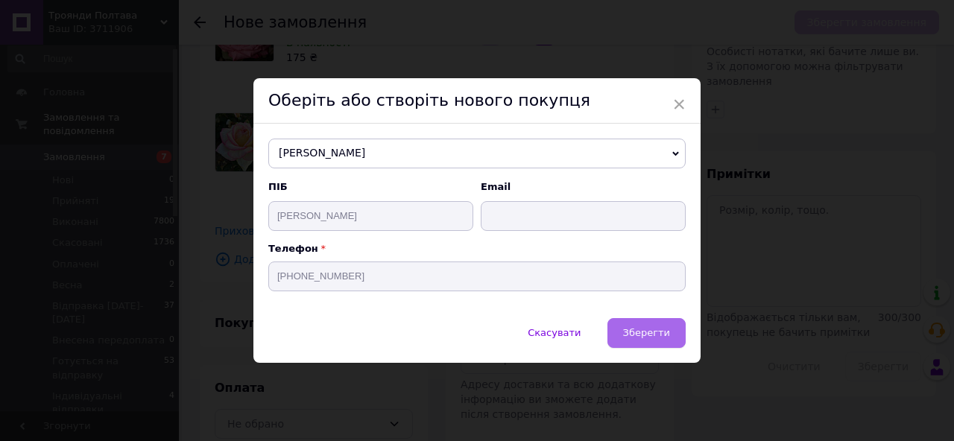
click at [632, 338] on button "Зберегти" at bounding box center [646, 333] width 78 height 30
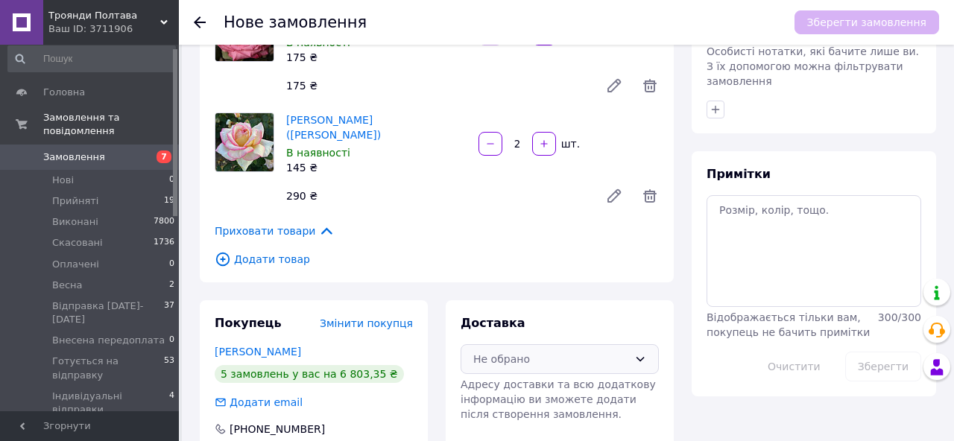
click at [616, 351] on div "Не обрано" at bounding box center [550, 359] width 155 height 16
drag, startPoint x: 586, startPoint y: 385, endPoint x: 463, endPoint y: 359, distance: 126.4
click at [586, 385] on span "Самовивіз" at bounding box center [571, 389] width 151 height 15
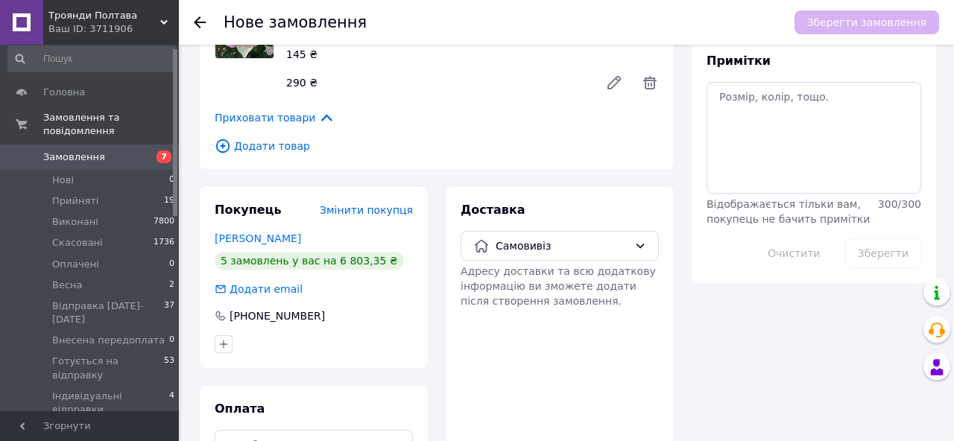
scroll to position [334, 0]
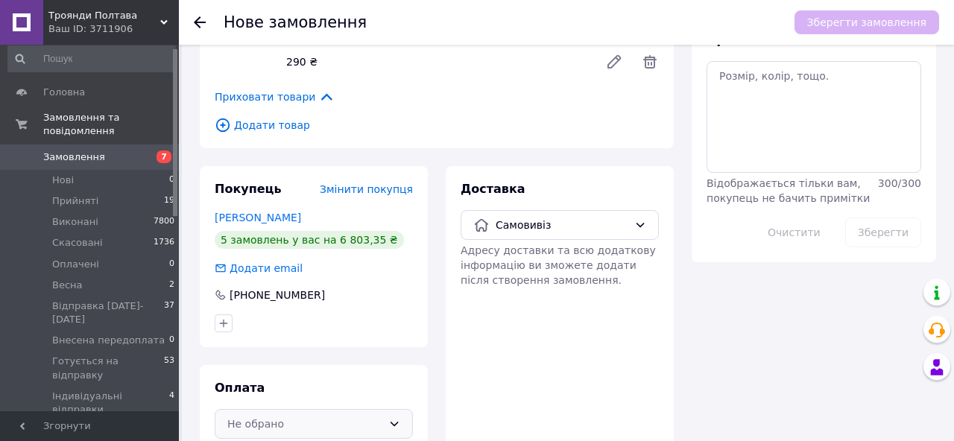
click at [306, 416] on div "Не обрано" at bounding box center [304, 424] width 155 height 16
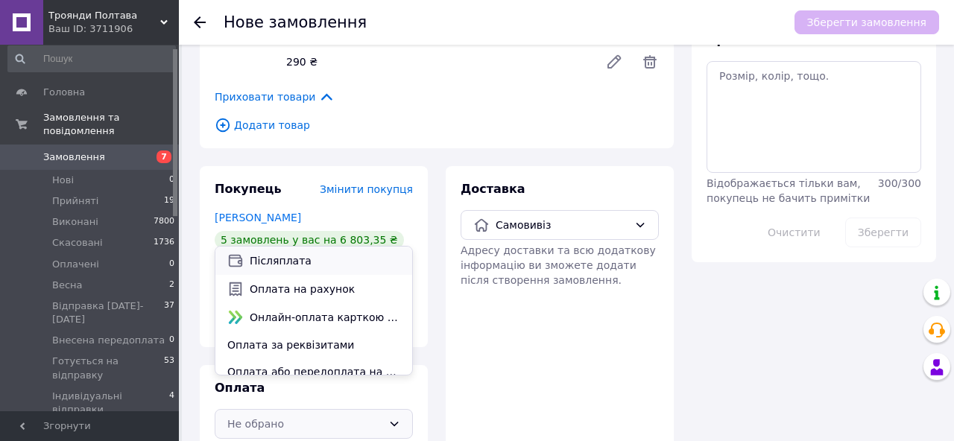
click at [291, 260] on span "Післяплата" at bounding box center [325, 260] width 151 height 15
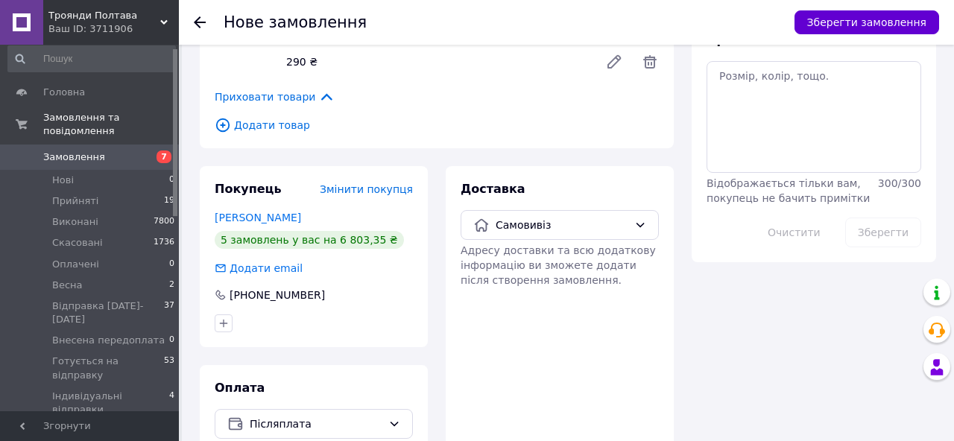
click at [898, 23] on button "Зберегти замовлення" at bounding box center [866, 22] width 145 height 24
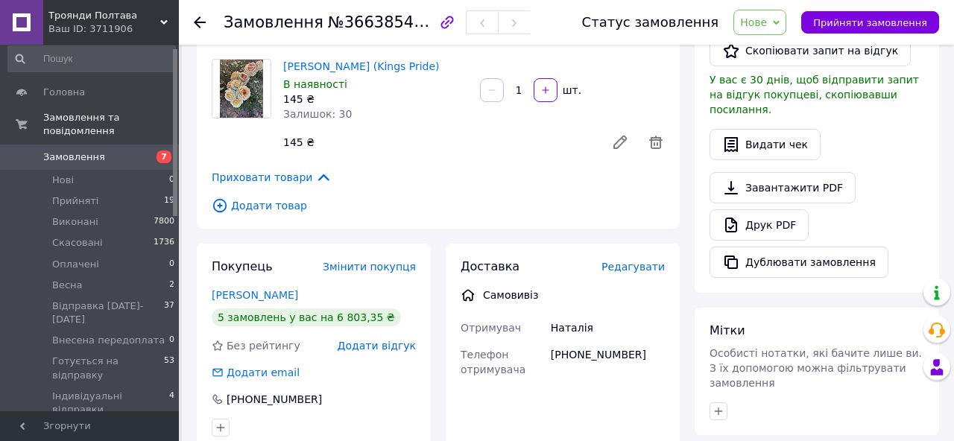
scroll to position [382, 0]
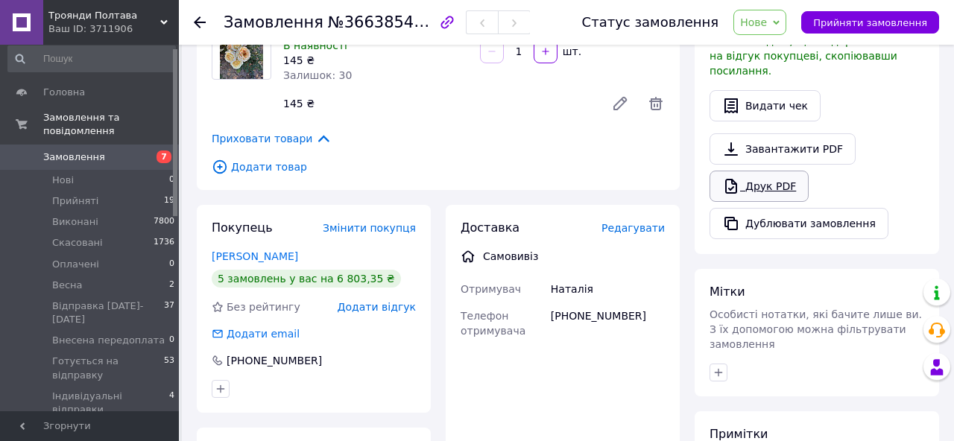
click at [765, 171] on link "Друк PDF" at bounding box center [758, 186] width 99 height 31
click at [780, 24] on span "Нове" at bounding box center [759, 22] width 53 height 25
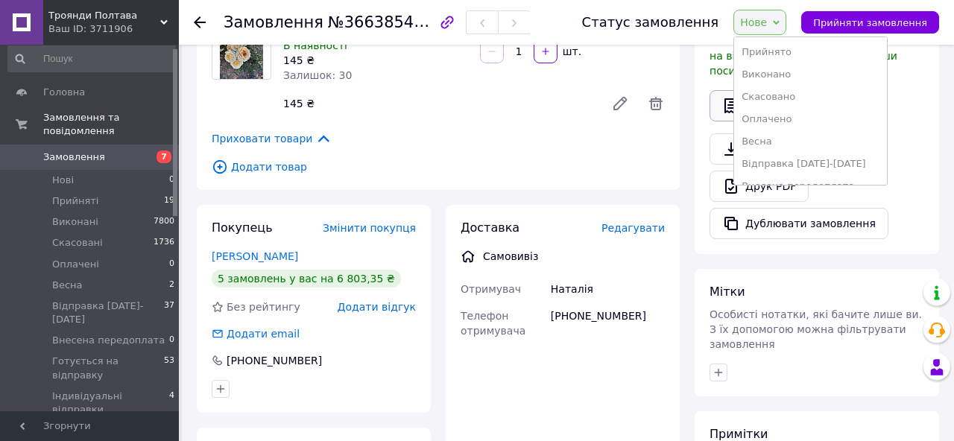
click at [765, 82] on li "Виконано" at bounding box center [810, 74] width 153 height 22
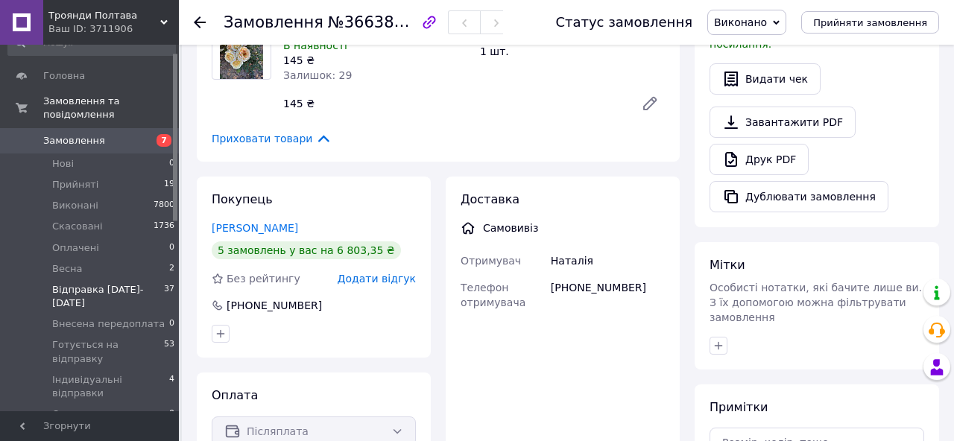
scroll to position [31, 0]
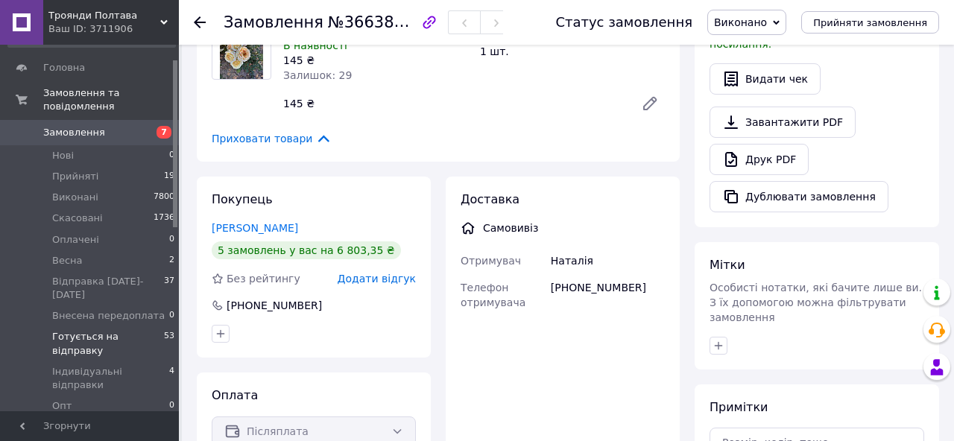
click at [92, 345] on span "Готується на відправку" at bounding box center [108, 343] width 112 height 27
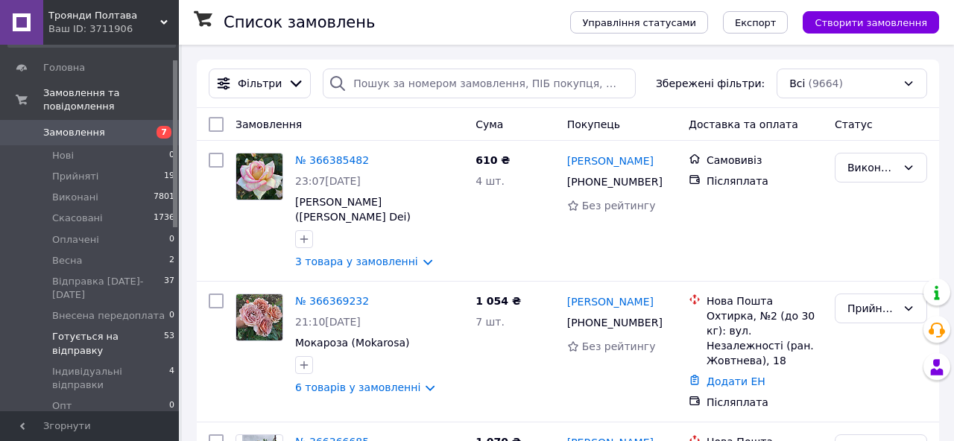
click at [122, 349] on span "Готується на відправку" at bounding box center [108, 343] width 112 height 27
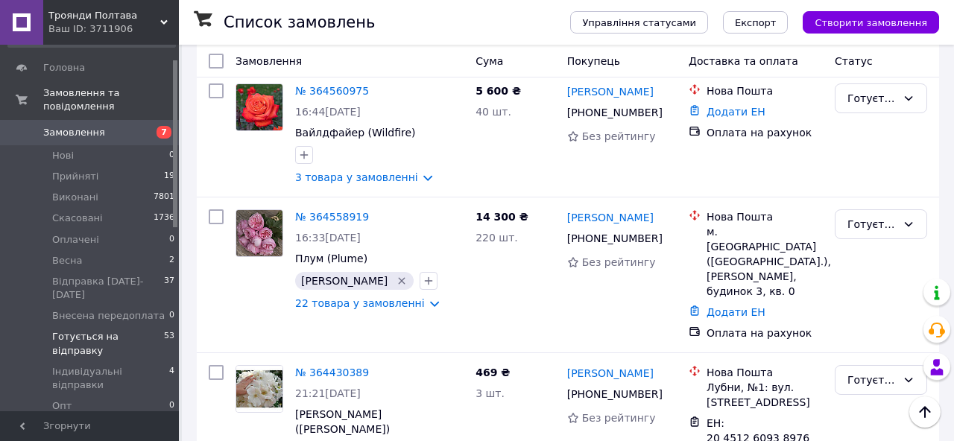
scroll to position [668, 0]
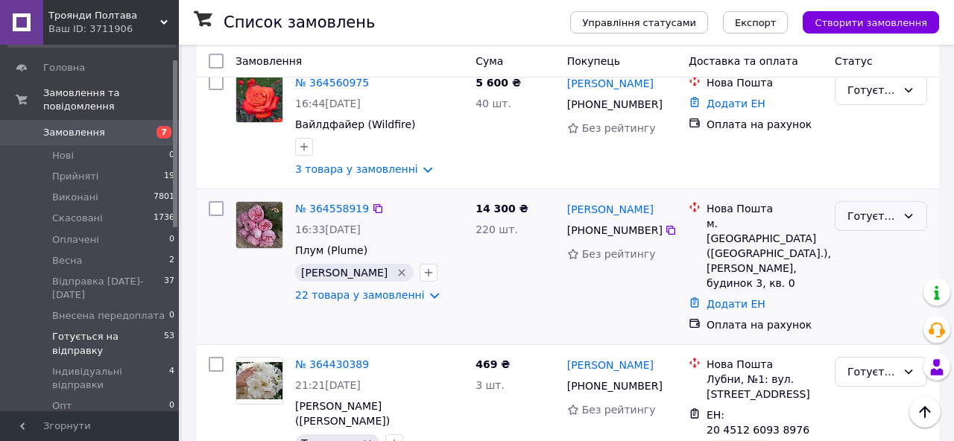
click at [844, 201] on div "Готується на відправку" at bounding box center [881, 216] width 92 height 30
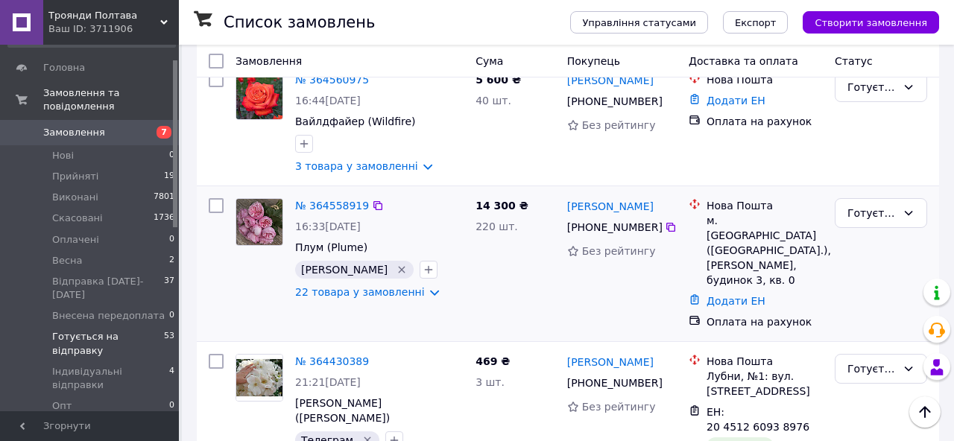
scroll to position [665, 0]
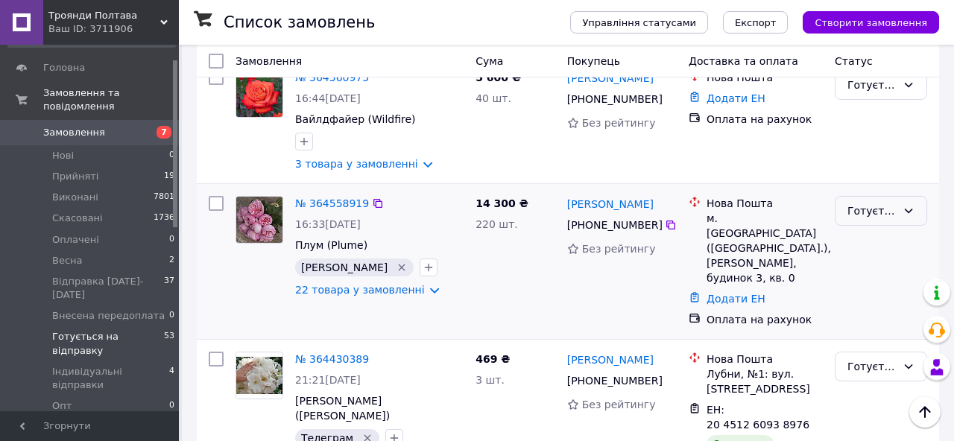
click at [866, 205] on div "Готується на відправку" at bounding box center [871, 211] width 49 height 16
click at [876, 260] on li "Виконано" at bounding box center [880, 256] width 91 height 27
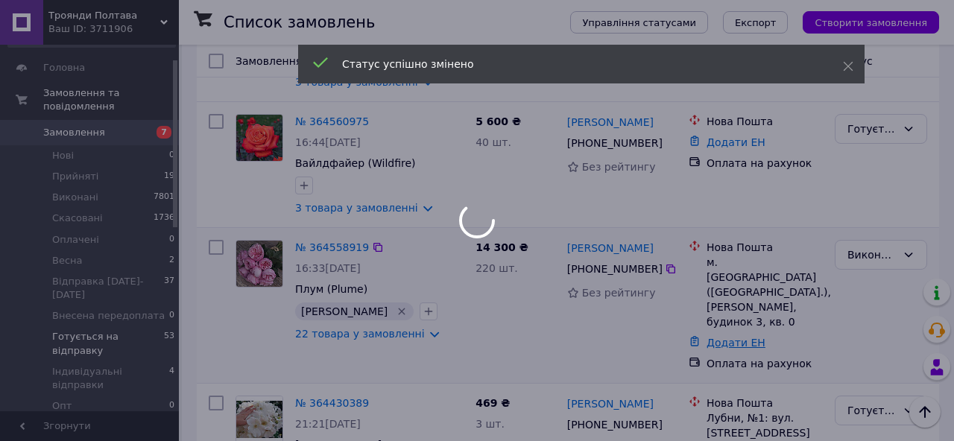
scroll to position [612, 0]
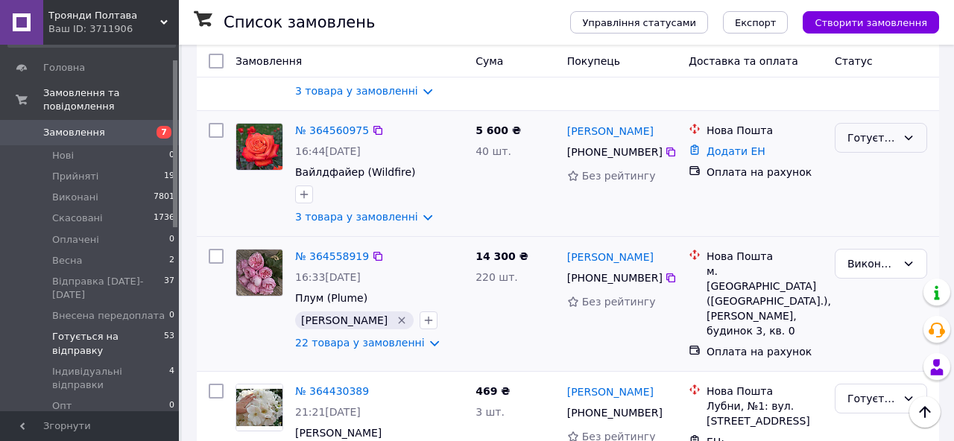
click at [882, 130] on div "Готується на відправку" at bounding box center [871, 138] width 49 height 16
click at [870, 180] on li "Виконано" at bounding box center [880, 183] width 91 height 27
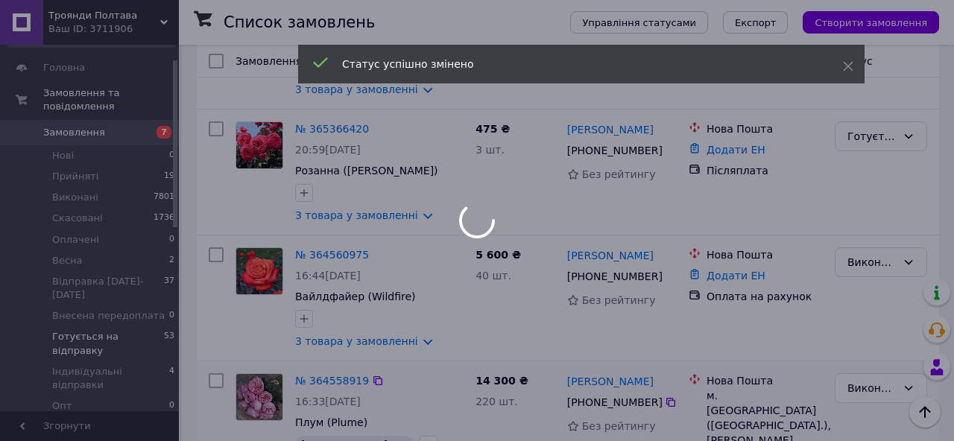
scroll to position [473, 0]
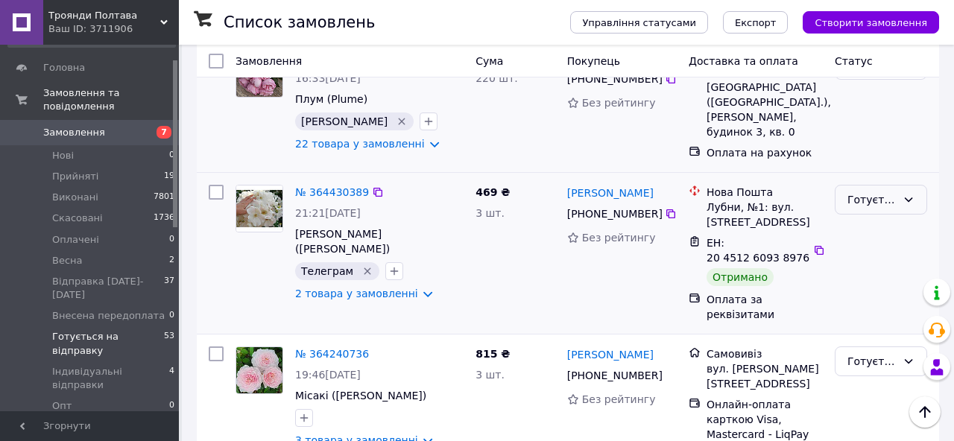
click at [871, 192] on div "Готується на відправку" at bounding box center [871, 200] width 49 height 16
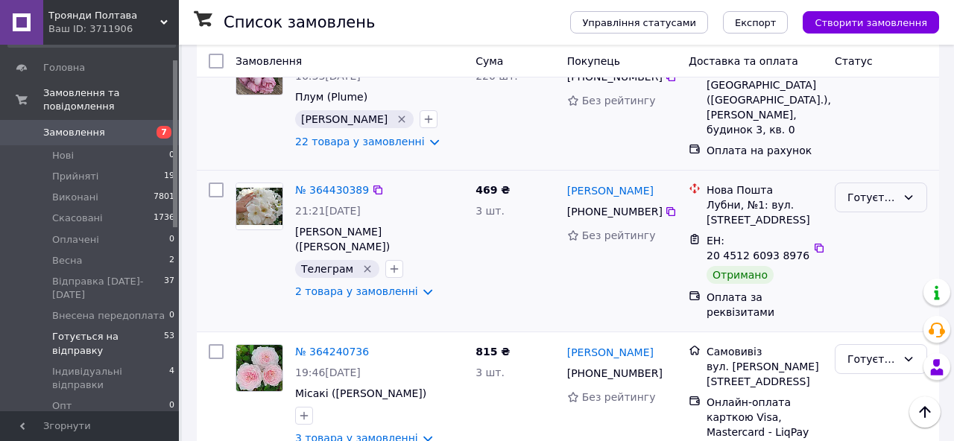
click at [854, 189] on div "Готується на відправку" at bounding box center [871, 197] width 49 height 16
click at [872, 233] on li "Виконано" at bounding box center [880, 234] width 91 height 27
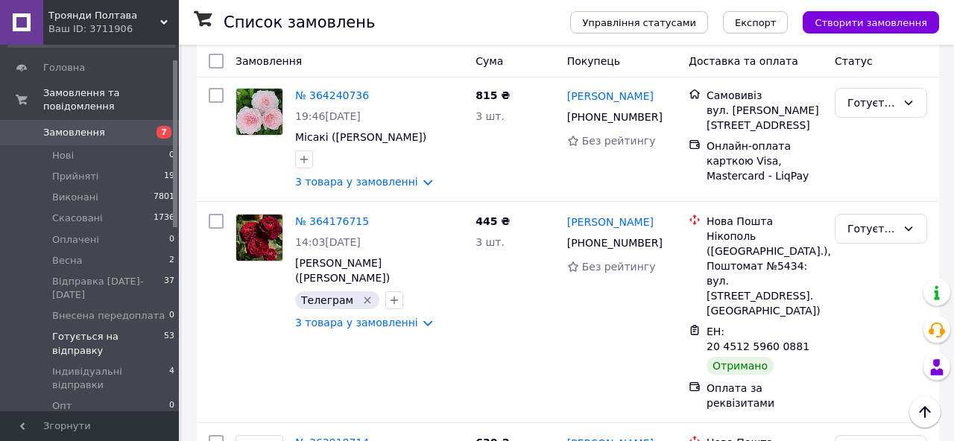
scroll to position [1075, 0]
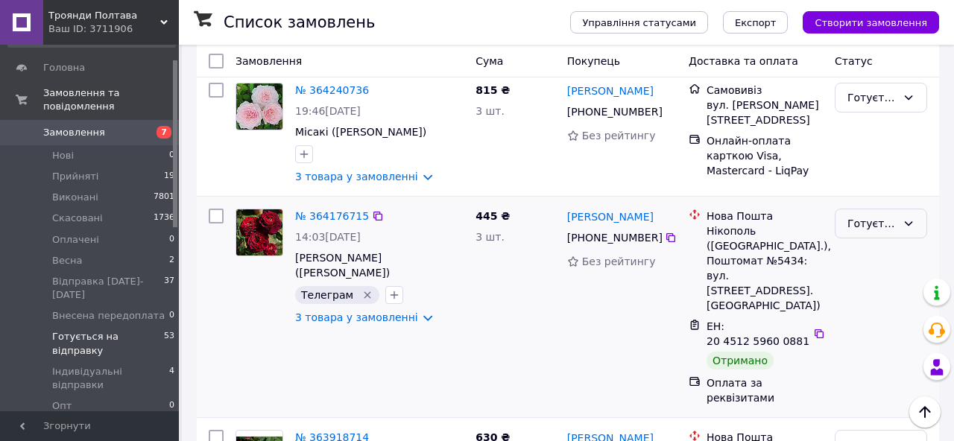
click at [858, 215] on div "Готується на відправку" at bounding box center [871, 223] width 49 height 16
click at [882, 247] on li "Виконано" at bounding box center [880, 246] width 91 height 27
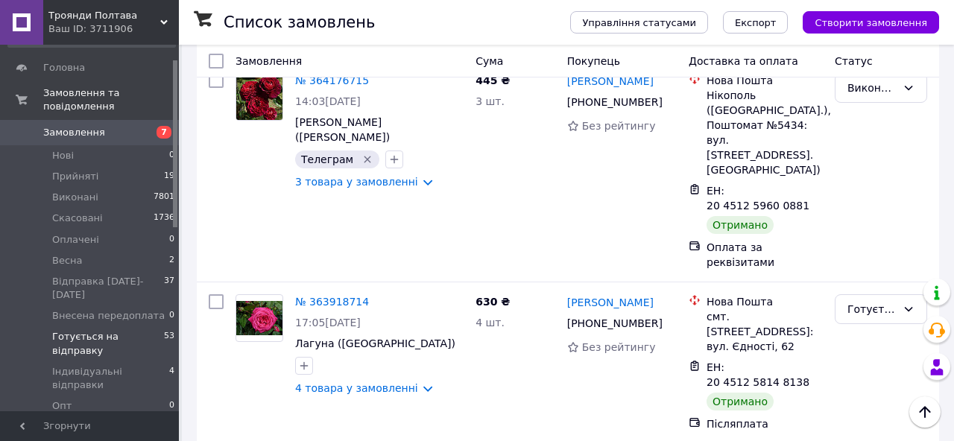
scroll to position [1218, 0]
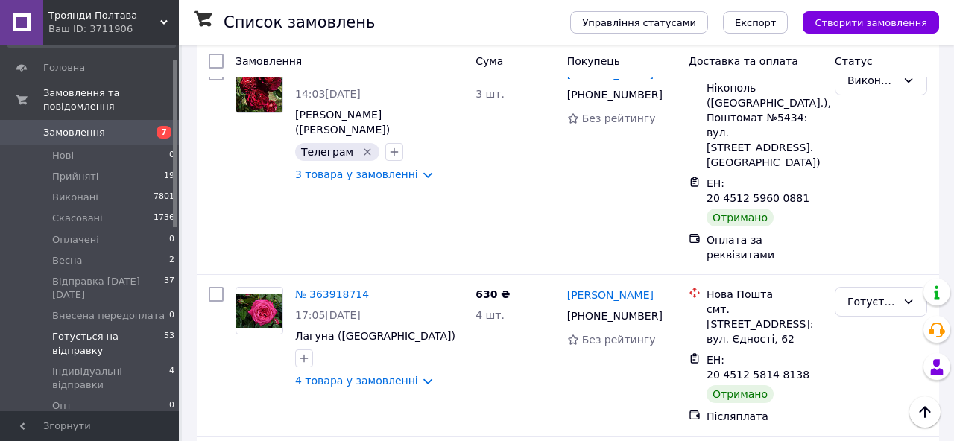
click at [874, 294] on div "Готується на відправку" at bounding box center [871, 302] width 49 height 16
click at [872, 306] on li "Виконано" at bounding box center [880, 309] width 91 height 27
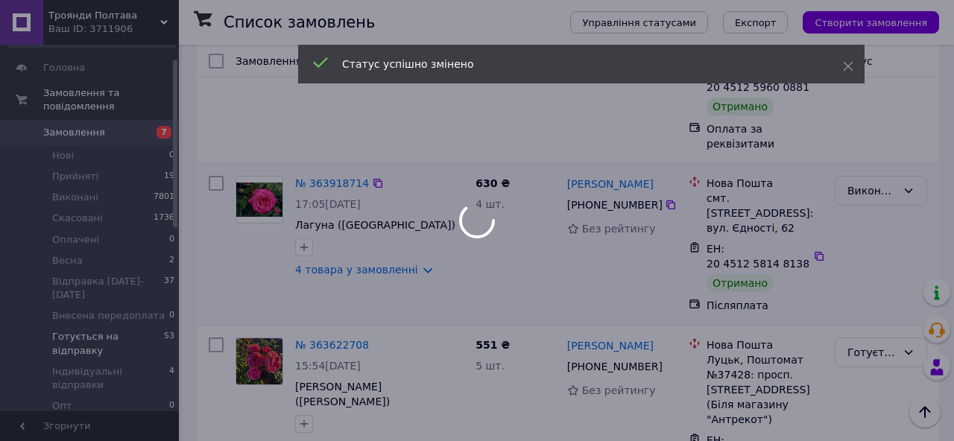
scroll to position [1340, 0]
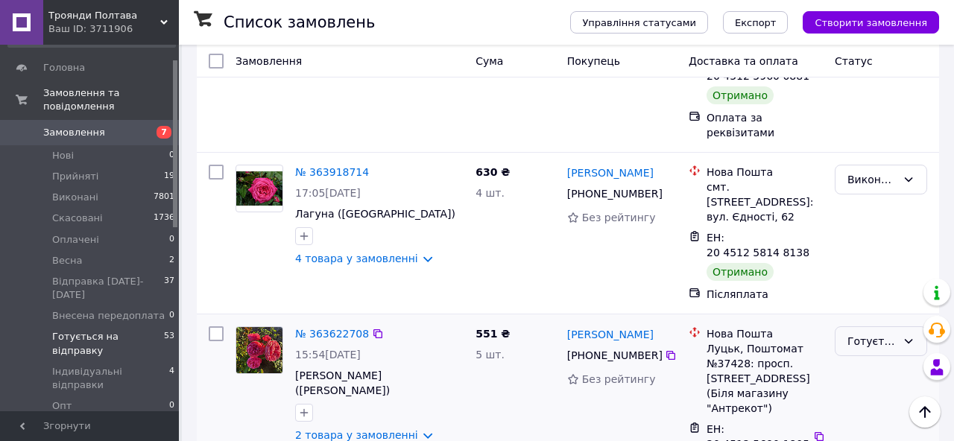
click at [864, 333] on div "Готується на відправку" at bounding box center [871, 341] width 49 height 16
drag, startPoint x: 876, startPoint y: 336, endPoint x: 873, endPoint y: 326, distance: 10.9
click at [876, 336] on li "Виконано" at bounding box center [880, 333] width 91 height 27
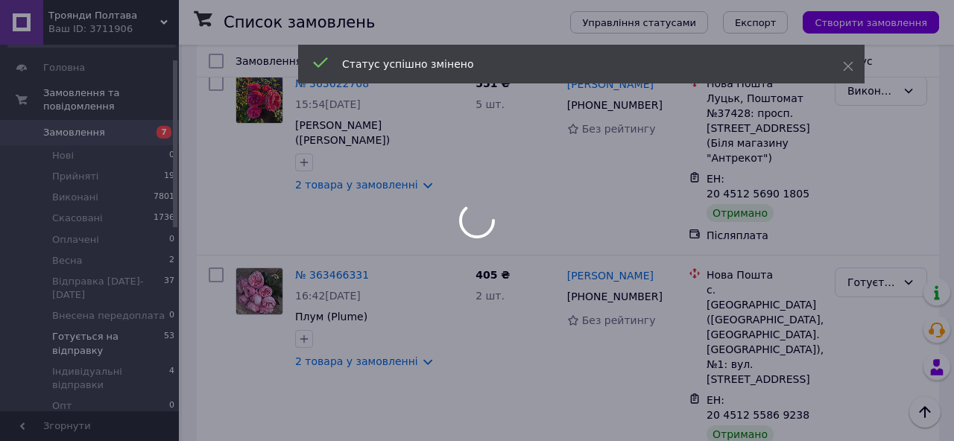
scroll to position [1592, 0]
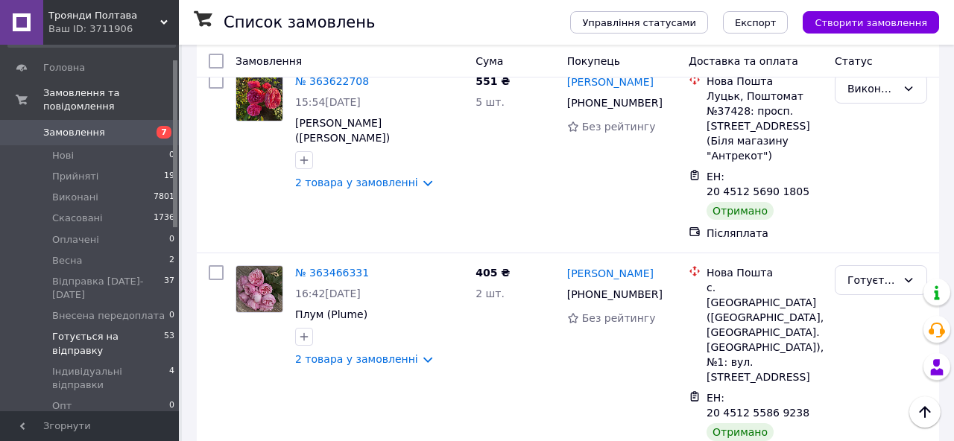
click at [864, 272] on div "Готується на відправку" at bounding box center [871, 280] width 49 height 16
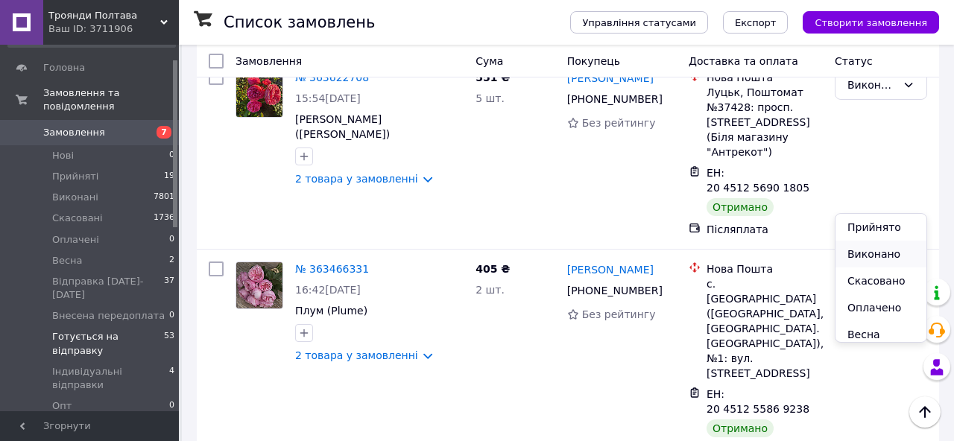
click at [876, 252] on li "Виконано" at bounding box center [880, 254] width 91 height 27
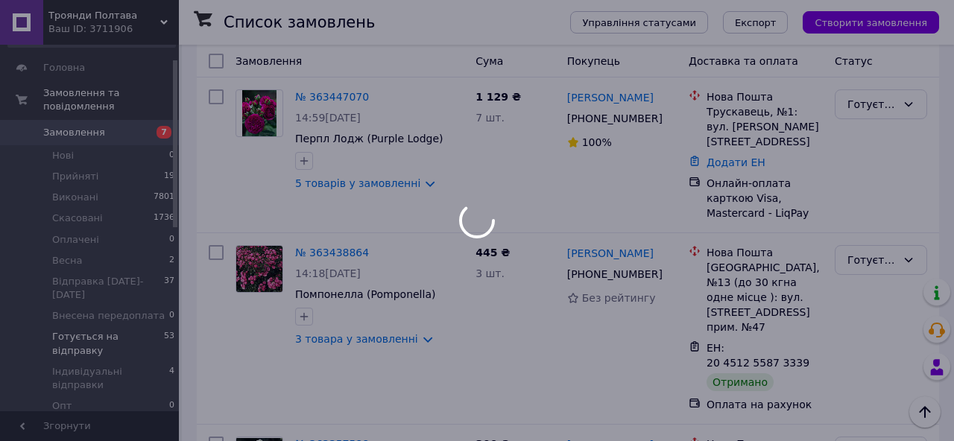
scroll to position [1990, 0]
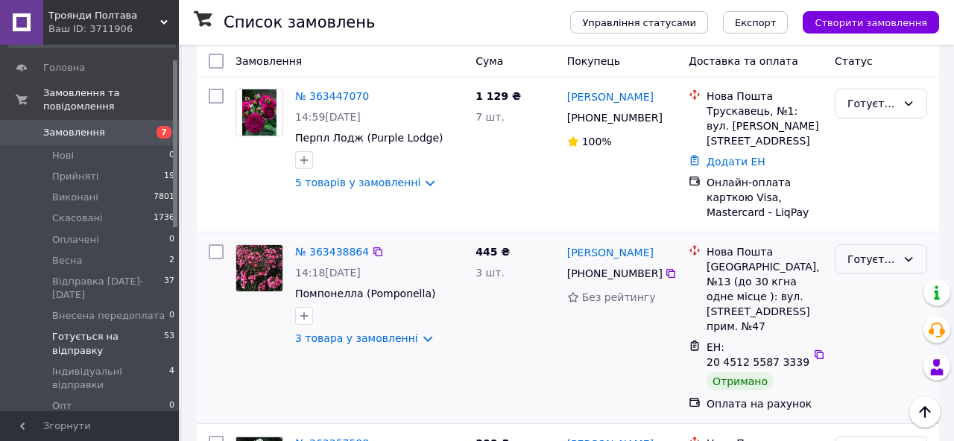
click at [868, 251] on div "Готується на відправку" at bounding box center [871, 259] width 49 height 16
click at [873, 205] on li "Виконано" at bounding box center [880, 207] width 91 height 27
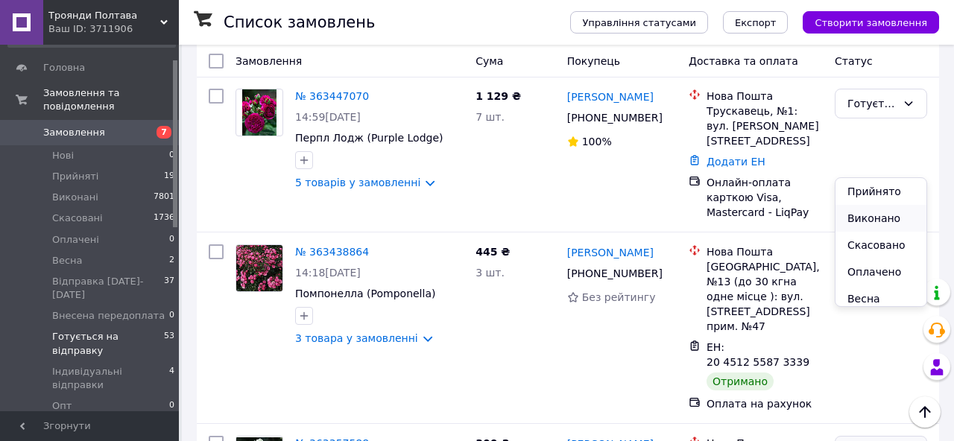
click at [870, 222] on li "Виконано" at bounding box center [880, 218] width 91 height 27
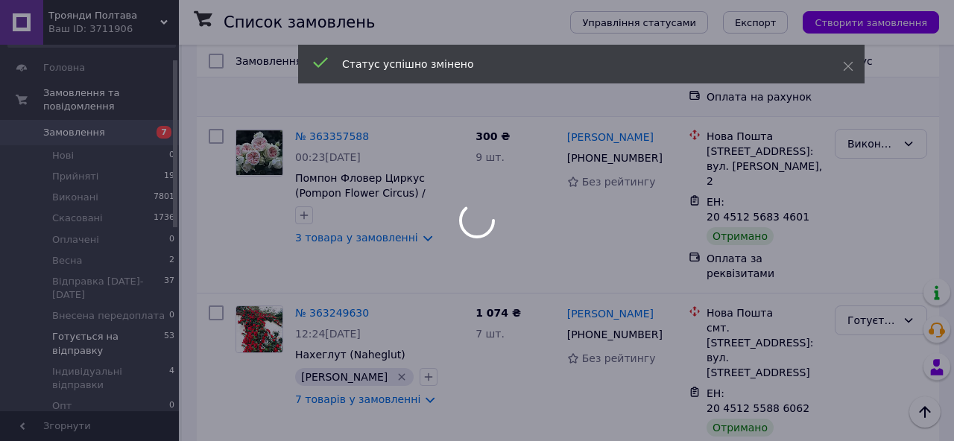
scroll to position [2303, 0]
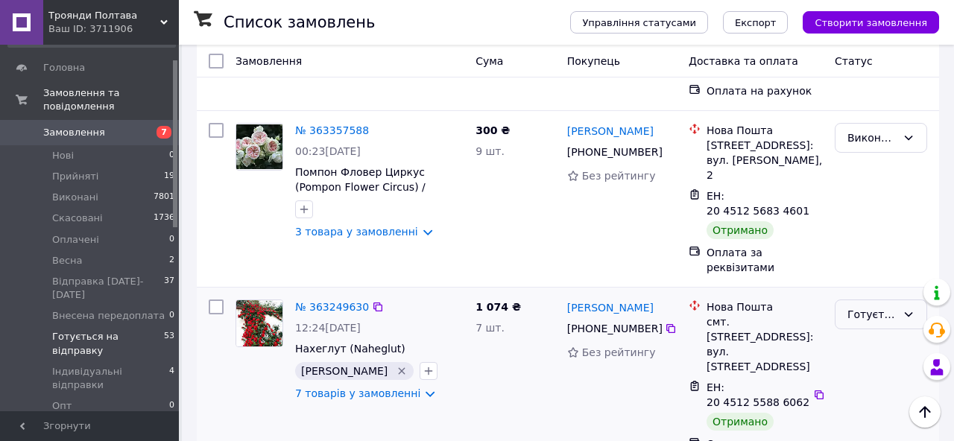
click at [883, 306] on div "Готується на відправку" at bounding box center [871, 314] width 49 height 16
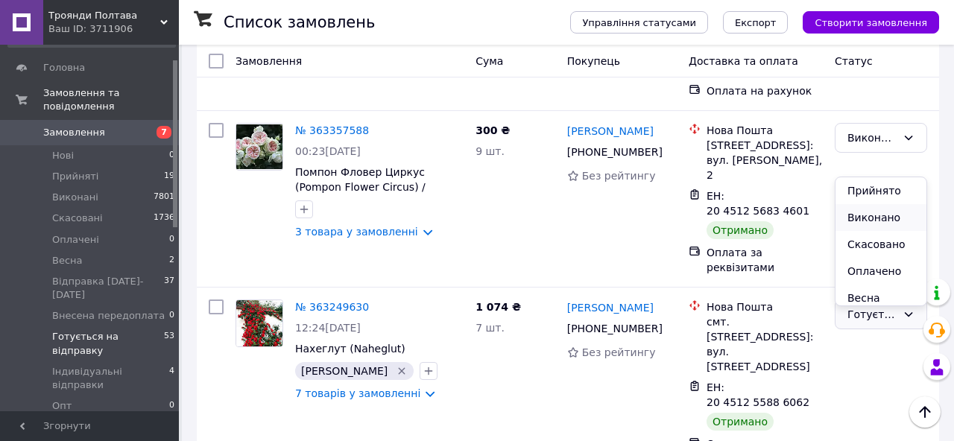
click at [885, 215] on li "Виконано" at bounding box center [880, 217] width 91 height 27
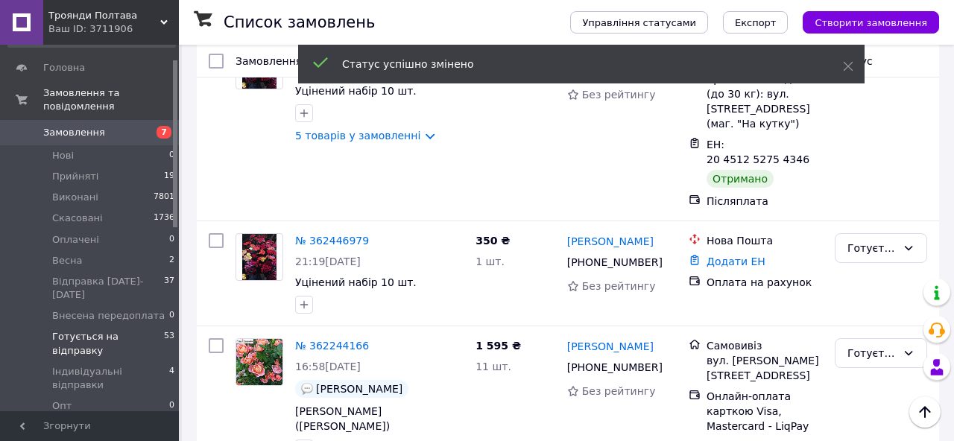
scroll to position [1171, 0]
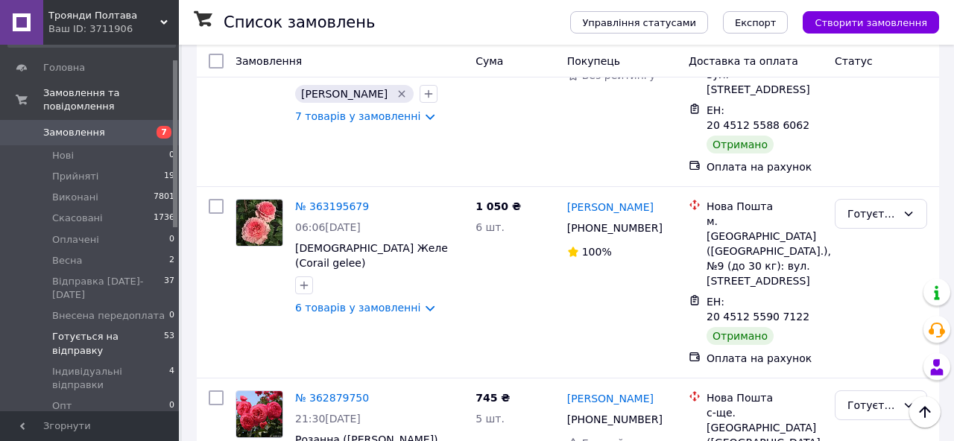
click at [876, 206] on div "Готується на відправку" at bounding box center [871, 214] width 49 height 16
click at [888, 180] on li "Виконано" at bounding box center [880, 184] width 91 height 27
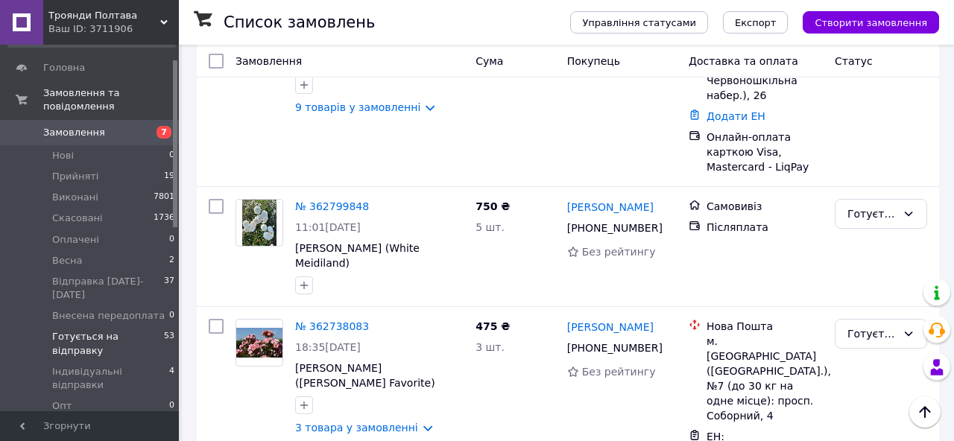
scroll to position [1829, 0]
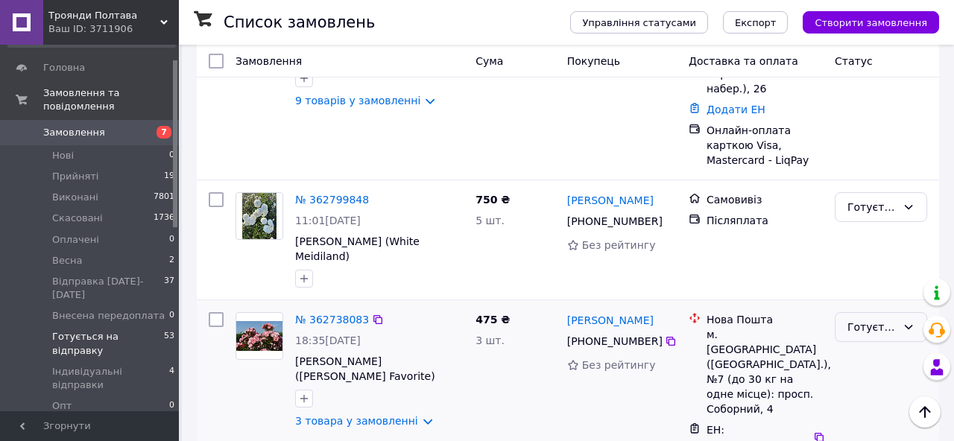
click at [882, 319] on div "Готується на відправку" at bounding box center [871, 327] width 49 height 16
click at [888, 242] on li "Виконано" at bounding box center [880, 238] width 91 height 27
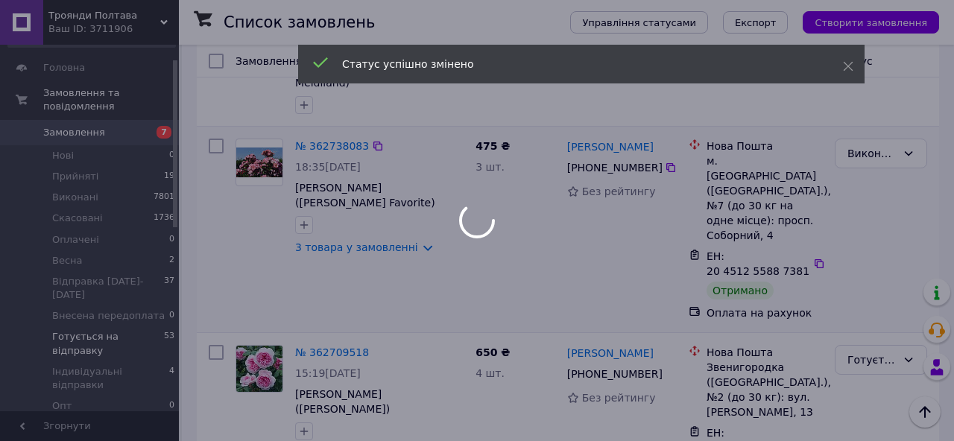
scroll to position [2019, 0]
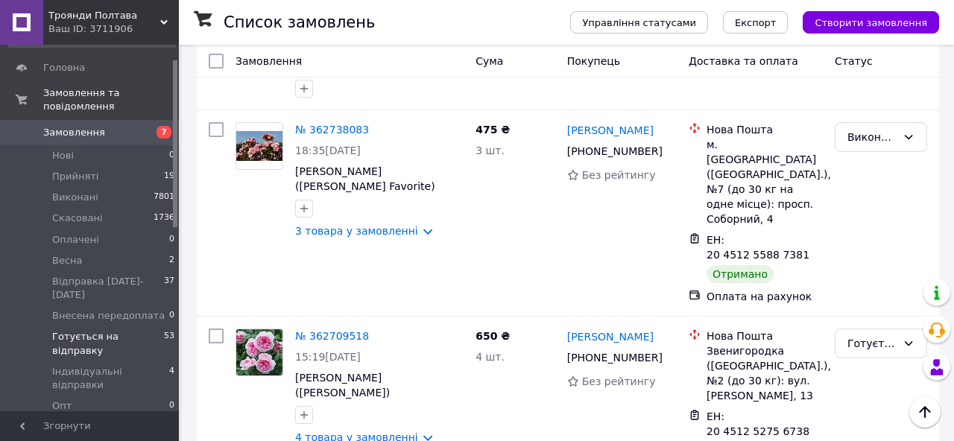
click at [873, 335] on div "Готується на відправку" at bounding box center [871, 343] width 49 height 16
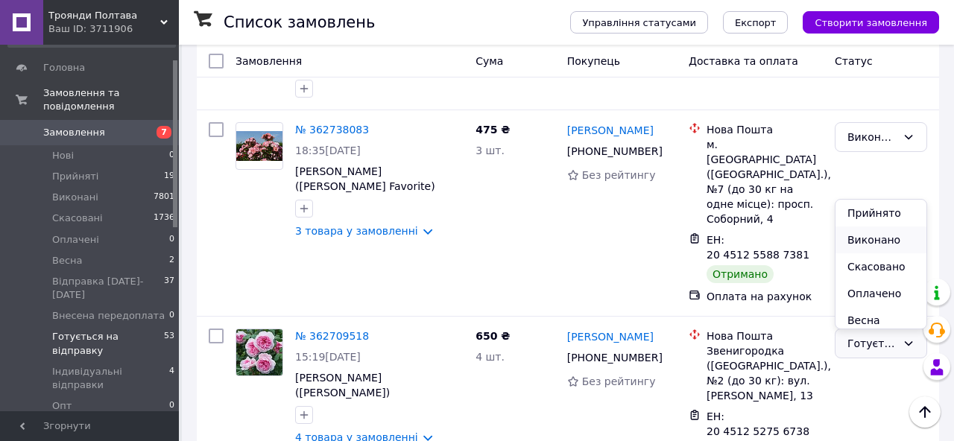
click at [872, 234] on li "Виконано" at bounding box center [880, 240] width 91 height 27
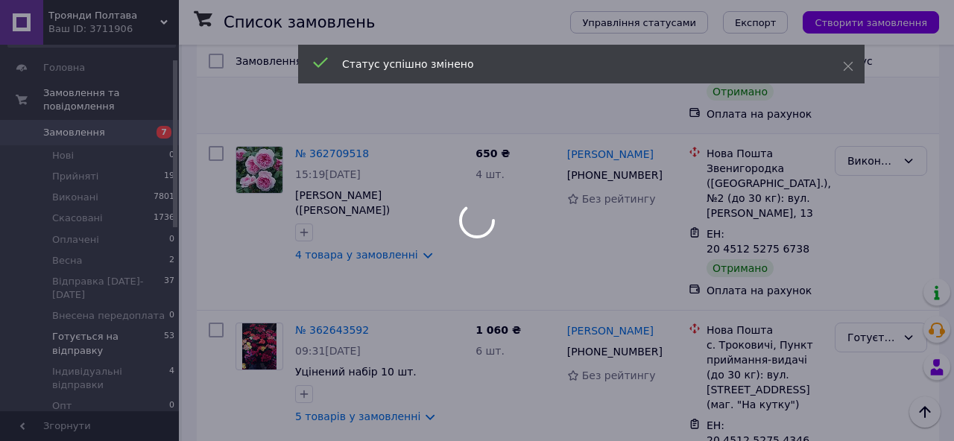
scroll to position [2211, 0]
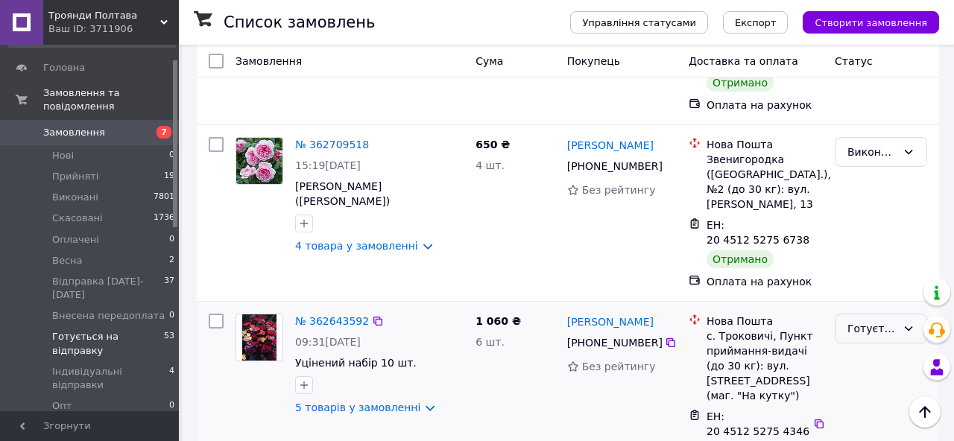
click at [867, 320] on div "Готується на відправку" at bounding box center [871, 328] width 49 height 16
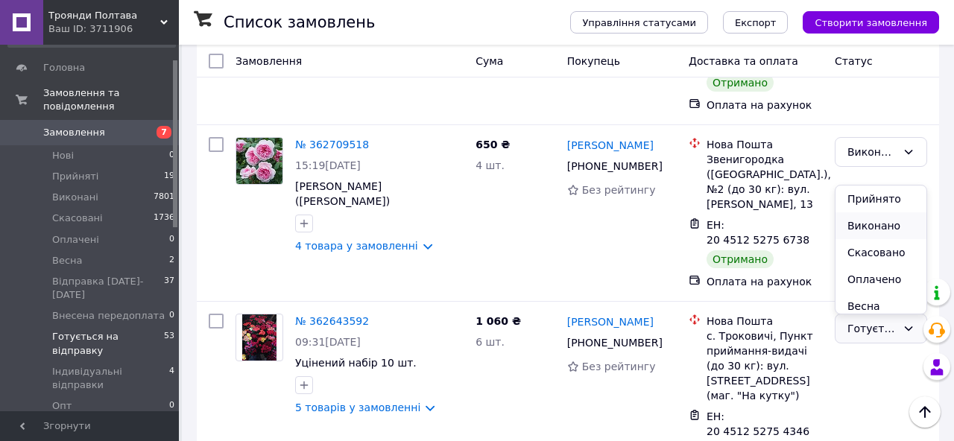
click at [881, 229] on li "Виконано" at bounding box center [880, 225] width 91 height 27
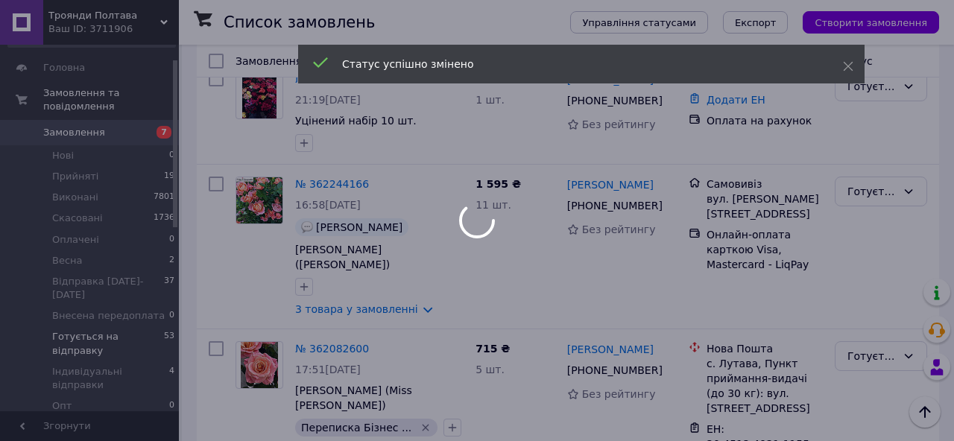
scroll to position [2667, 0]
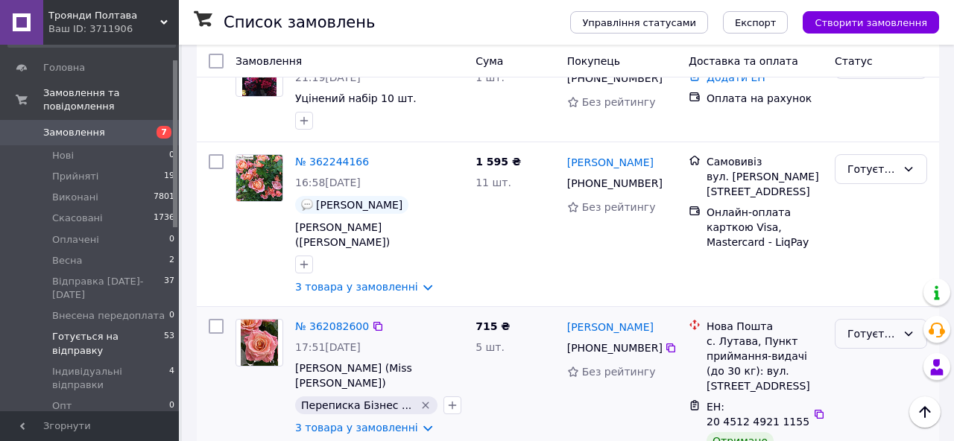
drag, startPoint x: 875, startPoint y: 154, endPoint x: 877, endPoint y: 164, distance: 9.9
click at [875, 326] on div "Готується на відправку" at bounding box center [871, 334] width 49 height 16
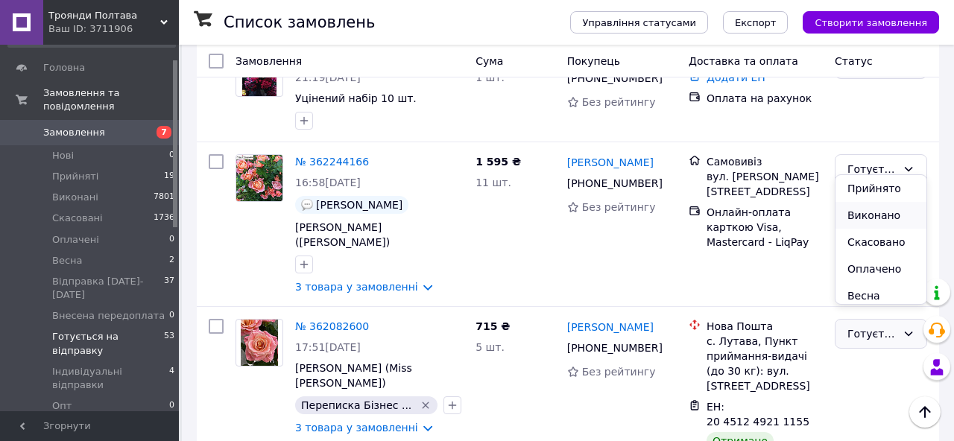
click at [877, 215] on li "Виконано" at bounding box center [880, 215] width 91 height 27
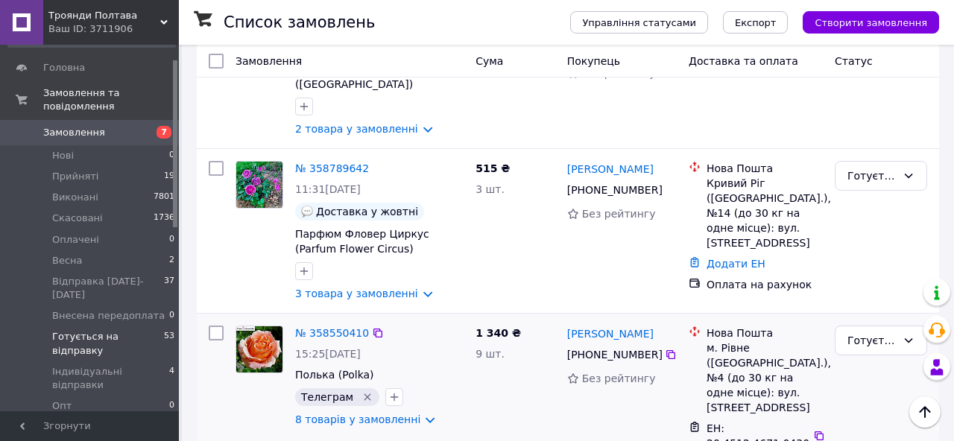
scroll to position [3509, 0]
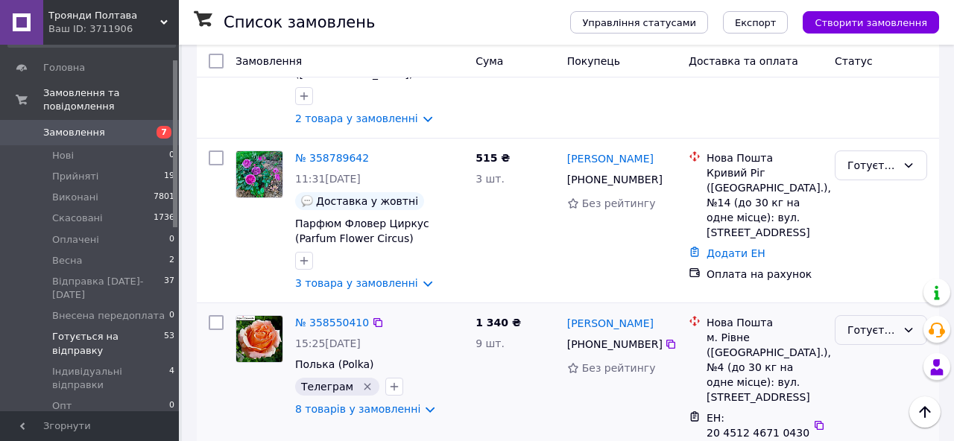
click at [888, 315] on div "Готується на відправку" at bounding box center [881, 330] width 92 height 30
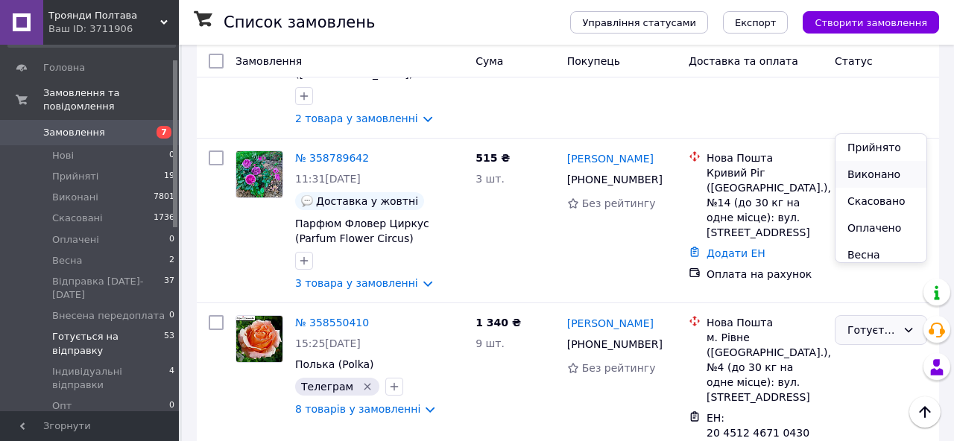
click at [873, 174] on li "Виконано" at bounding box center [880, 174] width 91 height 27
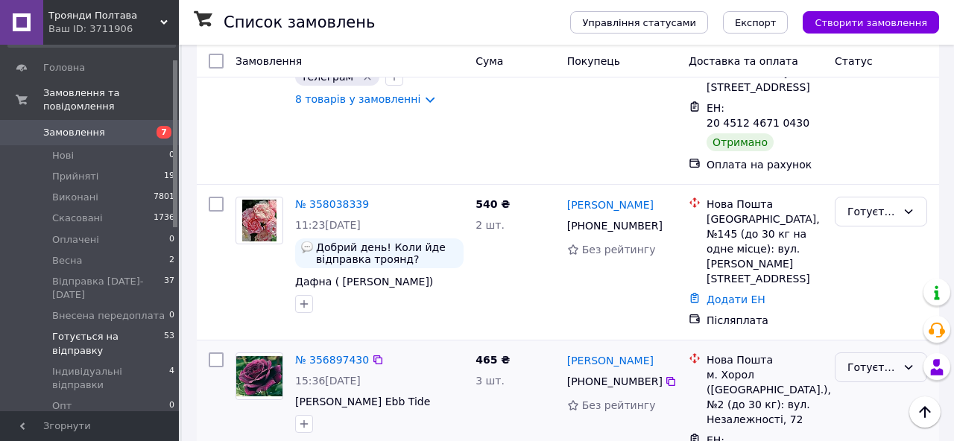
scroll to position [3820, 0]
click at [858, 358] on div "Готується на відправку" at bounding box center [871, 366] width 49 height 16
click at [876, 184] on li "Виконано" at bounding box center [880, 181] width 91 height 27
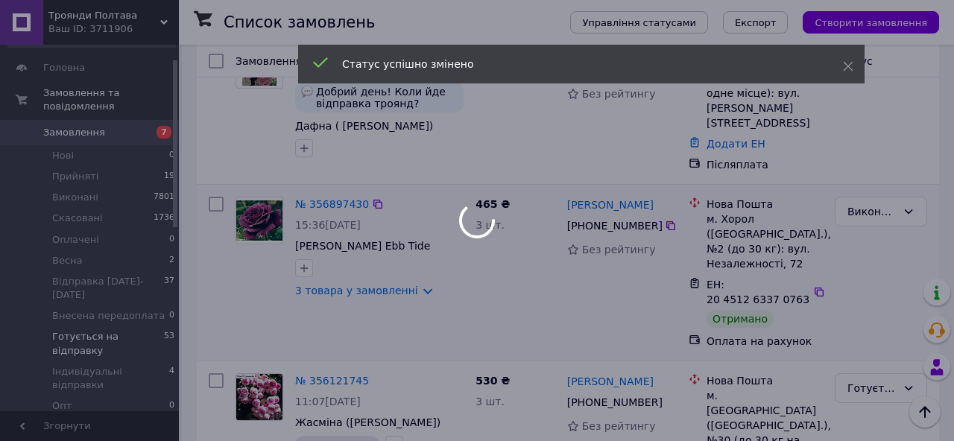
scroll to position [3977, 0]
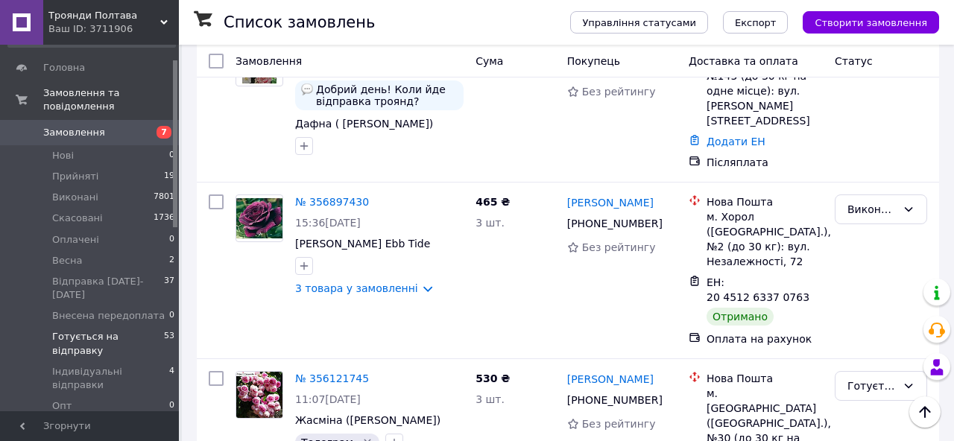
click at [869, 371] on div "Готується на відправку" at bounding box center [881, 386] width 92 height 30
click at [872, 181] on li "Виконано" at bounding box center [880, 185] width 91 height 27
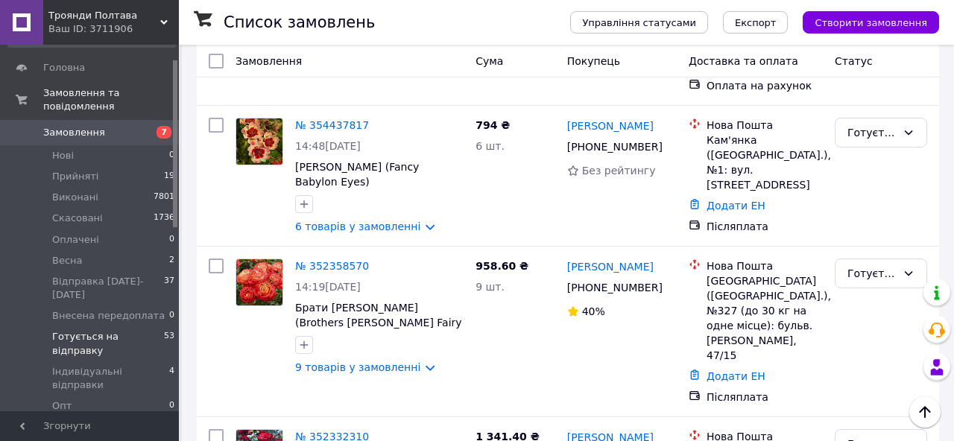
scroll to position [5387, 0]
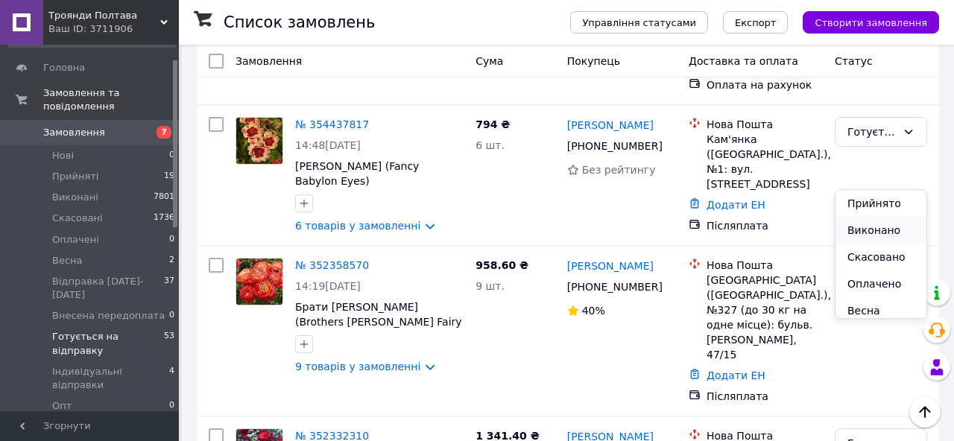
click at [861, 235] on li "Виконано" at bounding box center [880, 230] width 91 height 27
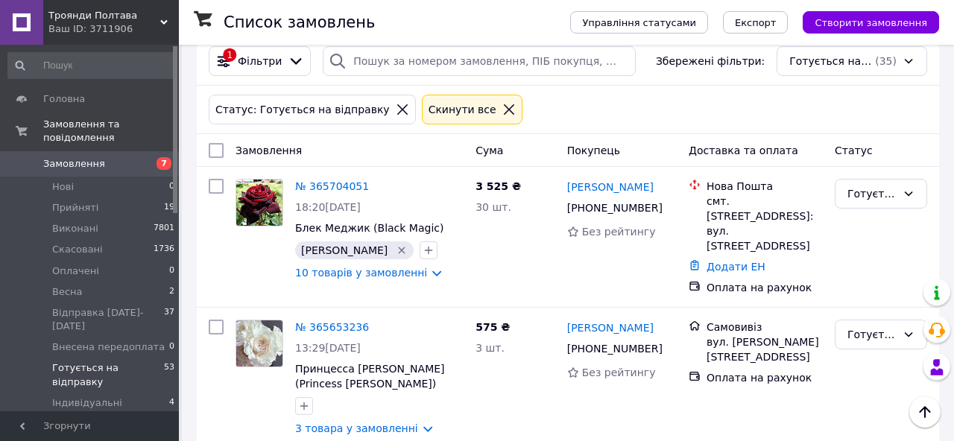
scroll to position [0, 0]
